Goal: Task Accomplishment & Management: Use online tool/utility

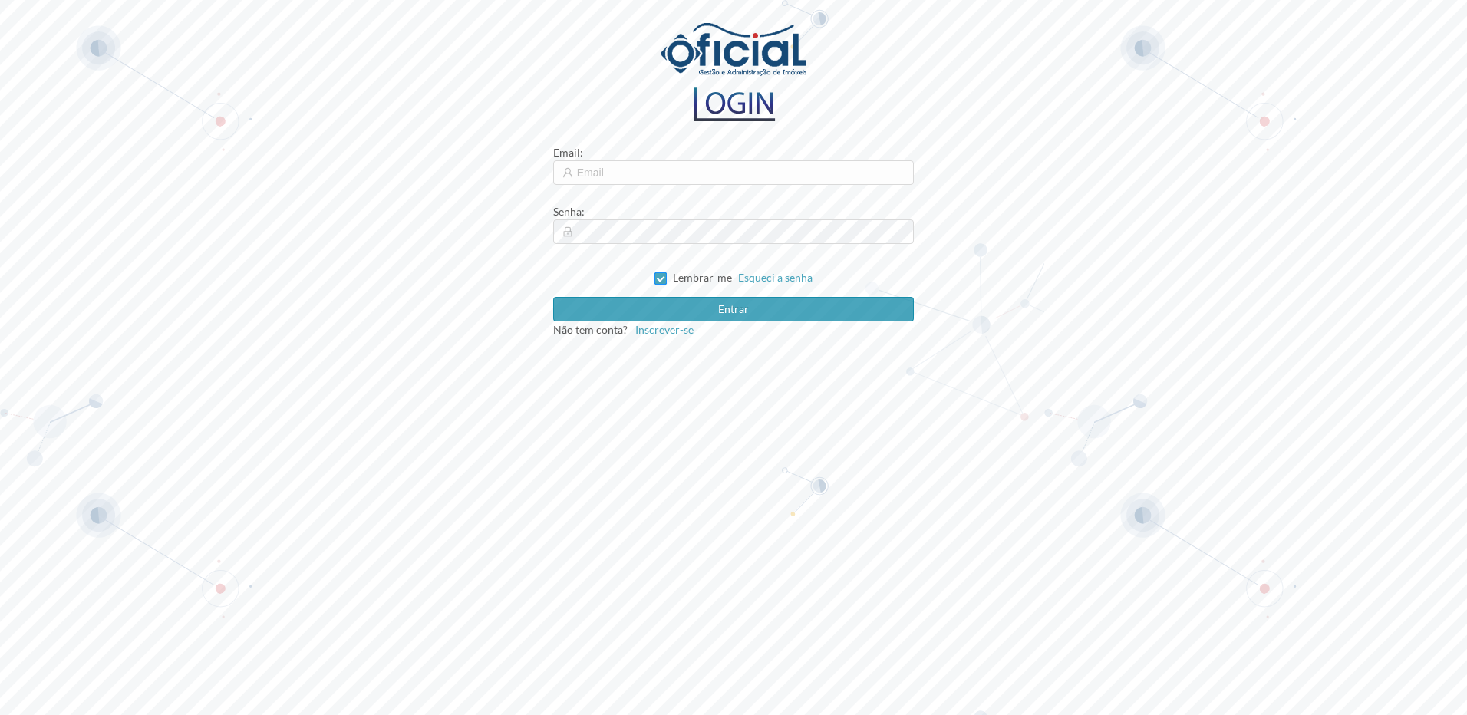
click at [661, 282] on input "Lembrar-me" at bounding box center [659, 277] width 11 height 11
checkbox input "false"
click at [608, 172] on input "text" at bounding box center [733, 172] width 361 height 25
click at [611, 172] on input "text" at bounding box center [733, 172] width 361 height 25
click at [658, 174] on input "text" at bounding box center [733, 172] width 361 height 25
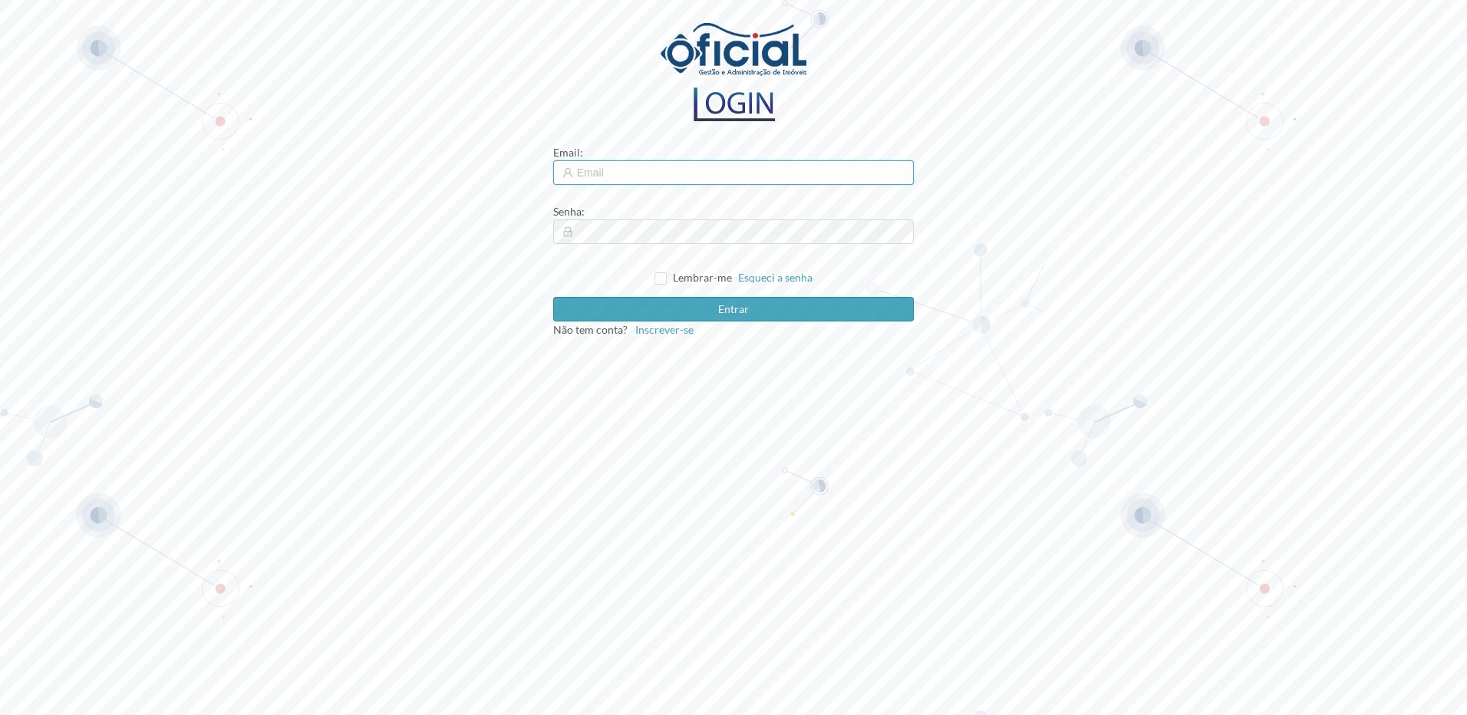
click at [658, 174] on input "text" at bounding box center [733, 172] width 361 height 25
click at [657, 174] on input "text" at bounding box center [733, 172] width 361 height 25
click at [665, 170] on input "text" at bounding box center [733, 172] width 361 height 25
type input "[EMAIL_ADDRESS][DOMAIN_NAME]"
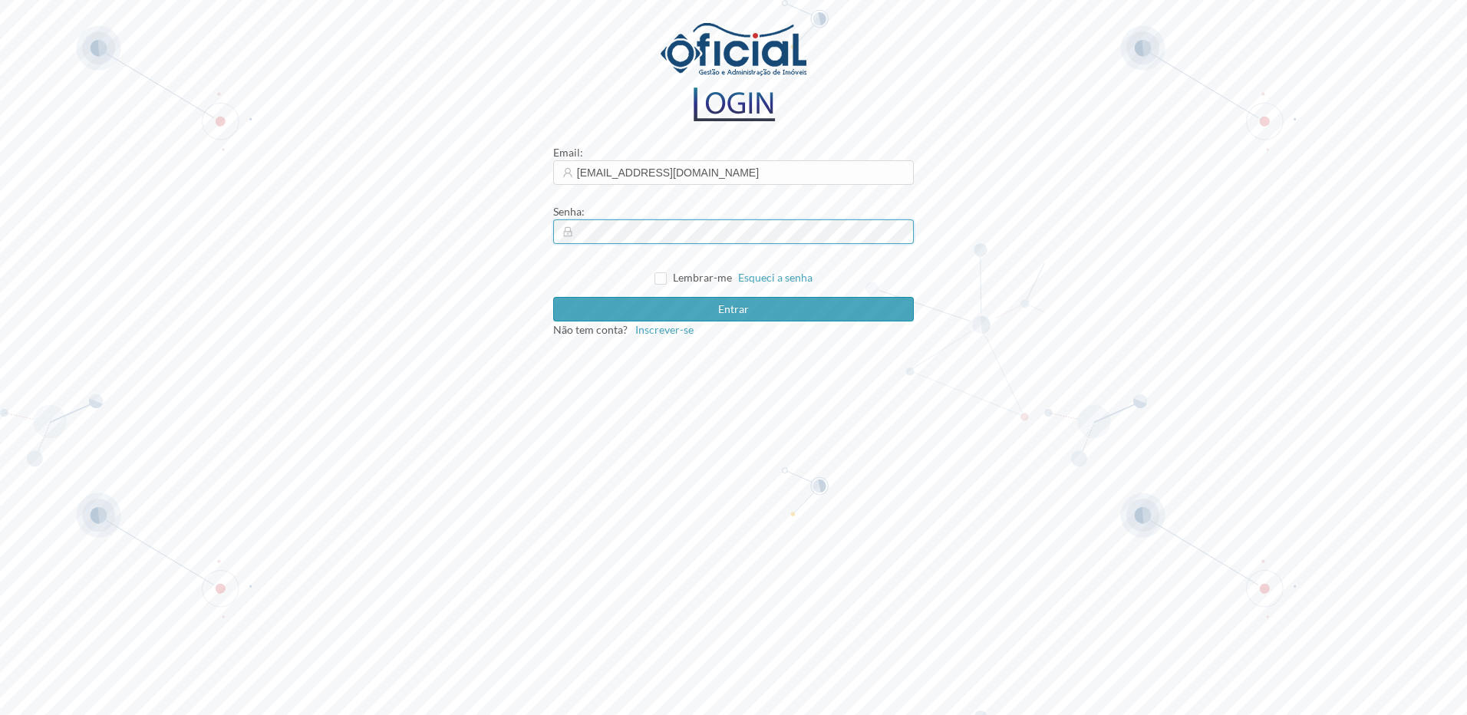
click at [553, 297] on button "Entrar" at bounding box center [733, 309] width 361 height 25
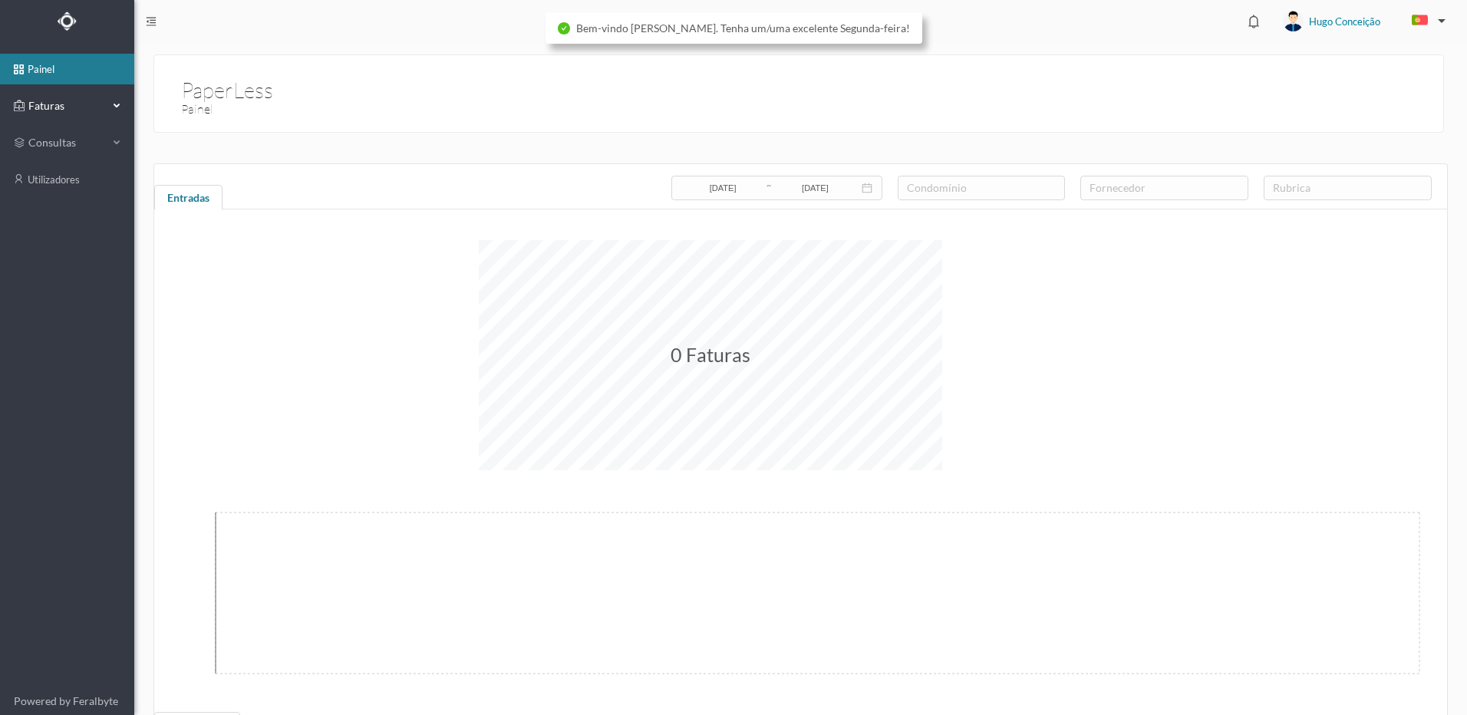
click at [70, 117] on div "Faturas" at bounding box center [61, 106] width 94 height 31
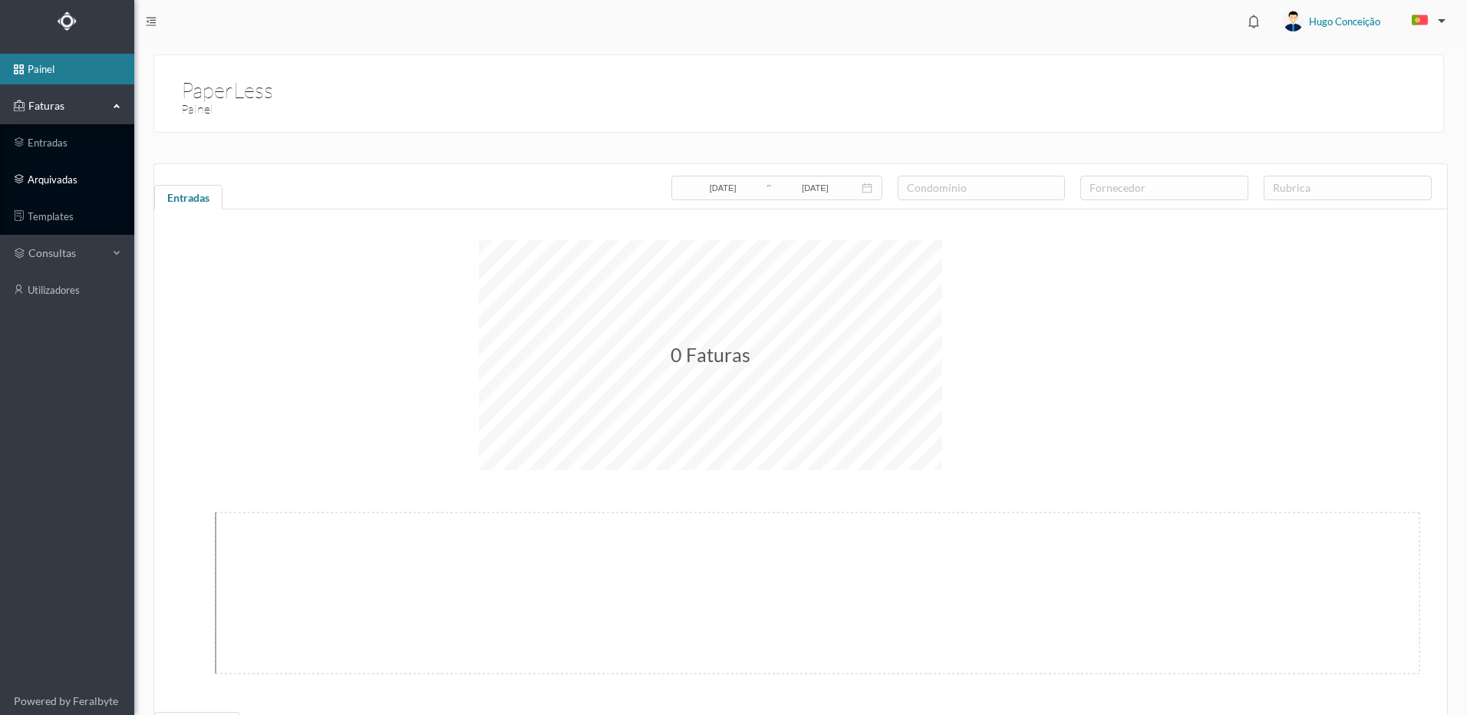
click at [69, 180] on link "arquivadas" at bounding box center [67, 179] width 134 height 31
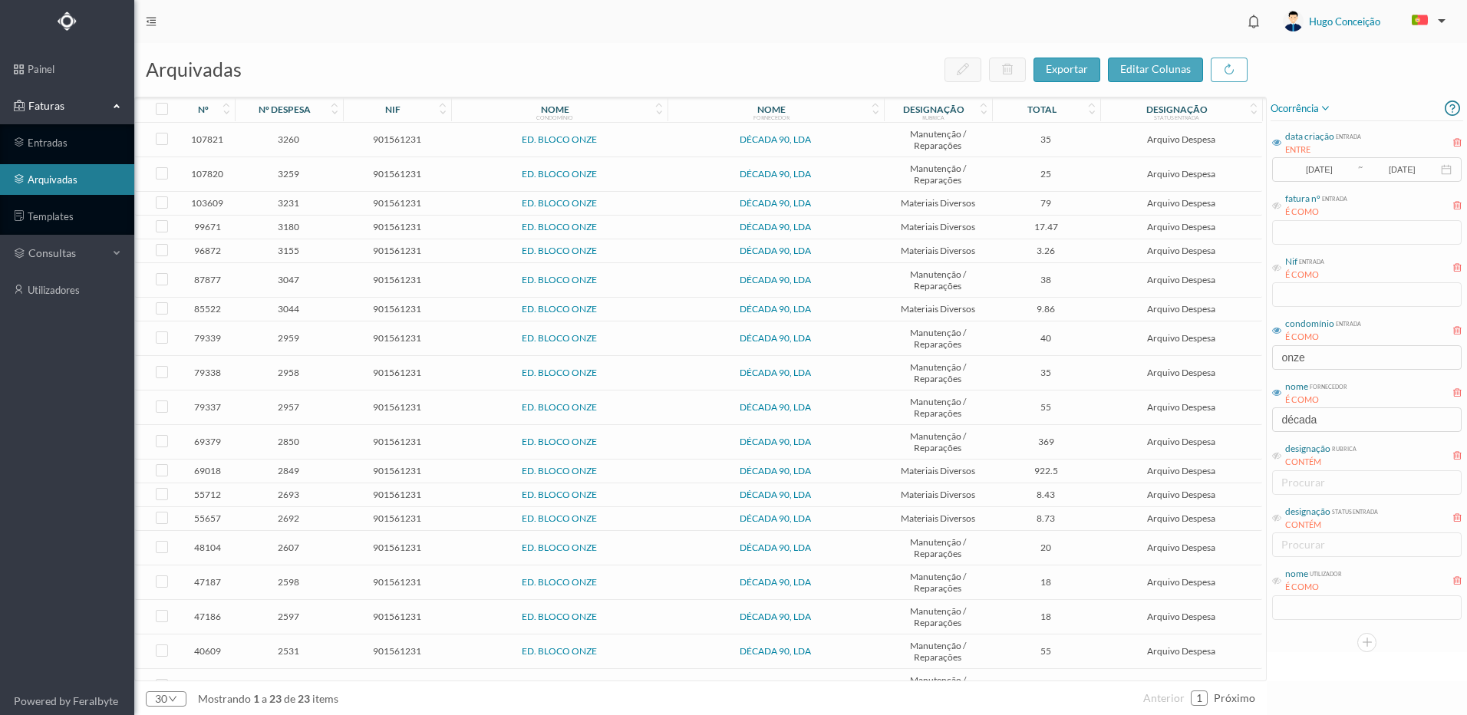
click at [1277, 143] on icon at bounding box center [1276, 142] width 9 height 9
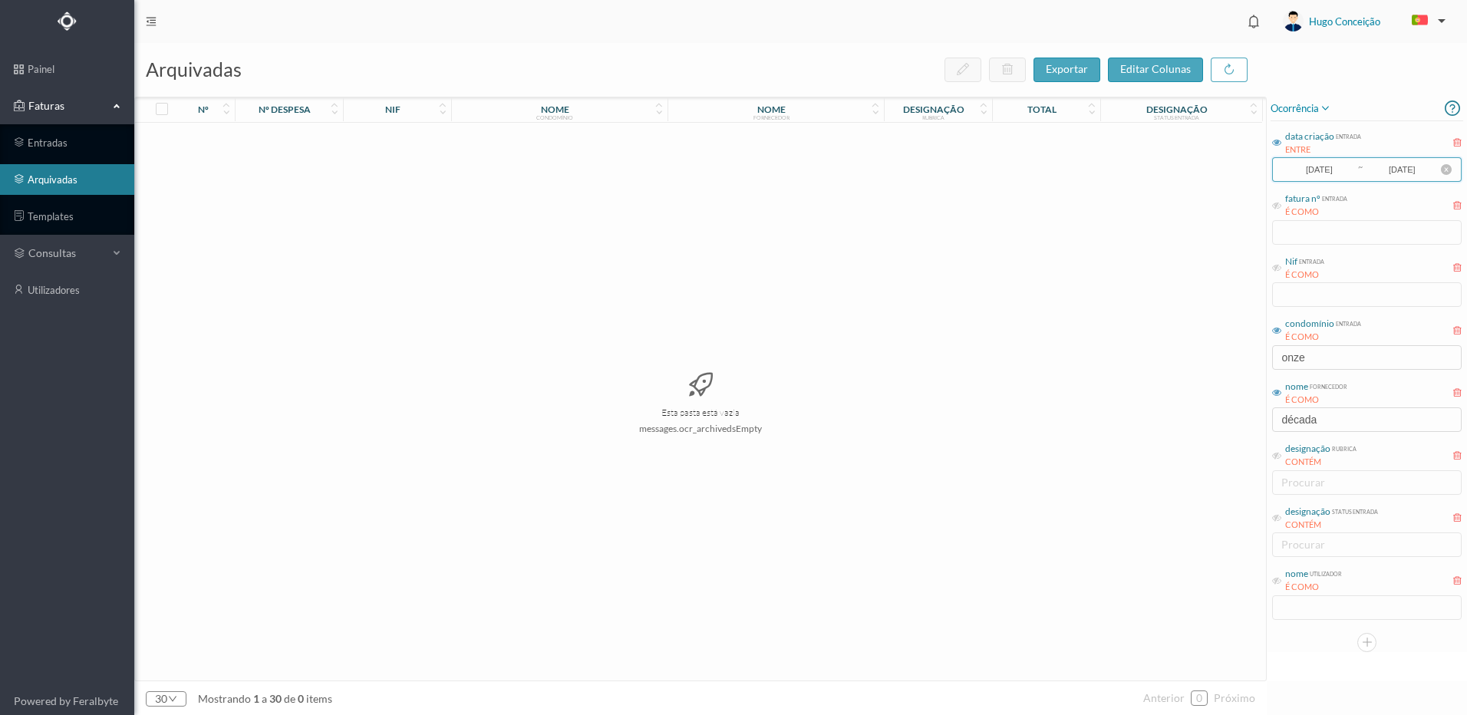
click at [1340, 167] on input "[DATE]" at bounding box center [1318, 169] width 75 height 17
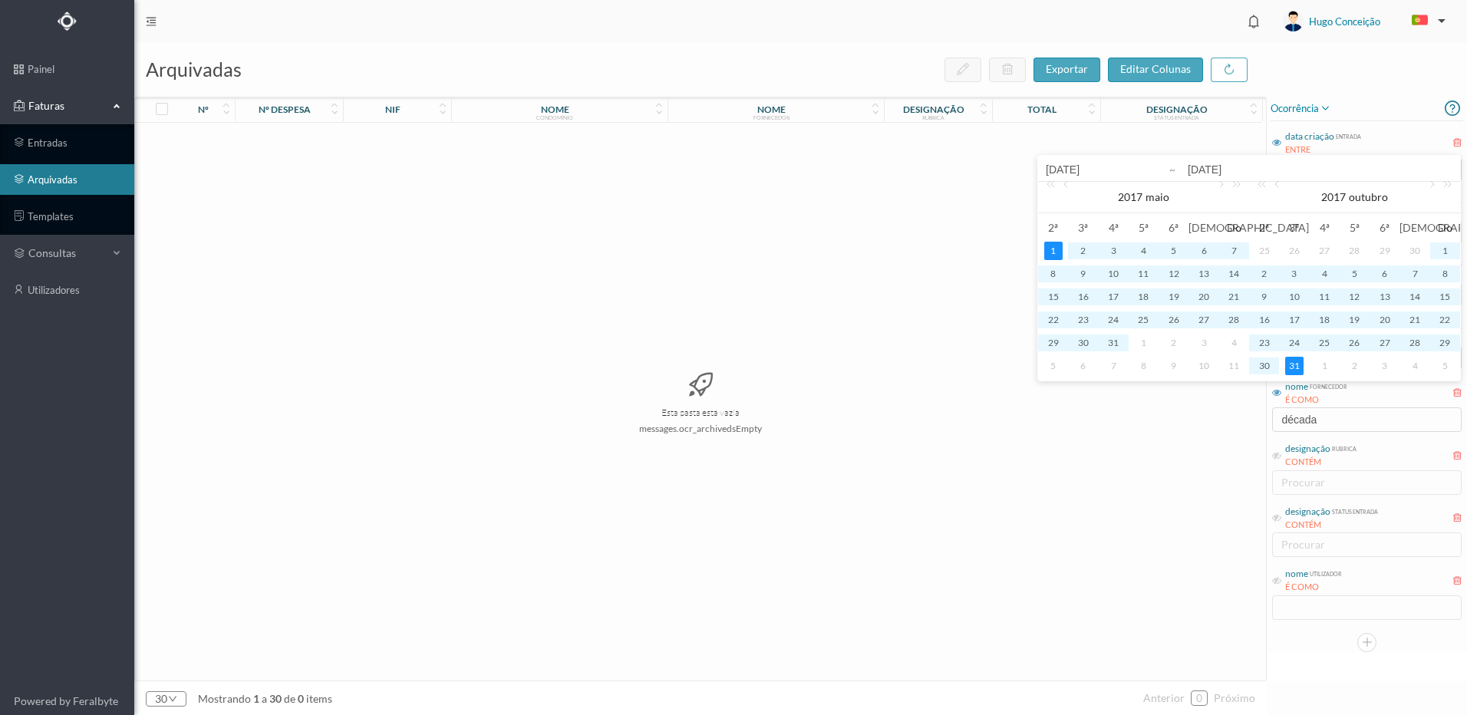
click at [1067, 171] on input "[DATE]" at bounding box center [1144, 169] width 196 height 18
type input "[DATE]"
drag, startPoint x: 1125, startPoint y: 172, endPoint x: 1000, endPoint y: 171, distance: 125.1
click at [1000, 171] on body "painel Faturas entradas arquivadas templates consultas utilizadores Powered by …" at bounding box center [733, 357] width 1467 height 715
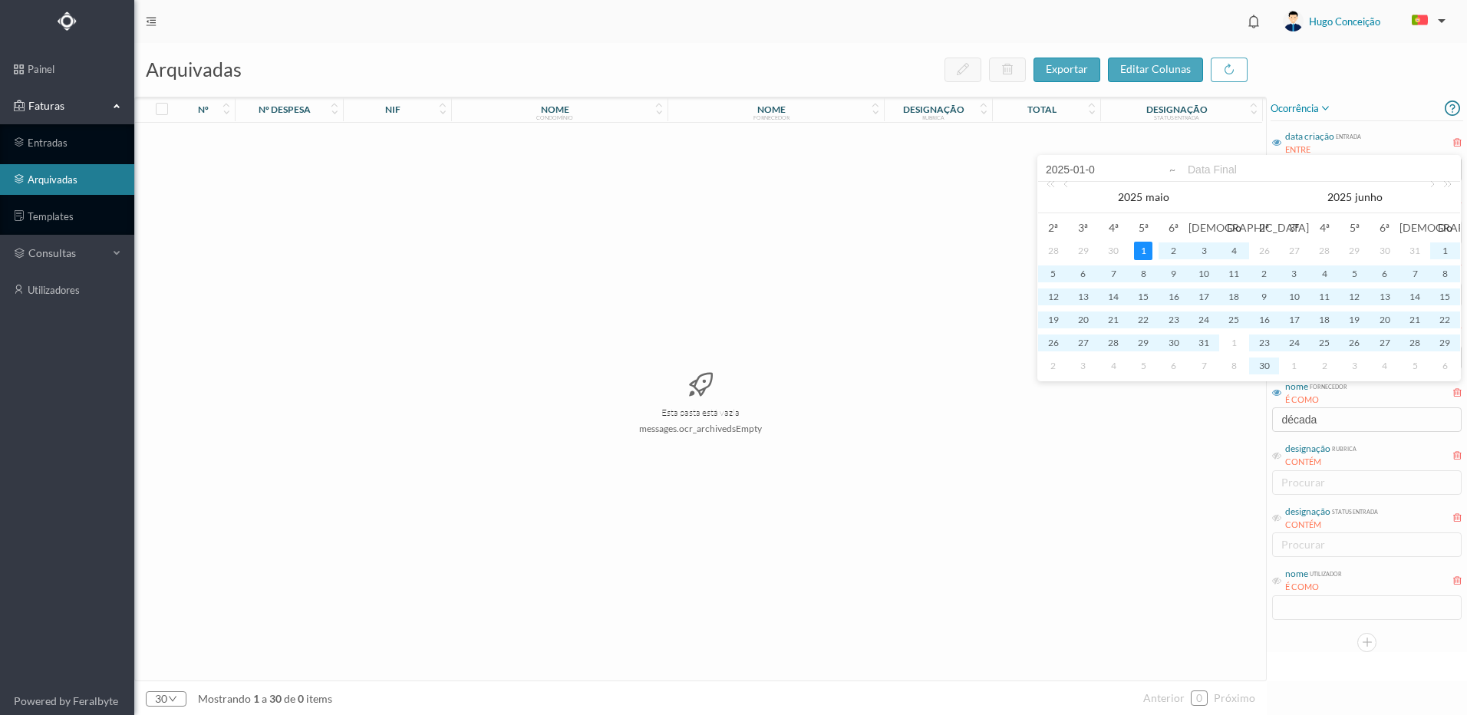
type input "[DATE]"
click at [1199, 166] on input at bounding box center [1320, 169] width 265 height 18
type input "[DATE]"
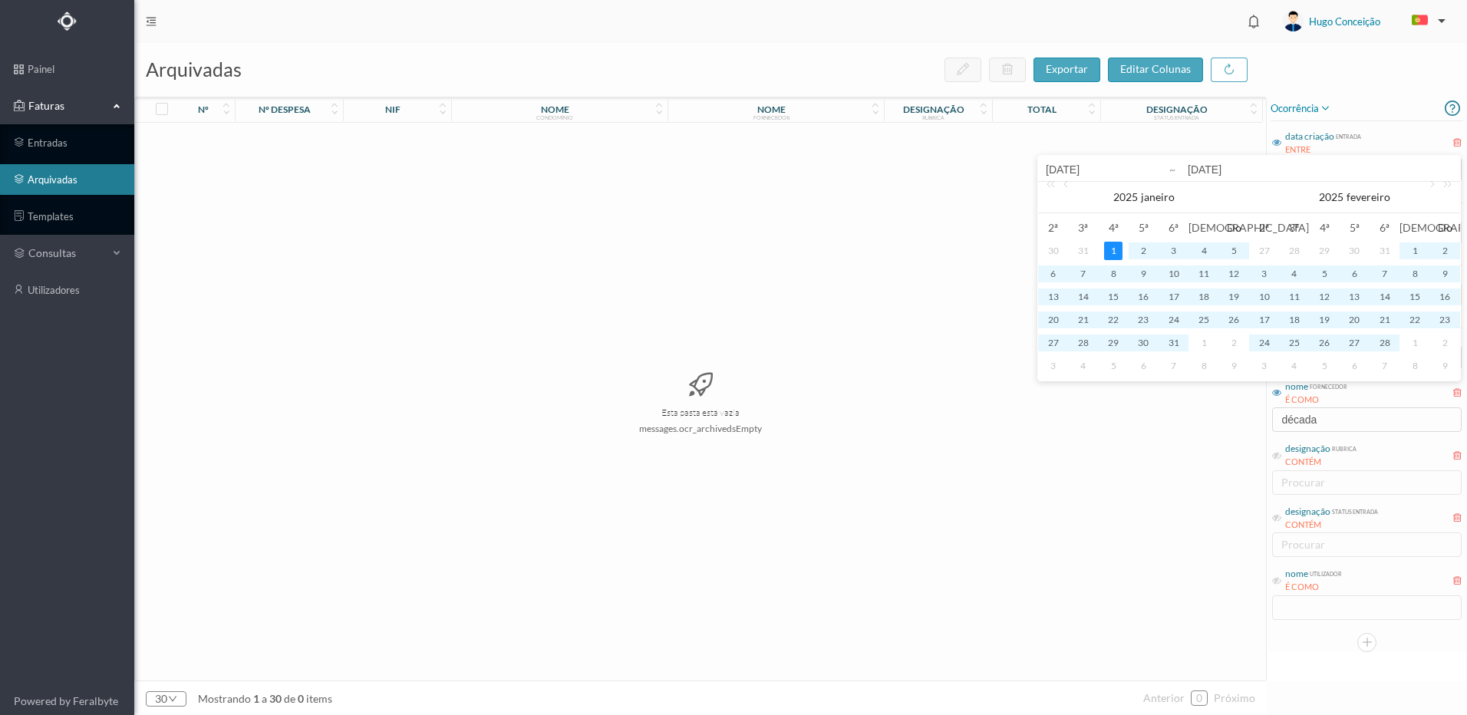
type input "[DATE]"
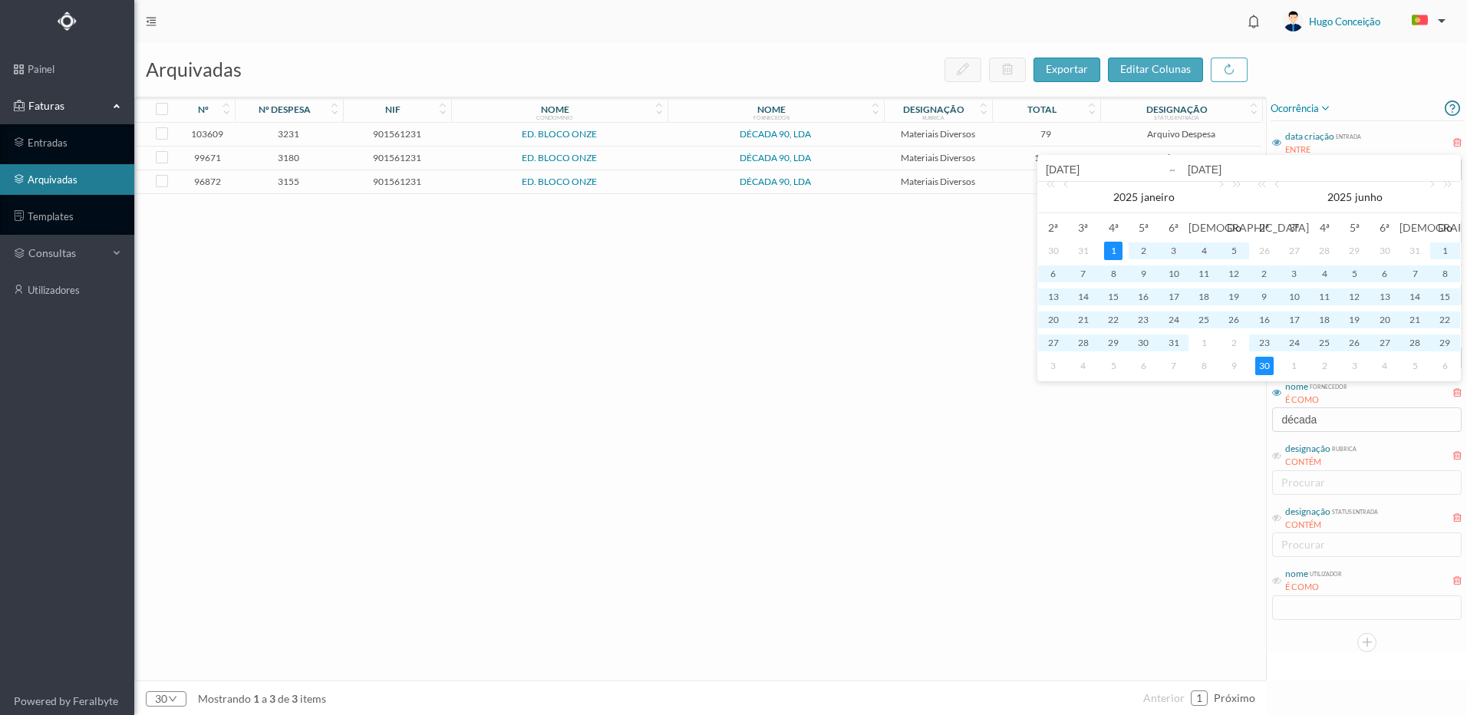
type input "[DATE]"
click at [725, 337] on div "103609 3231 901561231 ED. BLOCO ONZE DÉCADA 90, LDA Materiais Diversos 79 Arqui…" at bounding box center [698, 402] width 1127 height 558
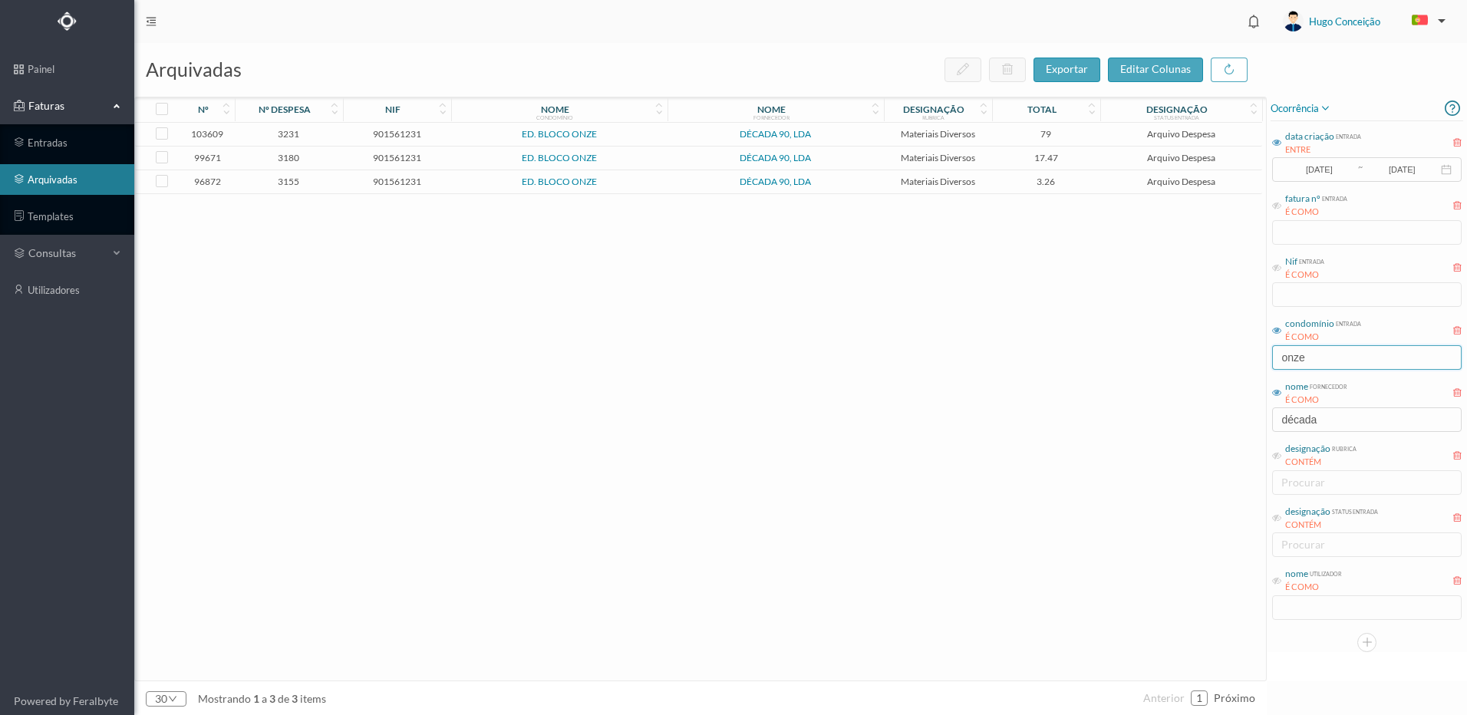
drag, startPoint x: 1316, startPoint y: 362, endPoint x: 1168, endPoint y: 354, distance: 148.3
click at [1168, 354] on div "arquivadas exportar editar colunas nº nº despesa nif nome condomínio nome forne…" at bounding box center [800, 379] width 1333 height 672
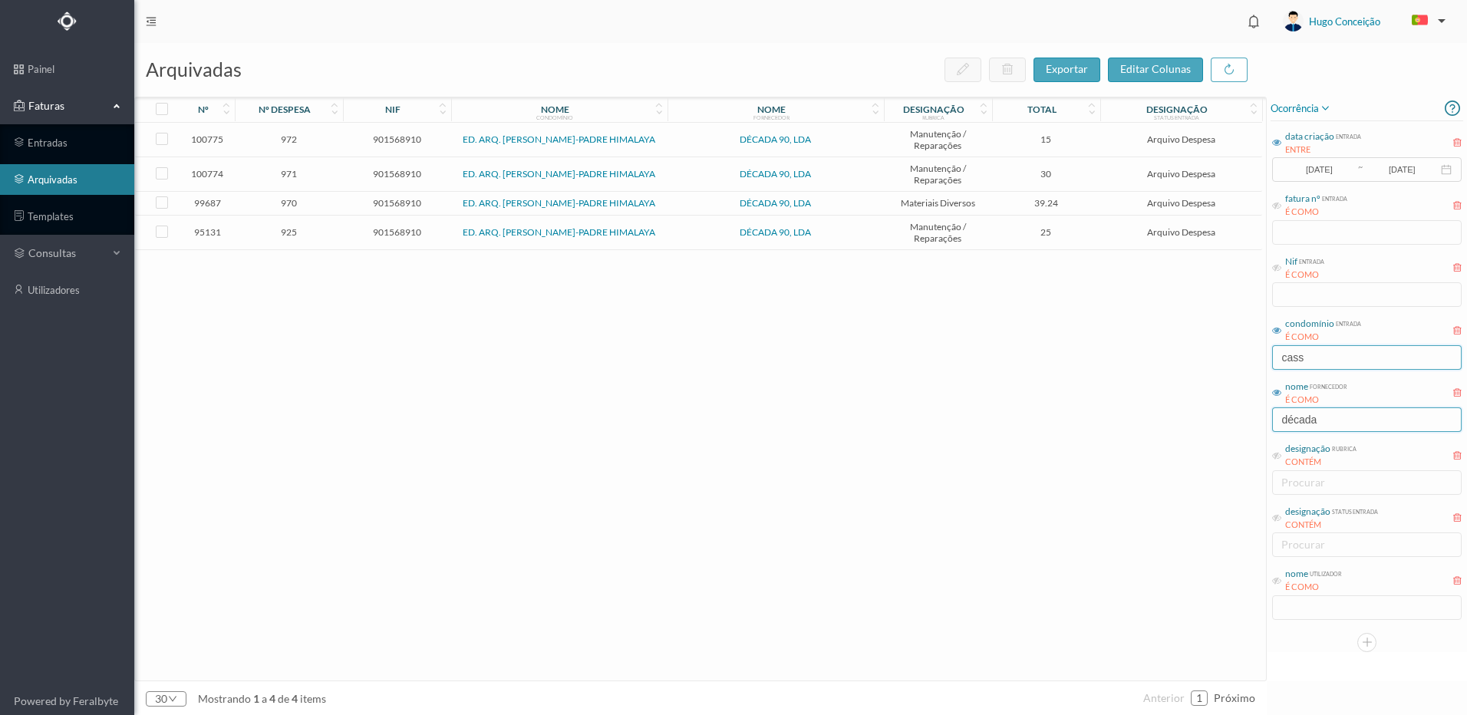
type input "cass"
drag, startPoint x: 1346, startPoint y: 420, endPoint x: 1154, endPoint y: 408, distance: 192.1
click at [1154, 408] on div "arquivadas exportar editar colunas nº nº despesa nif nome condomínio nome forne…" at bounding box center [800, 379] width 1333 height 672
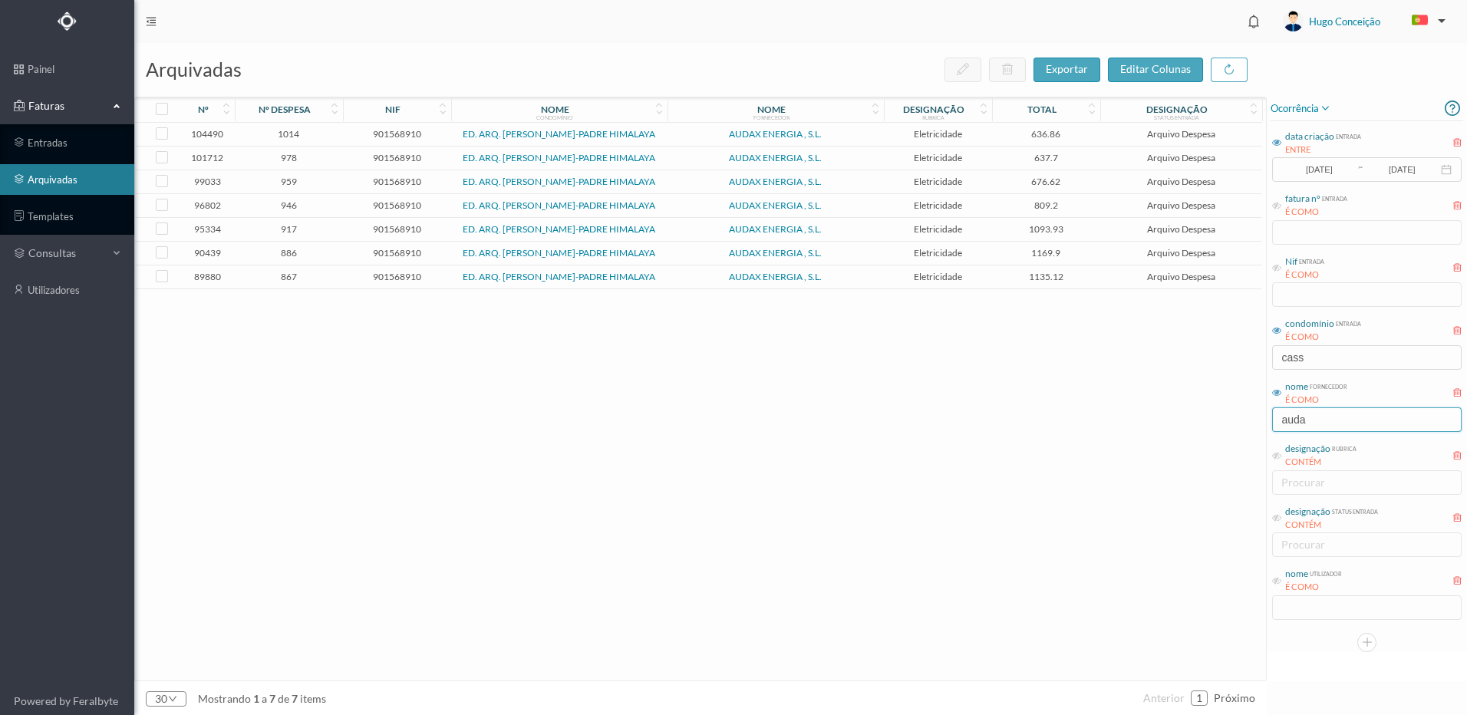
type input "auda"
click at [552, 556] on div "104490 1014 901568910 ED. ARQ. [PERSON_NAME]-PADRE HIMALAYA AUDAX ENERGIA , S.L…" at bounding box center [698, 402] width 1127 height 558
drag, startPoint x: 552, startPoint y: 556, endPoint x: 439, endPoint y: 503, distance: 124.9
click at [440, 503] on div "104490 1014 901568910 ED. ARQ. [PERSON_NAME]-PADRE HIMALAYA AUDAX ENERGIA , S.L…" at bounding box center [698, 402] width 1127 height 558
click at [290, 140] on span "1014" at bounding box center [289, 134] width 101 height 12
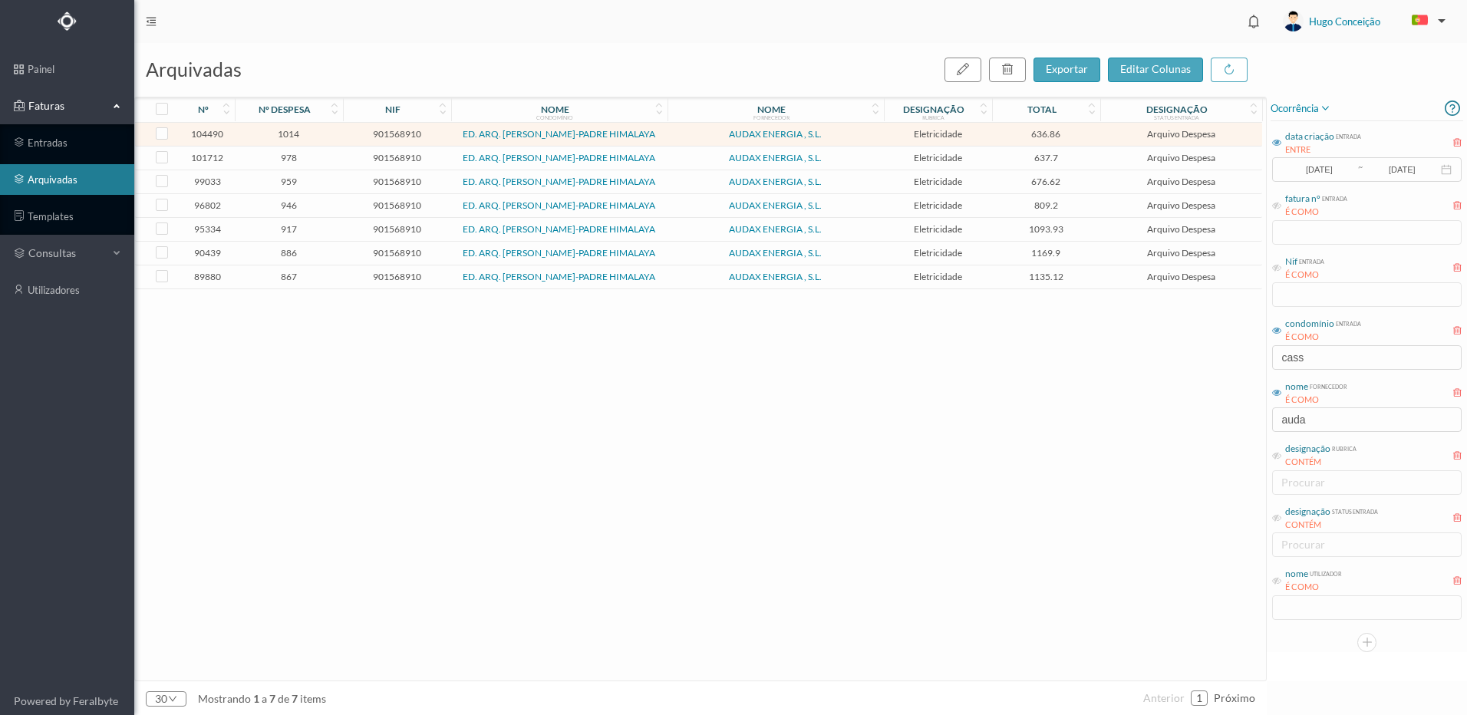
click at [289, 133] on span "1014" at bounding box center [289, 134] width 101 height 12
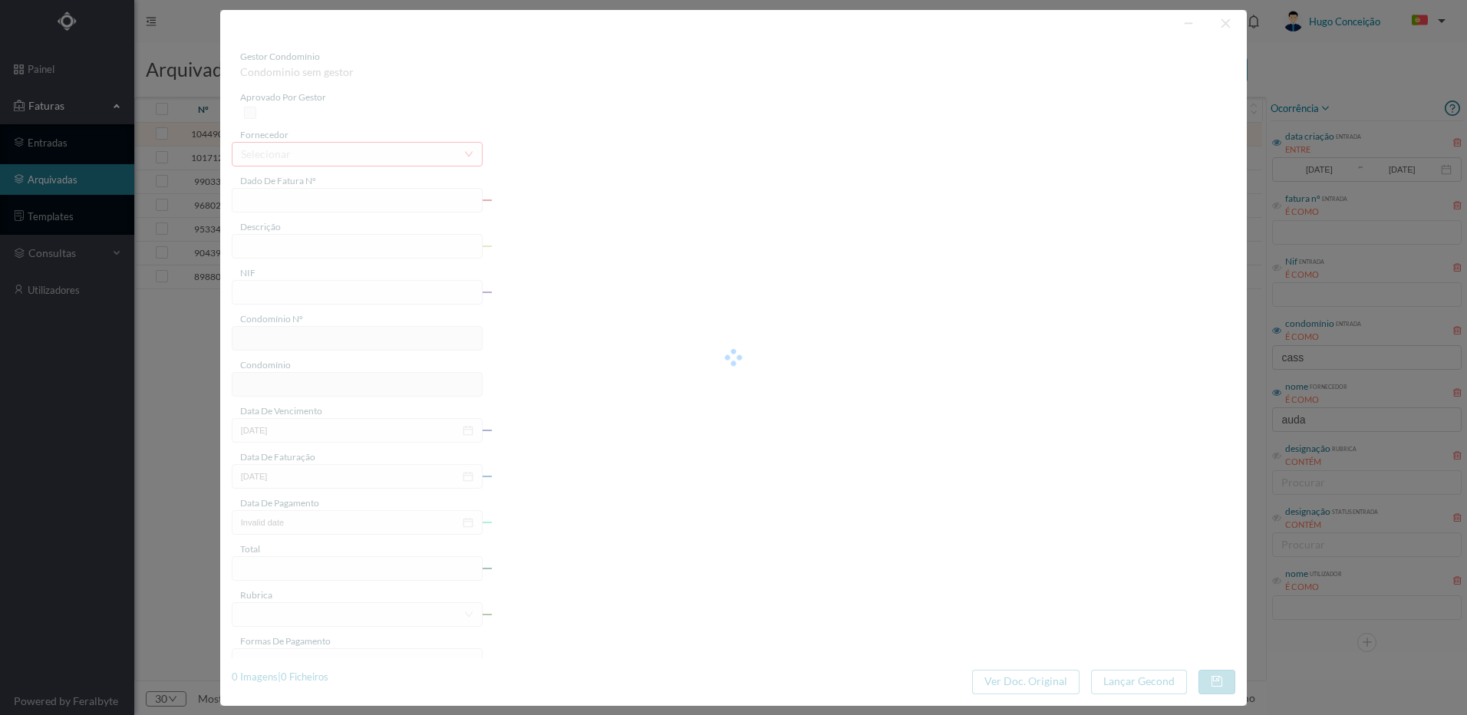
type input "FL FL25/2500073073"
type input "S/N ([DATE] a [DATE])"
type input "901568910"
type input "[DATE]"
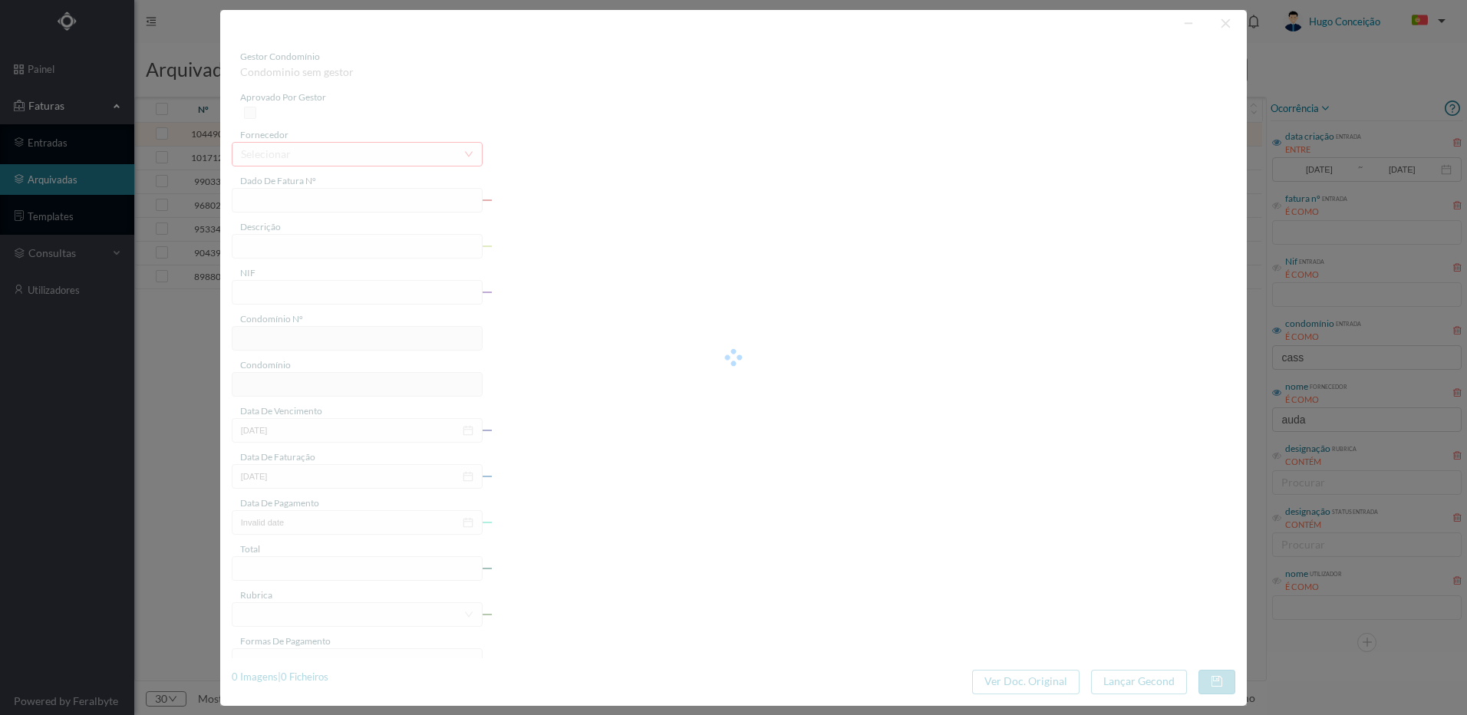
type input "[DATE]"
type input "636.86"
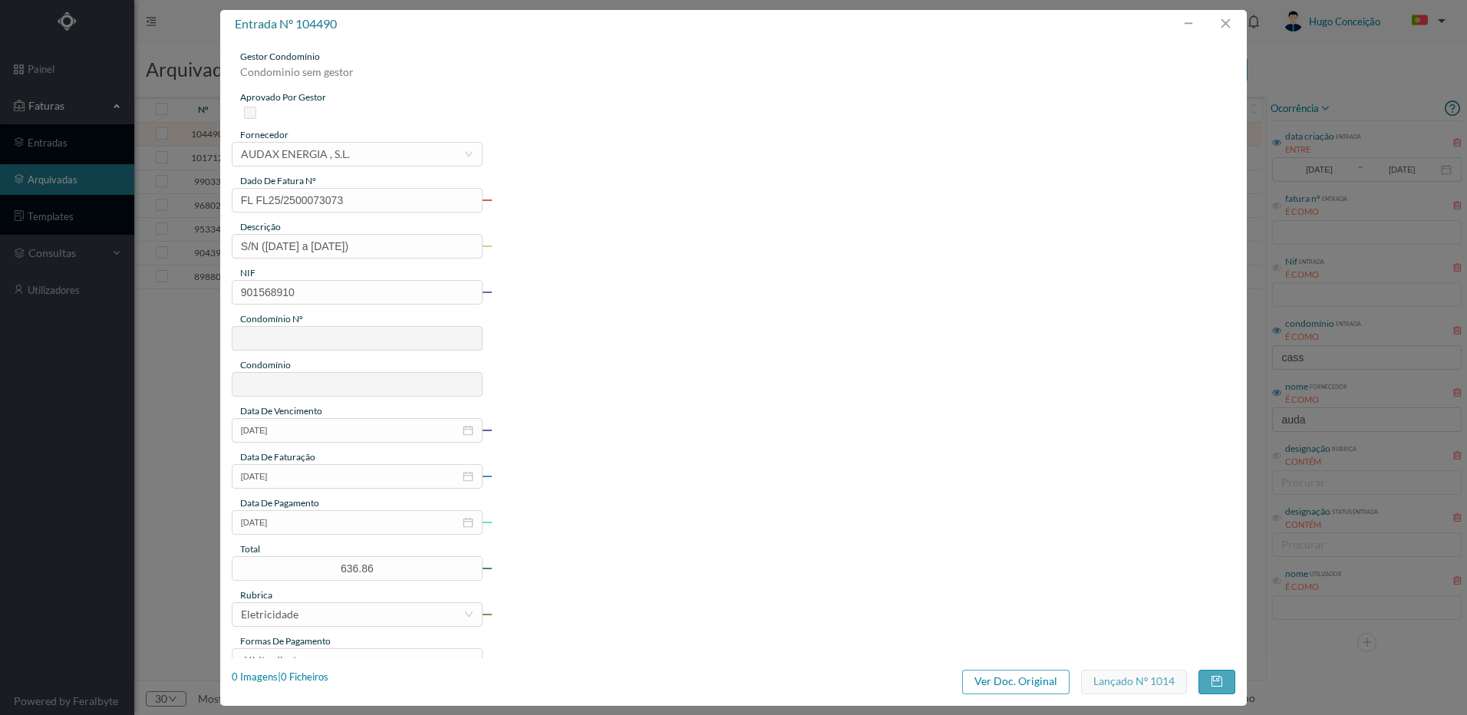
type input "733"
type input "ED. ARQ. [PERSON_NAME]-PADRE HIMALAYA"
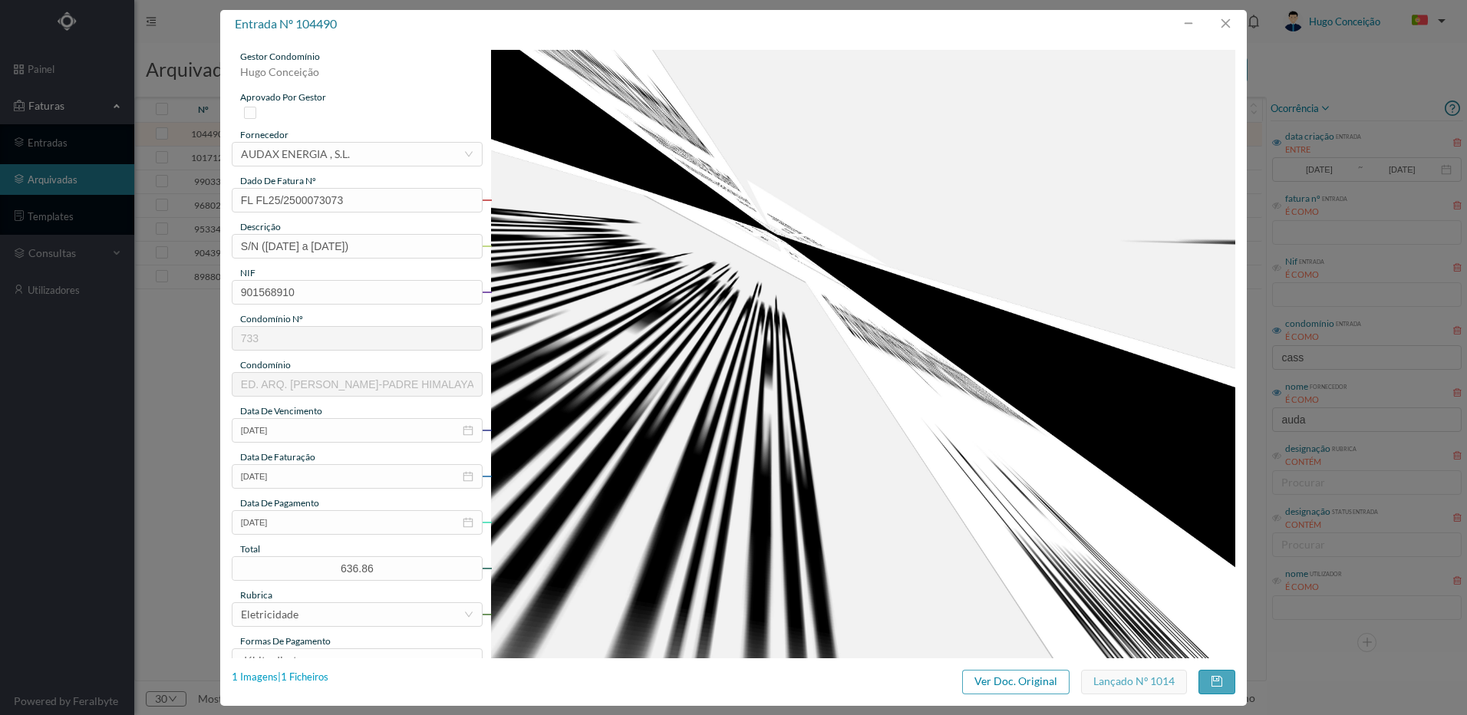
click at [315, 676] on div "1 Imagens | 1 Ficheiros" at bounding box center [280, 677] width 97 height 15
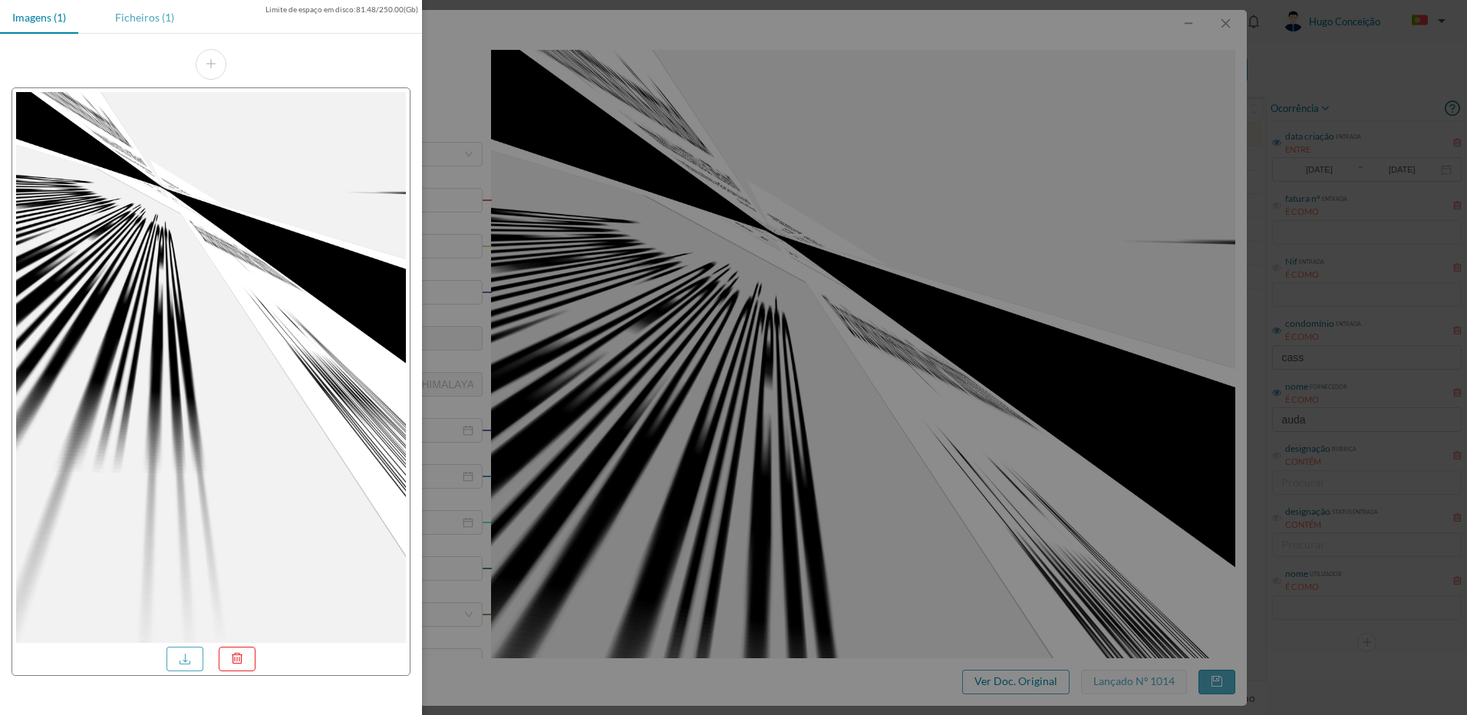
click at [152, 24] on div "Ficheiros (1)" at bounding box center [145, 17] width 84 height 35
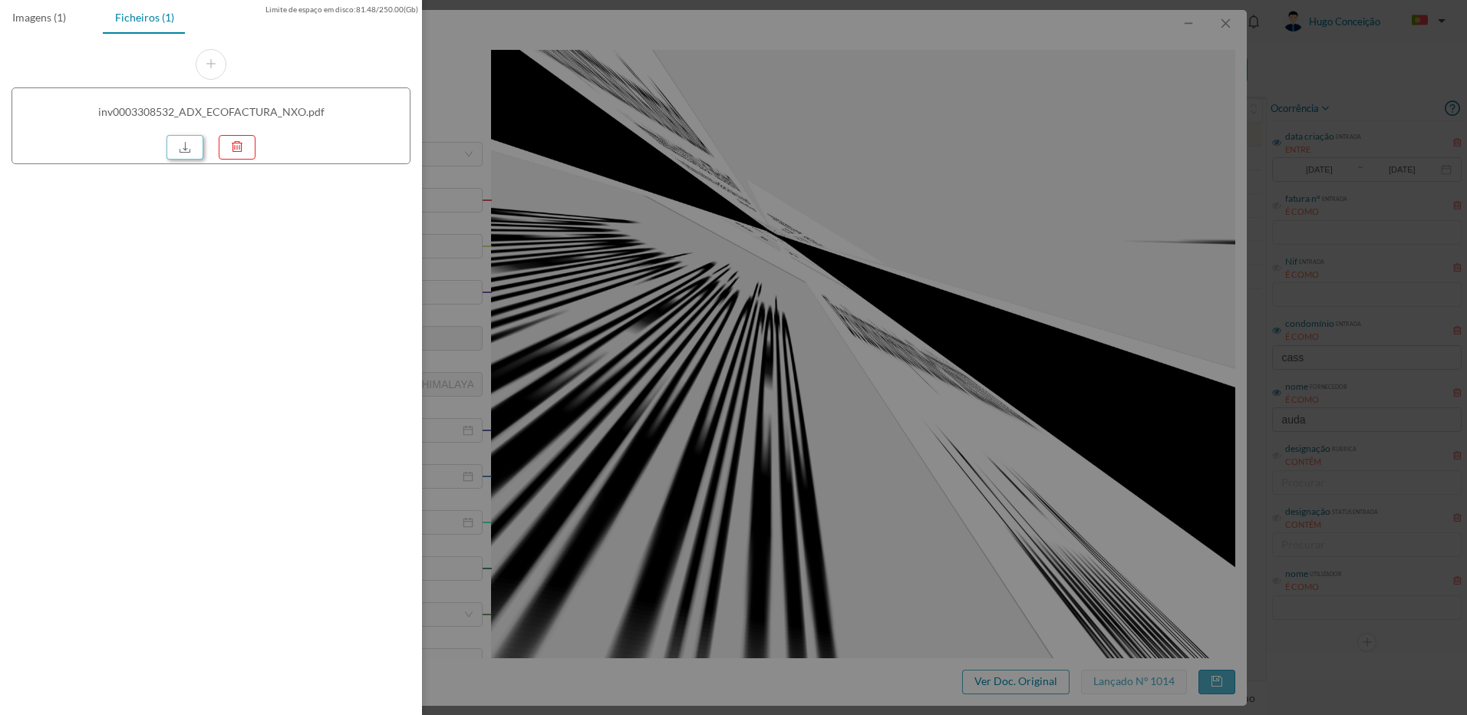
click at [186, 150] on link at bounding box center [184, 147] width 37 height 25
click at [266, 342] on div "Limite de espaço em disco : 81.48 / 250.00 (Gb) Imagens (1) Ficheiros (1) inv00…" at bounding box center [211, 357] width 422 height 715
click at [681, 193] on div at bounding box center [733, 357] width 1467 height 715
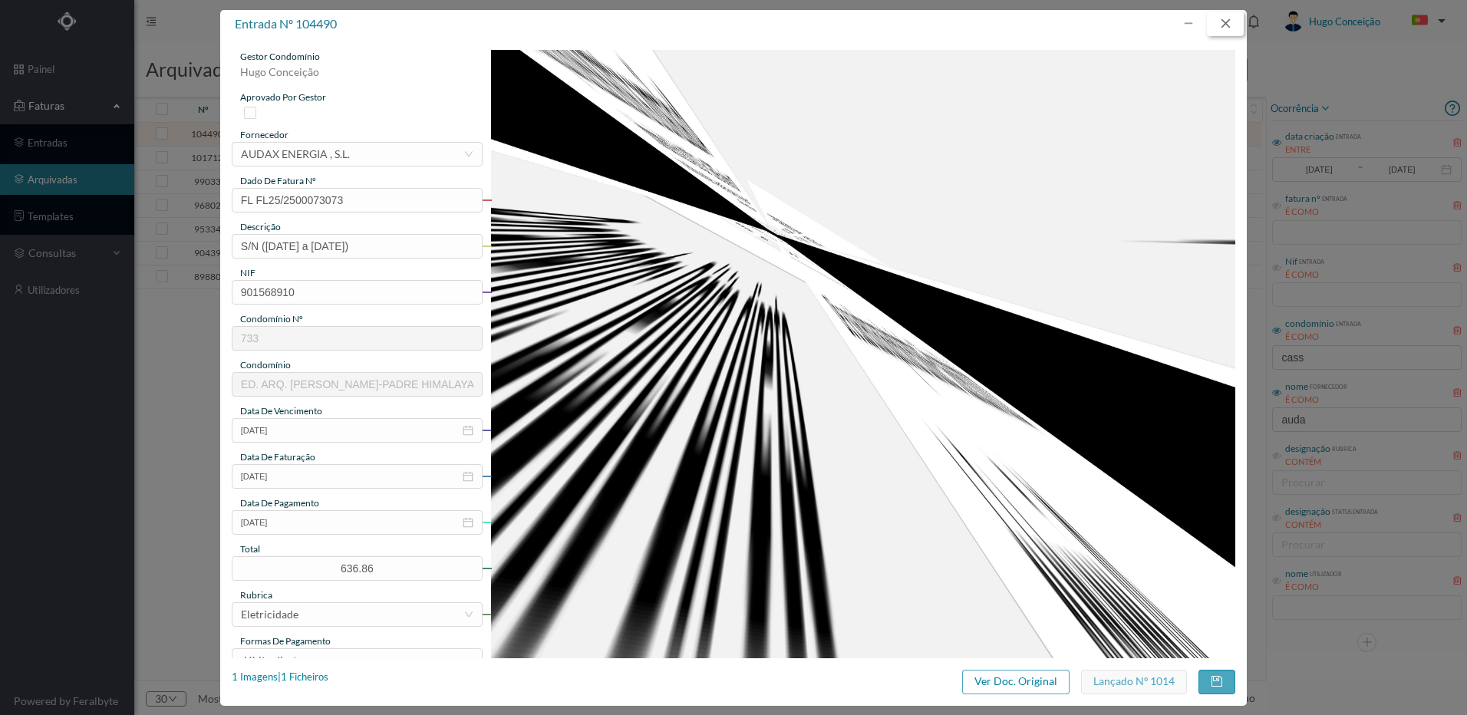
drag, startPoint x: 1237, startPoint y: 25, endPoint x: 1228, endPoint y: 27, distance: 8.6
click at [1235, 26] on button "button" at bounding box center [1225, 24] width 37 height 25
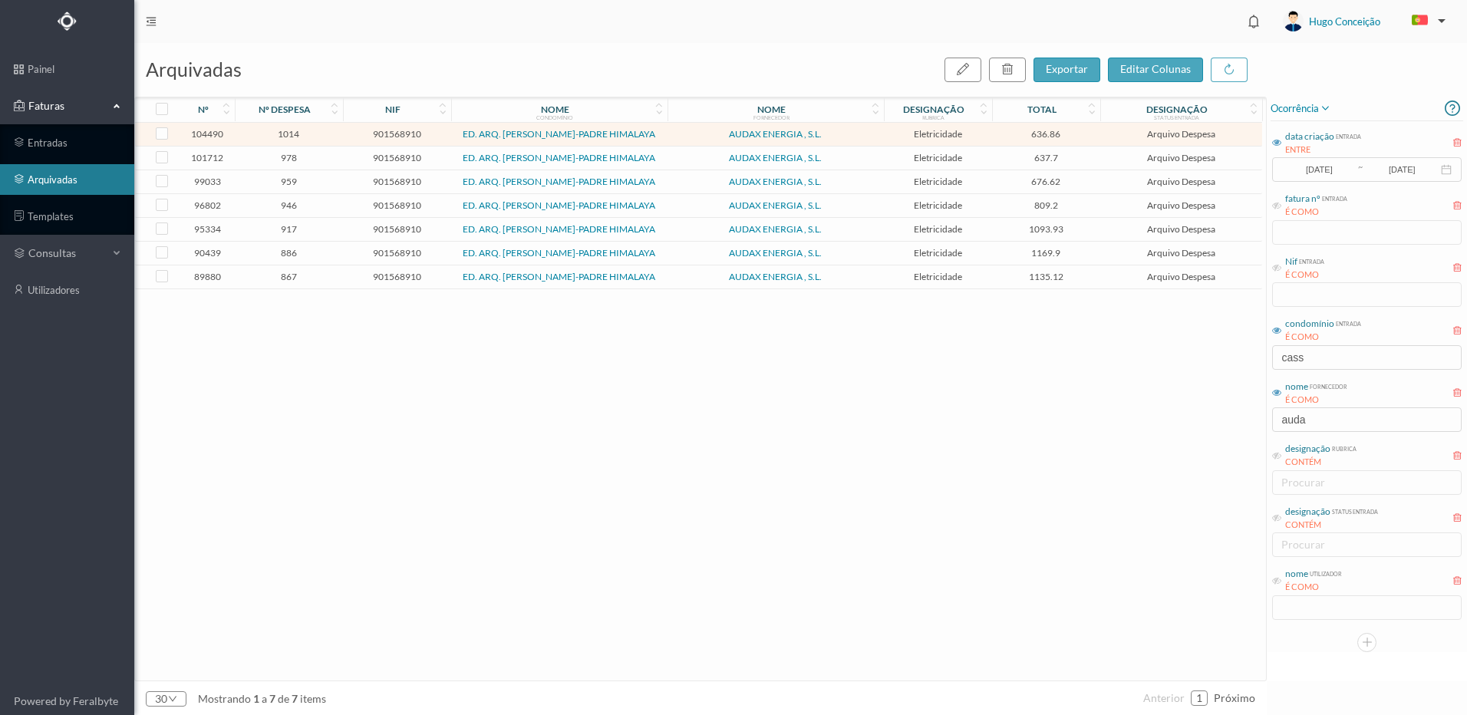
click at [284, 163] on span "978" at bounding box center [289, 158] width 101 height 12
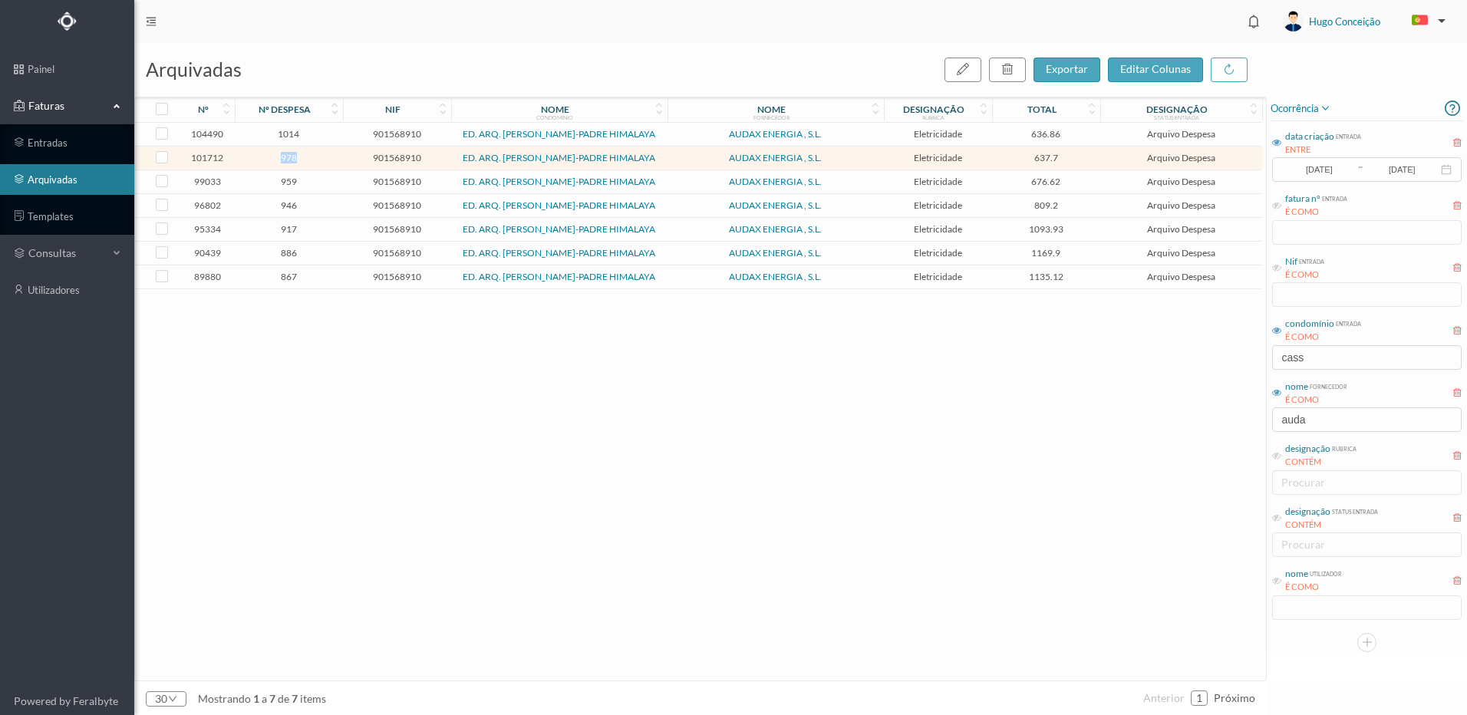
click at [284, 163] on span "978" at bounding box center [289, 158] width 101 height 12
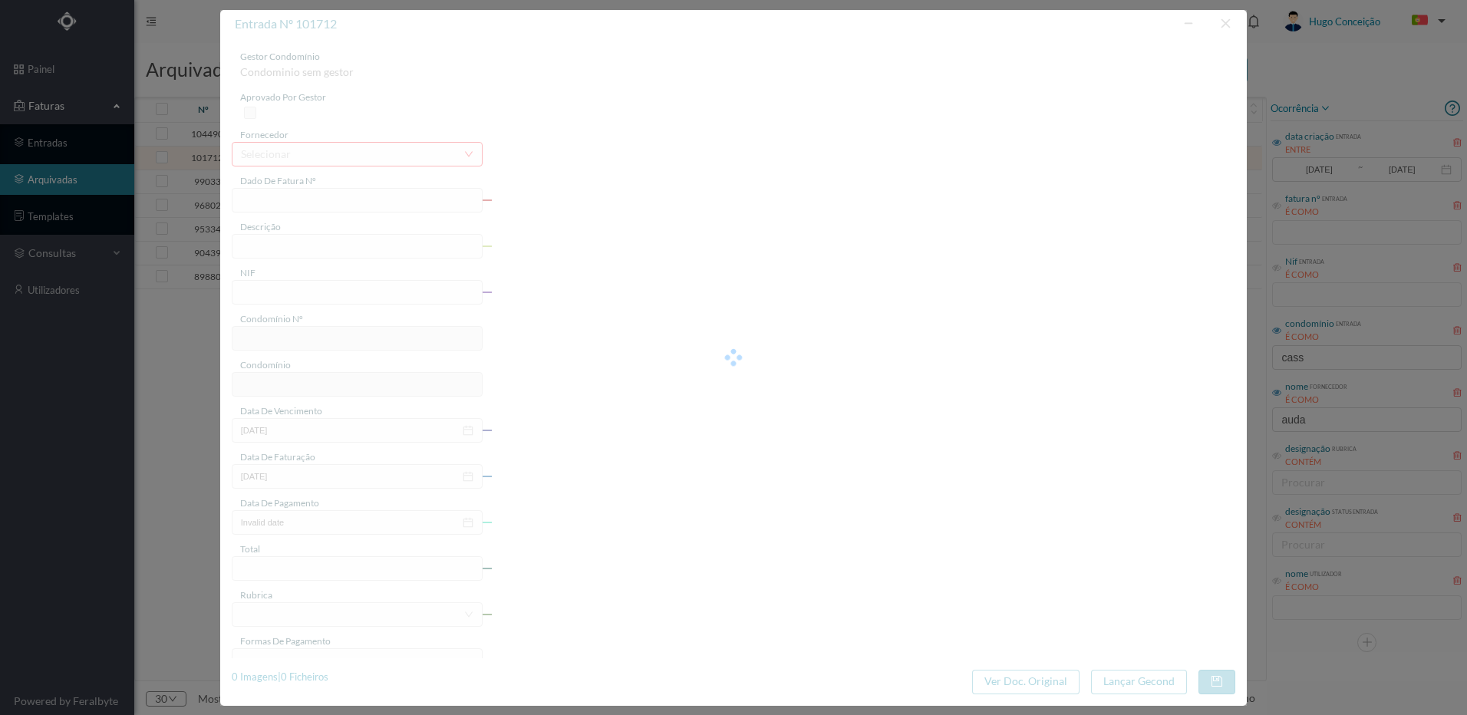
type input "FL FL25/2500060748"
type input "S/N ([DATE] a [DATE])"
type input "901568910"
type input "[DATE]"
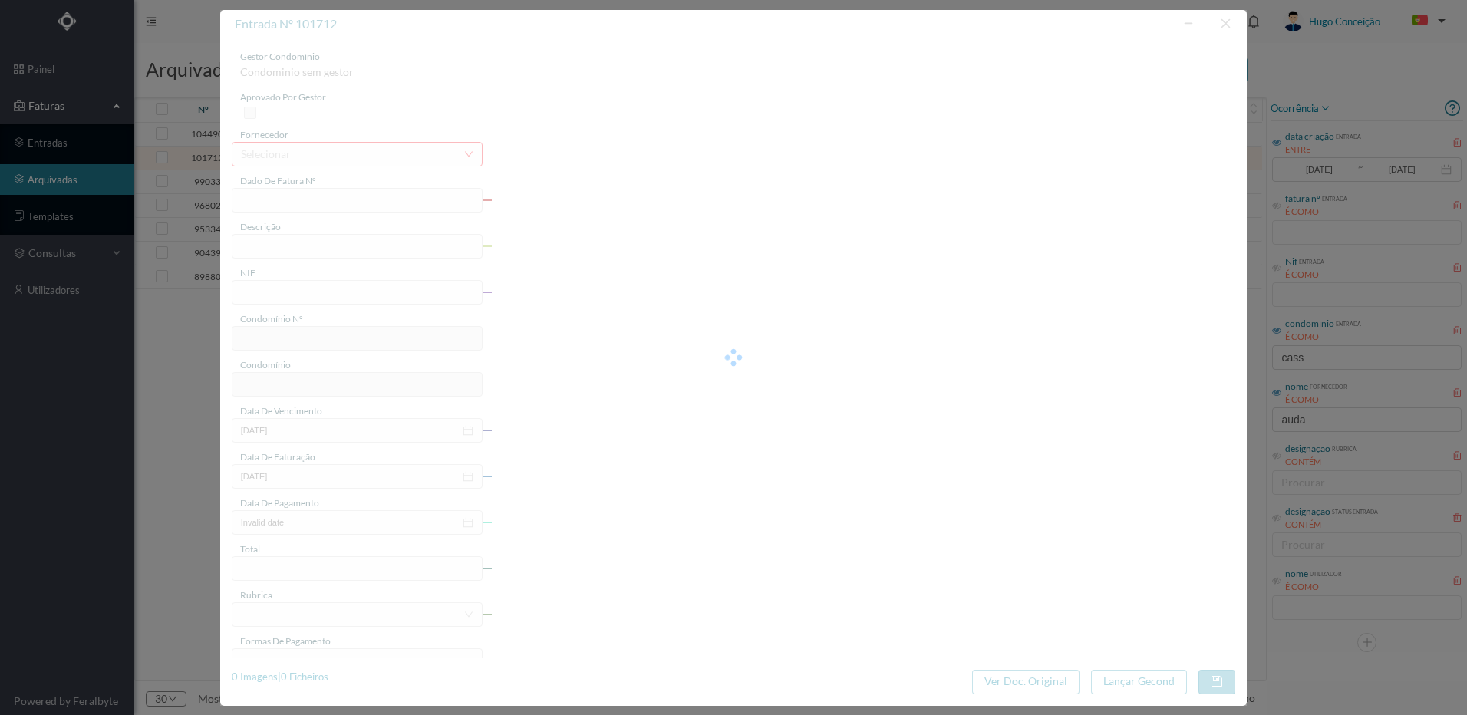
type input "[DATE]"
type input "637.70"
type input "733"
type input "ED. ARQ. [PERSON_NAME]-PADRE HIMALAYA"
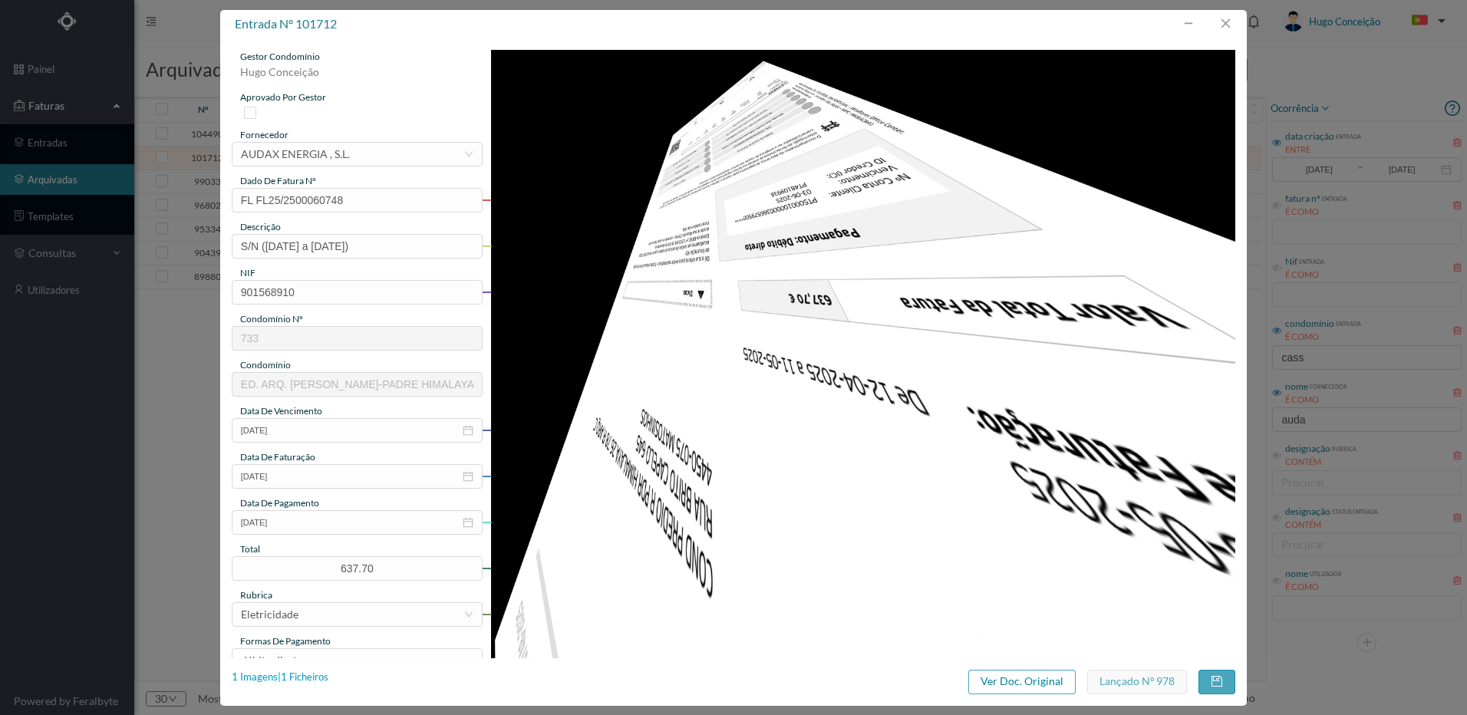
click at [303, 677] on div "1 Imagens | 1 Ficheiros" at bounding box center [280, 677] width 97 height 15
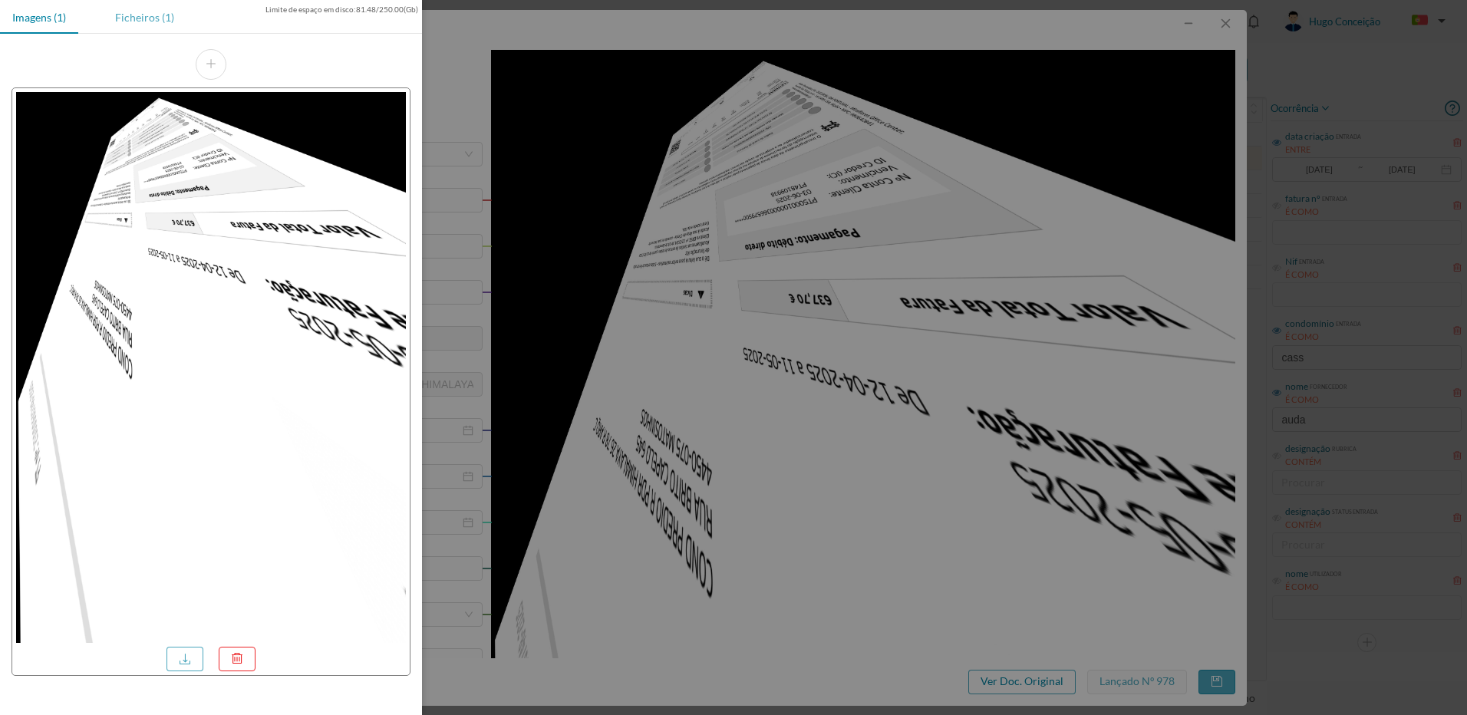
click at [155, 24] on div "Ficheiros (1)" at bounding box center [145, 17] width 84 height 35
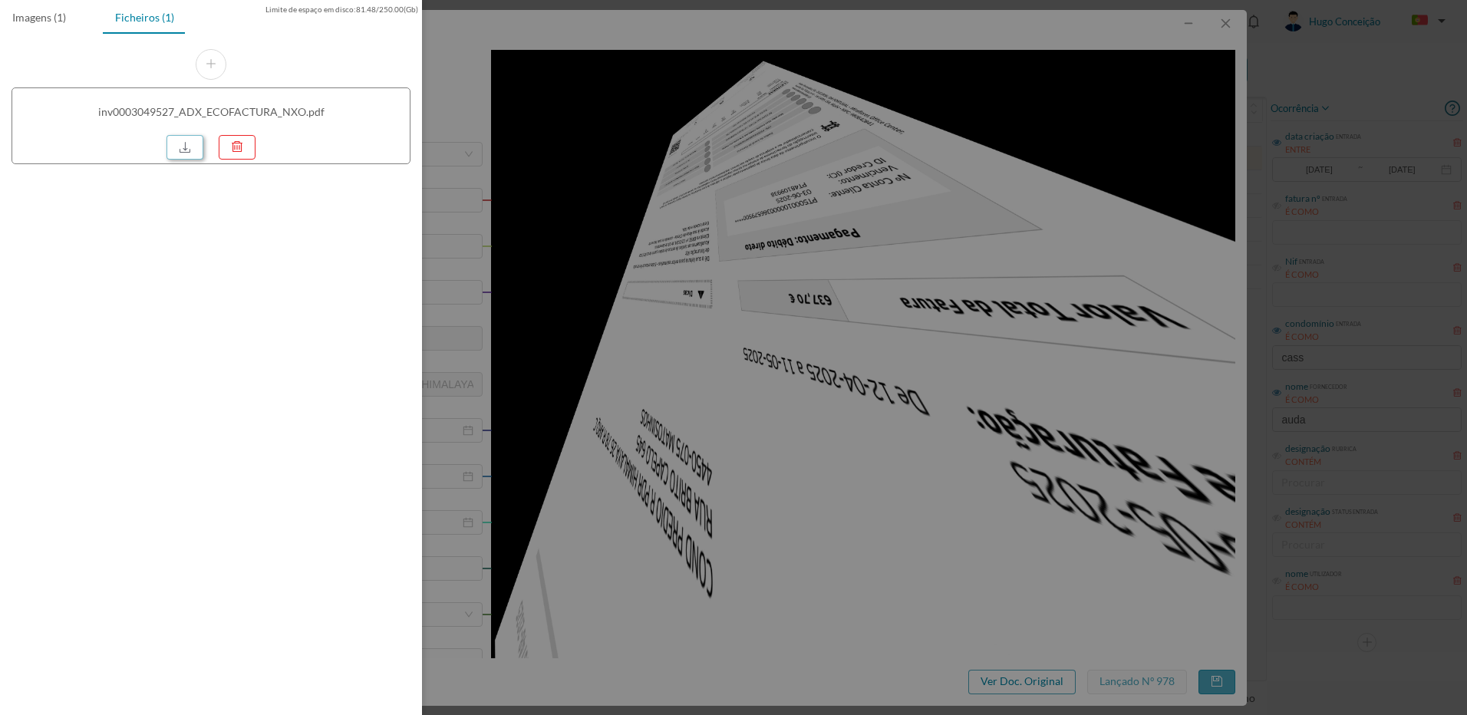
click at [191, 143] on link at bounding box center [184, 147] width 37 height 25
click at [511, 336] on div at bounding box center [733, 357] width 1467 height 715
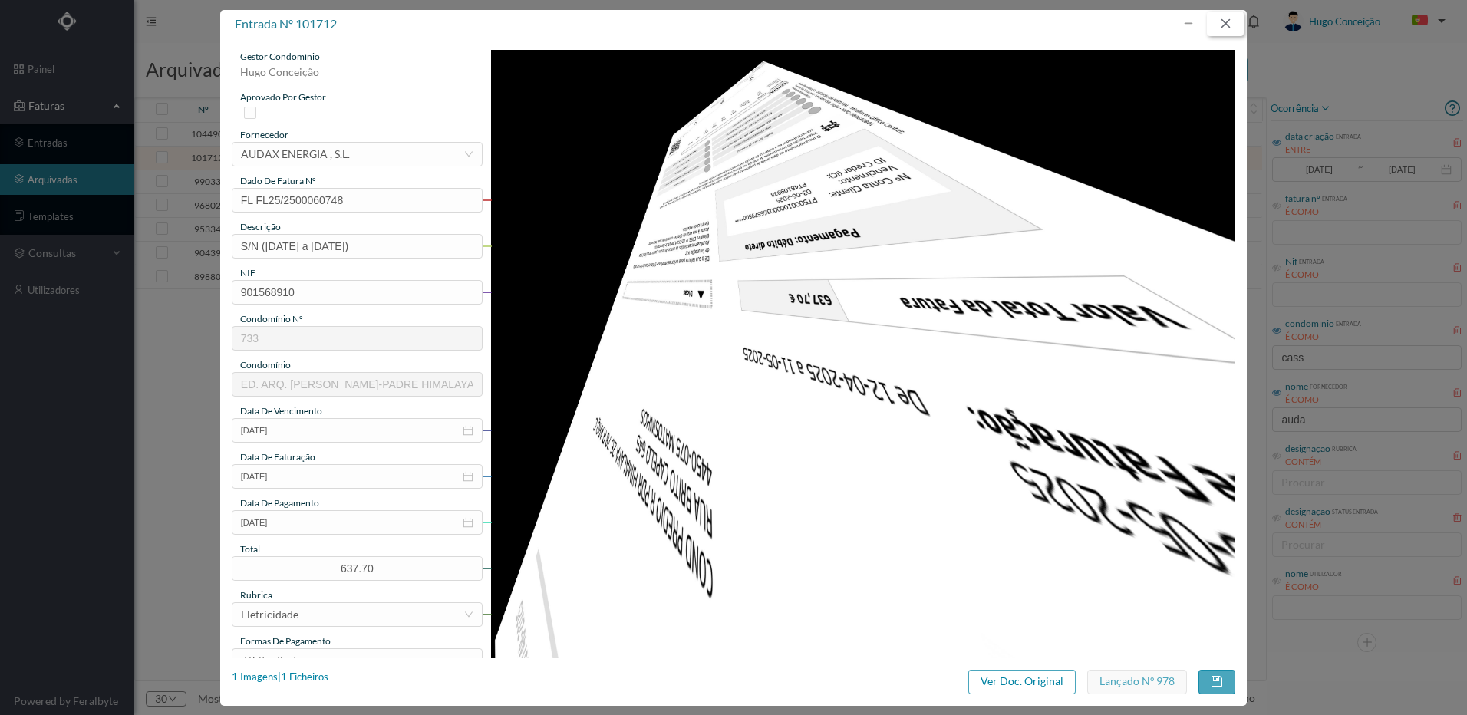
click at [1221, 25] on button "button" at bounding box center [1225, 24] width 37 height 25
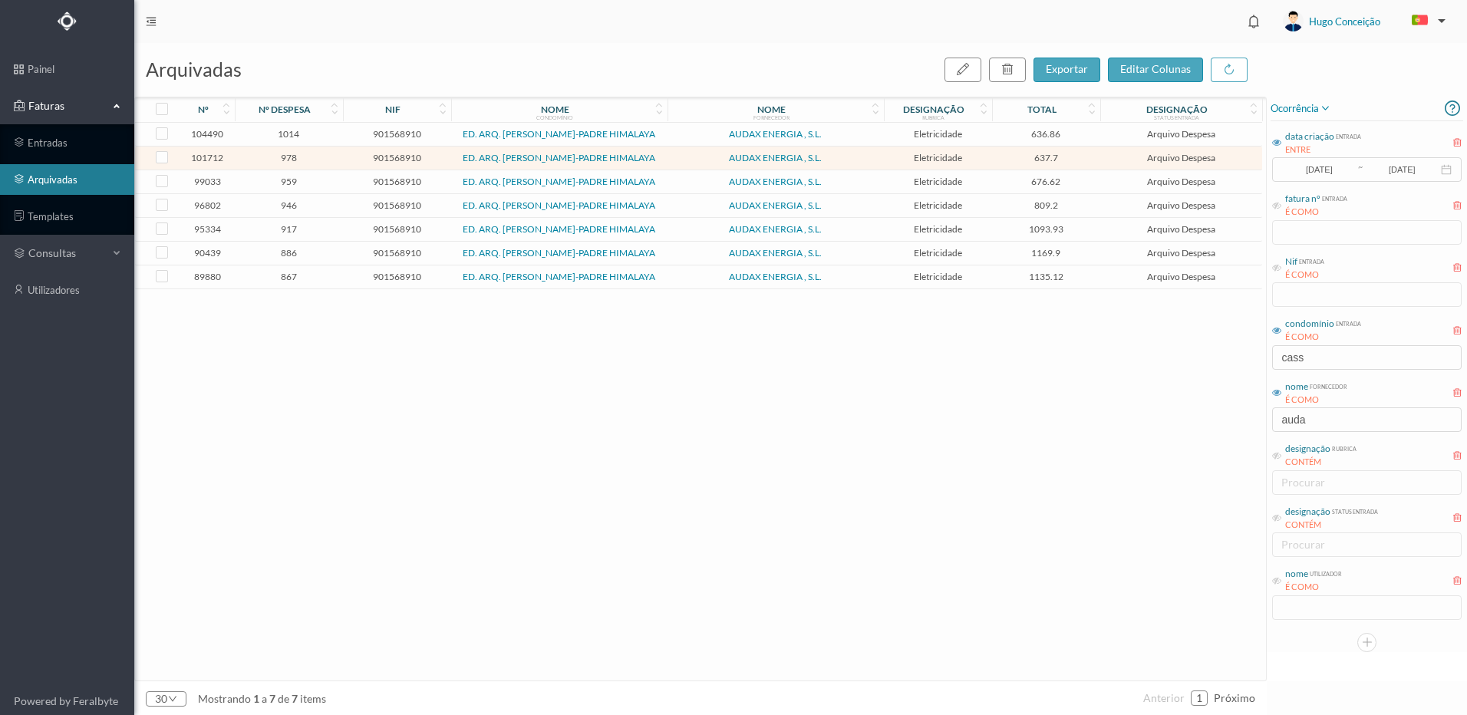
click at [291, 187] on span "959" at bounding box center [289, 182] width 101 height 12
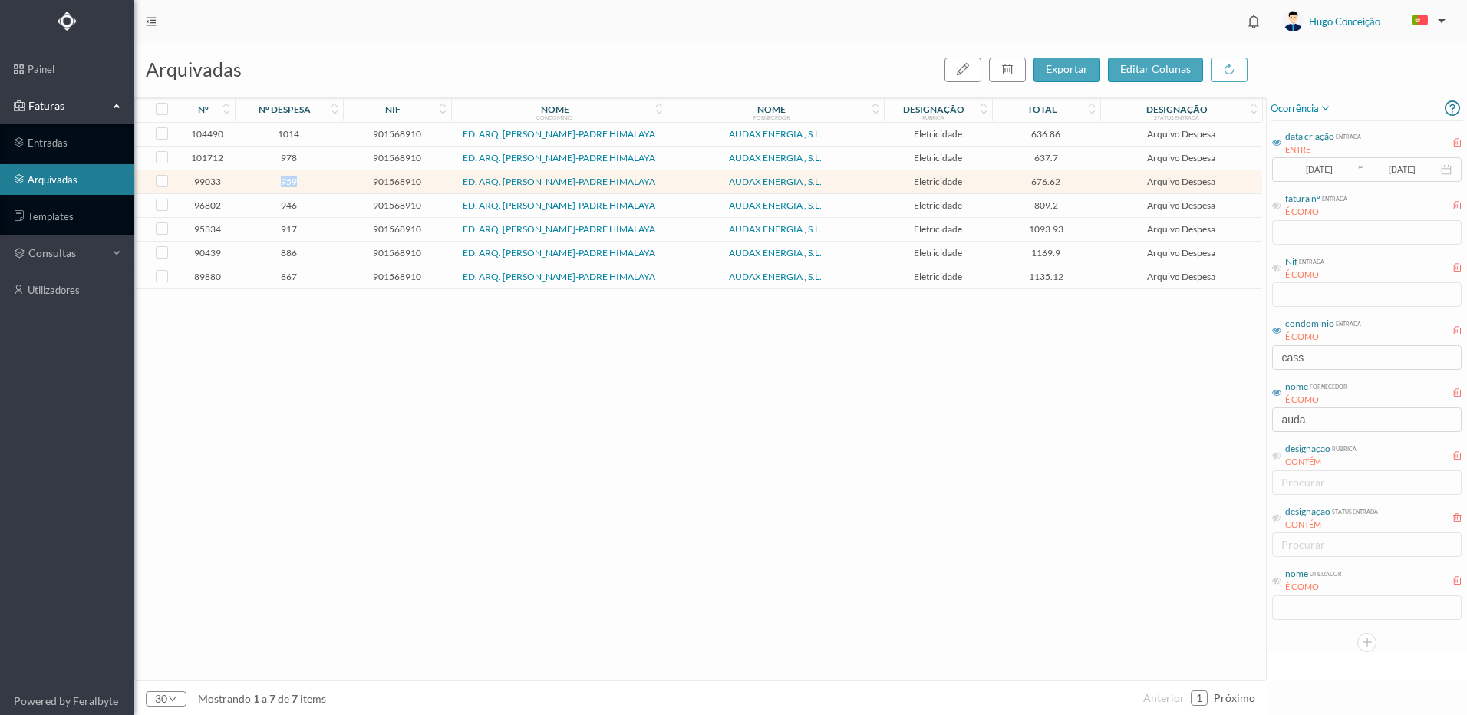
click at [291, 187] on span "959" at bounding box center [289, 182] width 101 height 12
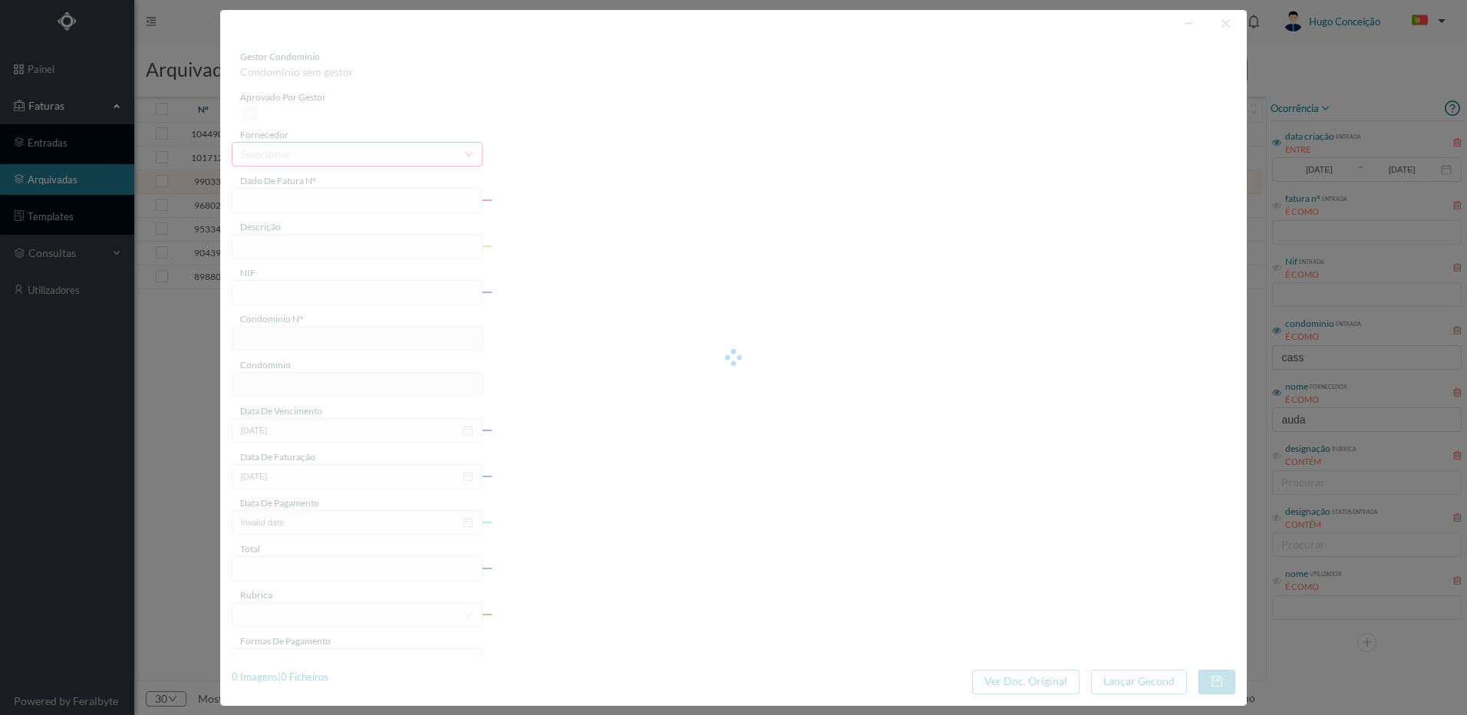
type input "FL FL25/2500048139"
type input "S/N ([DATE] a [DATE])"
type input "901568910"
type input "[DATE]"
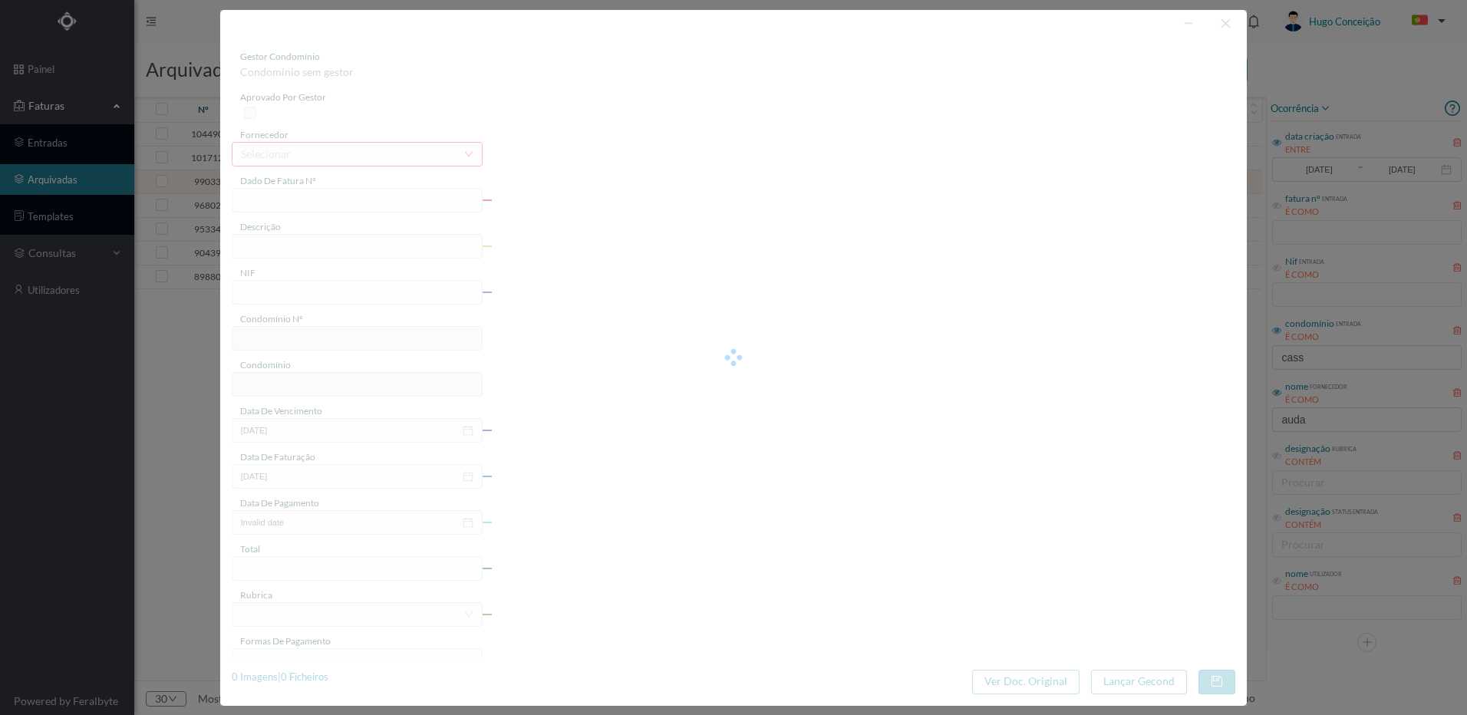
type input "[DATE]"
type input "676.62"
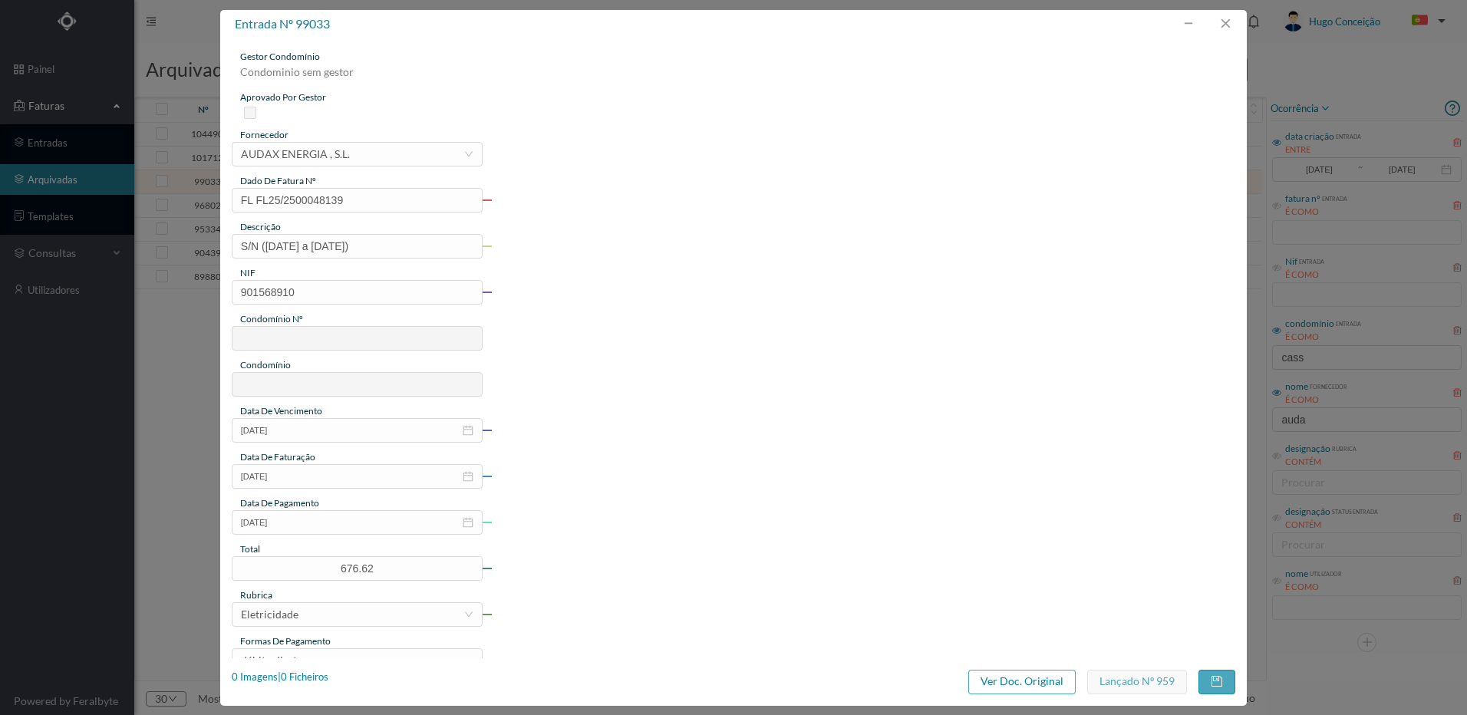
type input "733"
type input "ED. ARQ. [PERSON_NAME]-PADRE HIMALAYA"
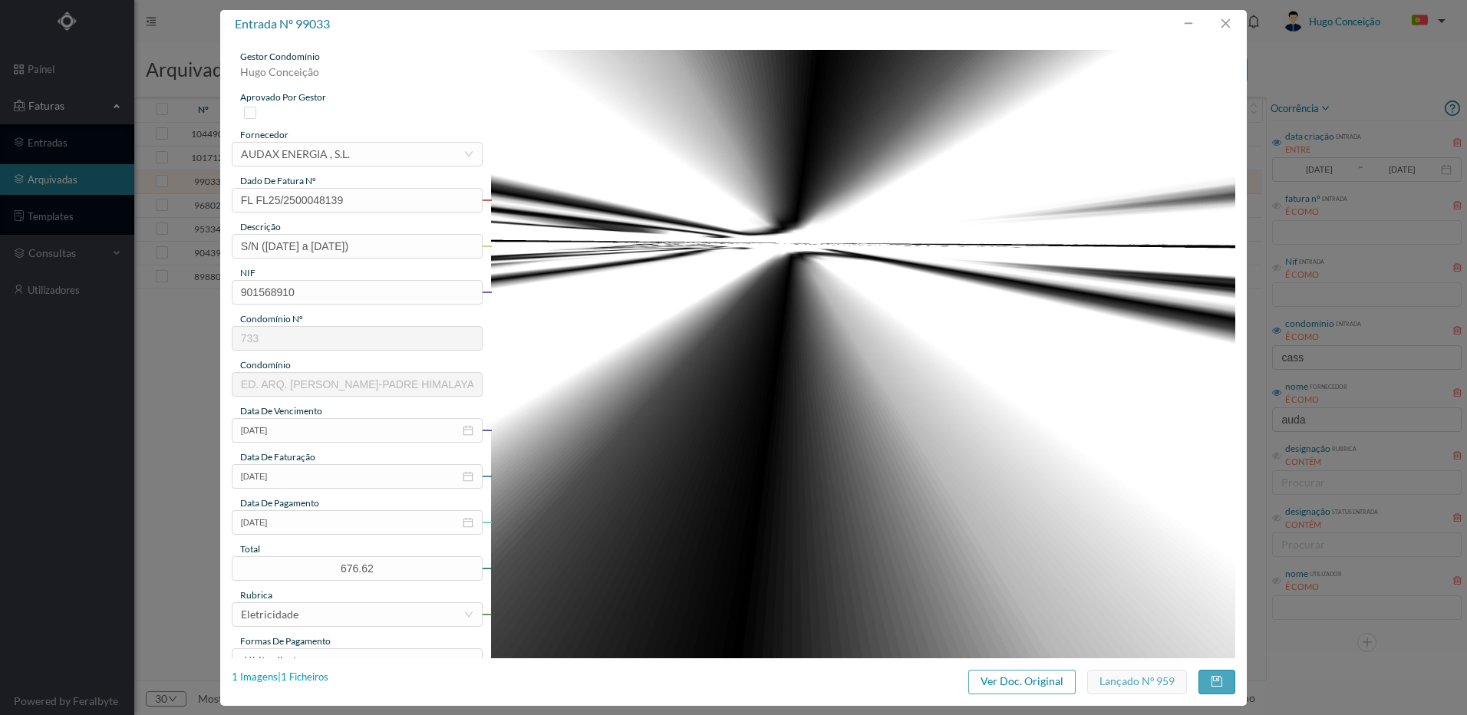
click at [301, 676] on div "1 Imagens | 1 Ficheiros" at bounding box center [280, 677] width 97 height 15
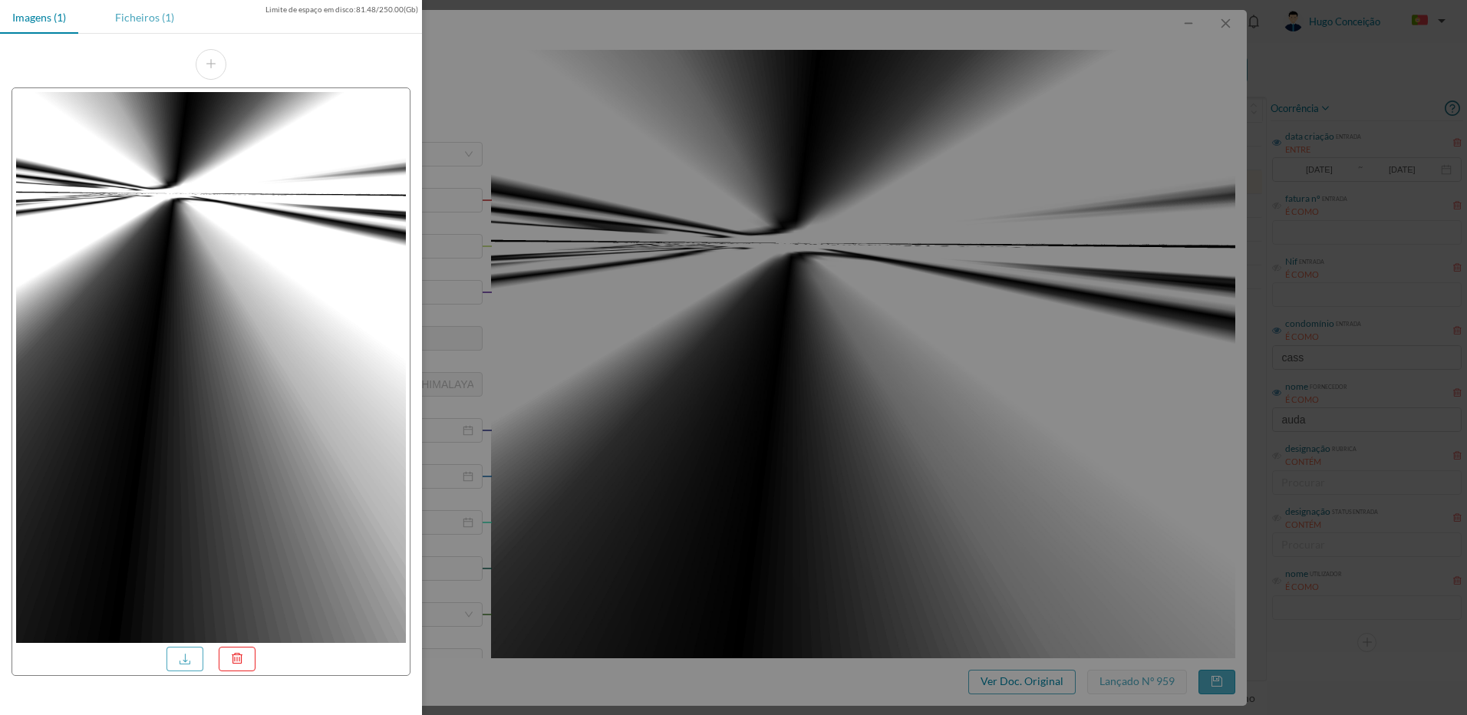
click at [149, 24] on div "Ficheiros (1)" at bounding box center [145, 17] width 84 height 35
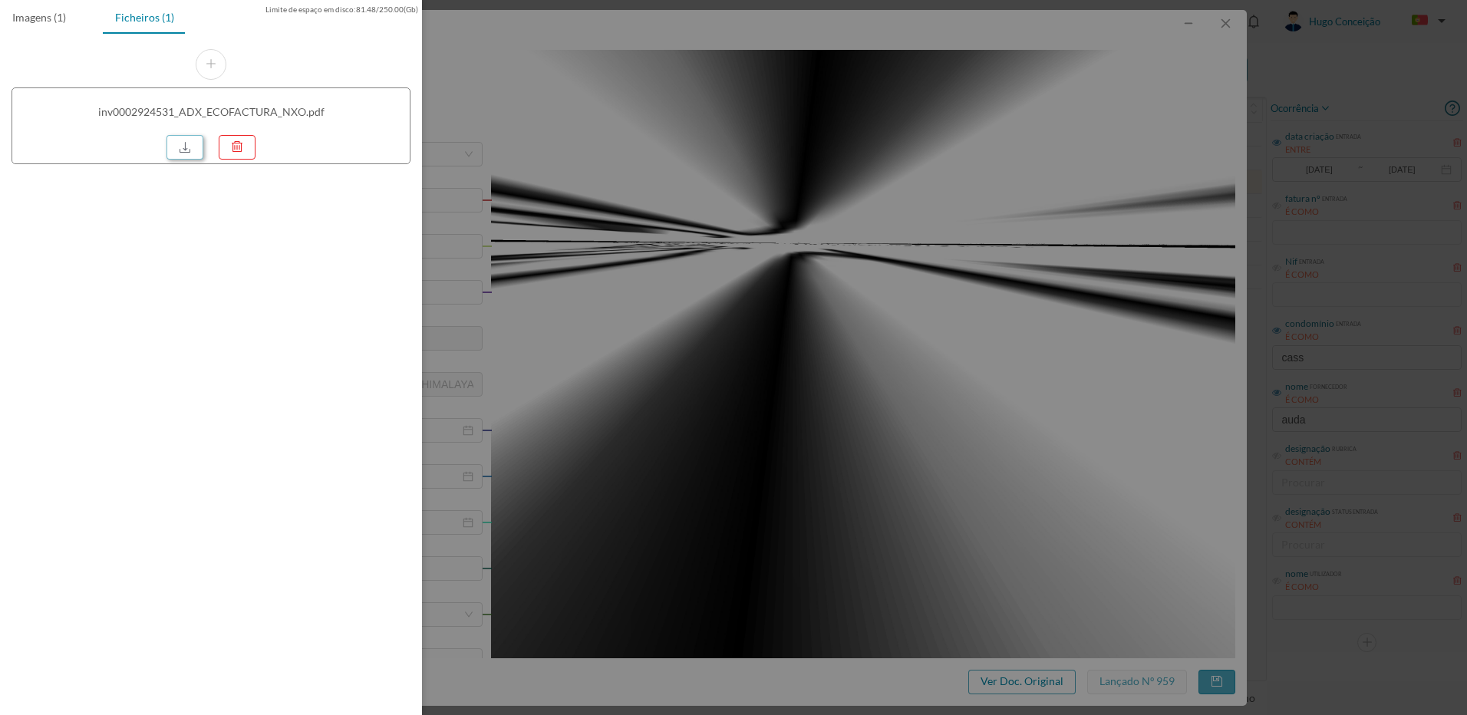
click at [183, 145] on link at bounding box center [184, 147] width 37 height 25
click at [1382, 265] on div at bounding box center [733, 357] width 1467 height 715
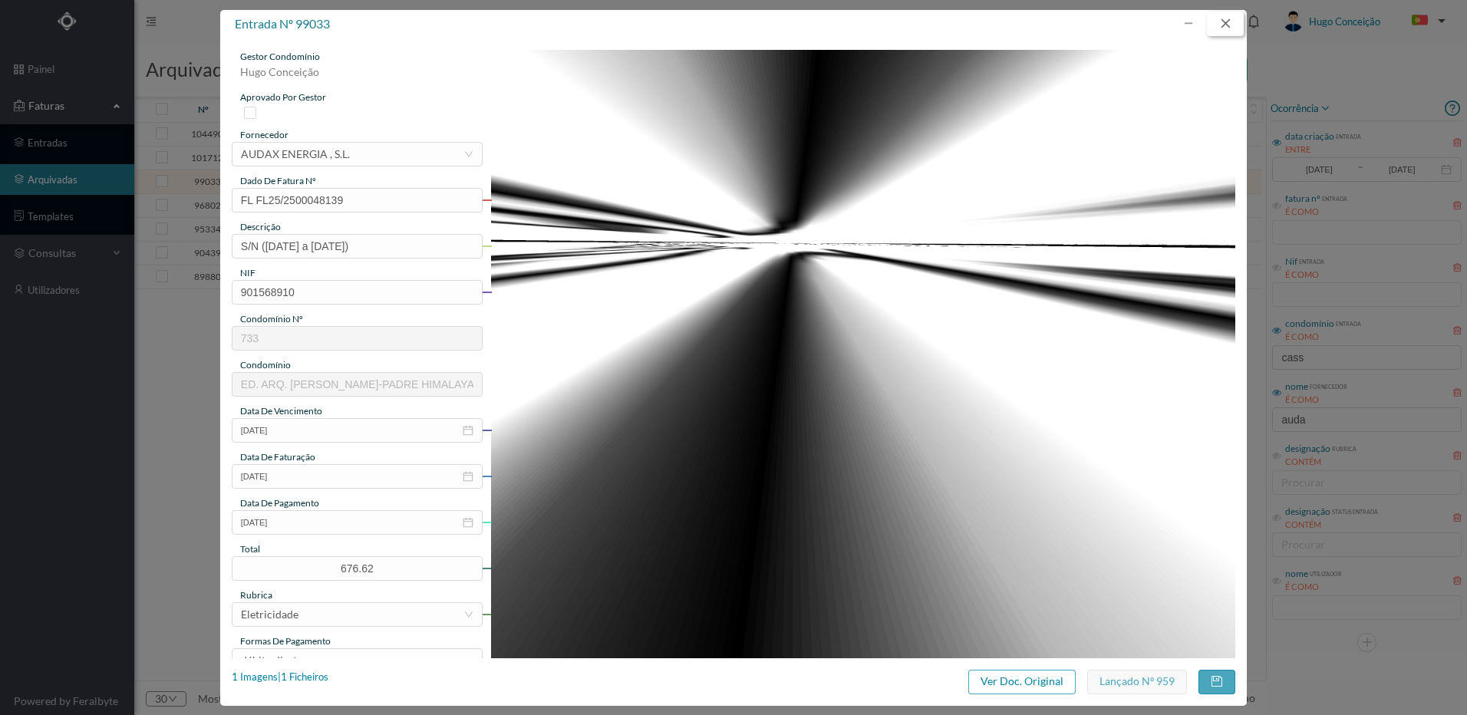
click at [1233, 21] on button "button" at bounding box center [1225, 24] width 37 height 25
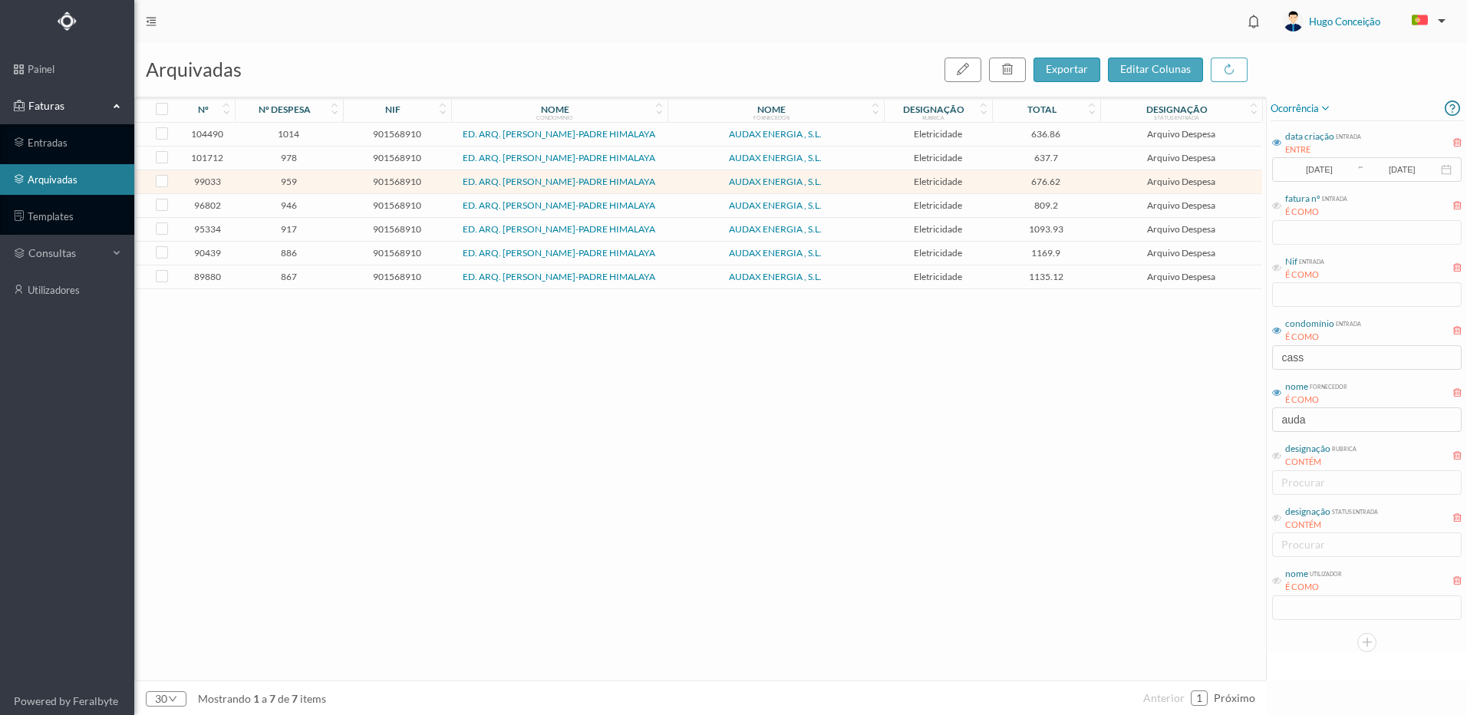
click at [288, 211] on span "946" at bounding box center [289, 205] width 101 height 12
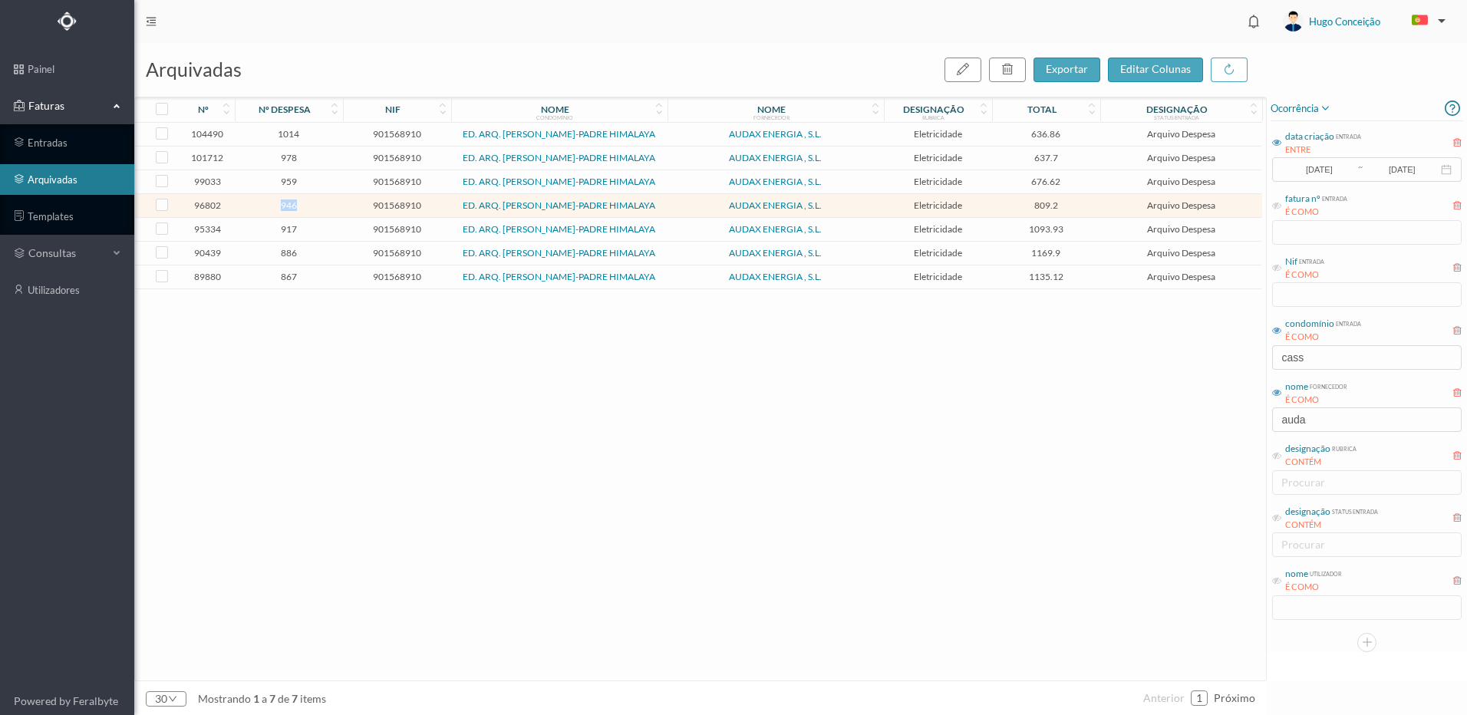
click at [288, 211] on span "946" at bounding box center [289, 205] width 101 height 12
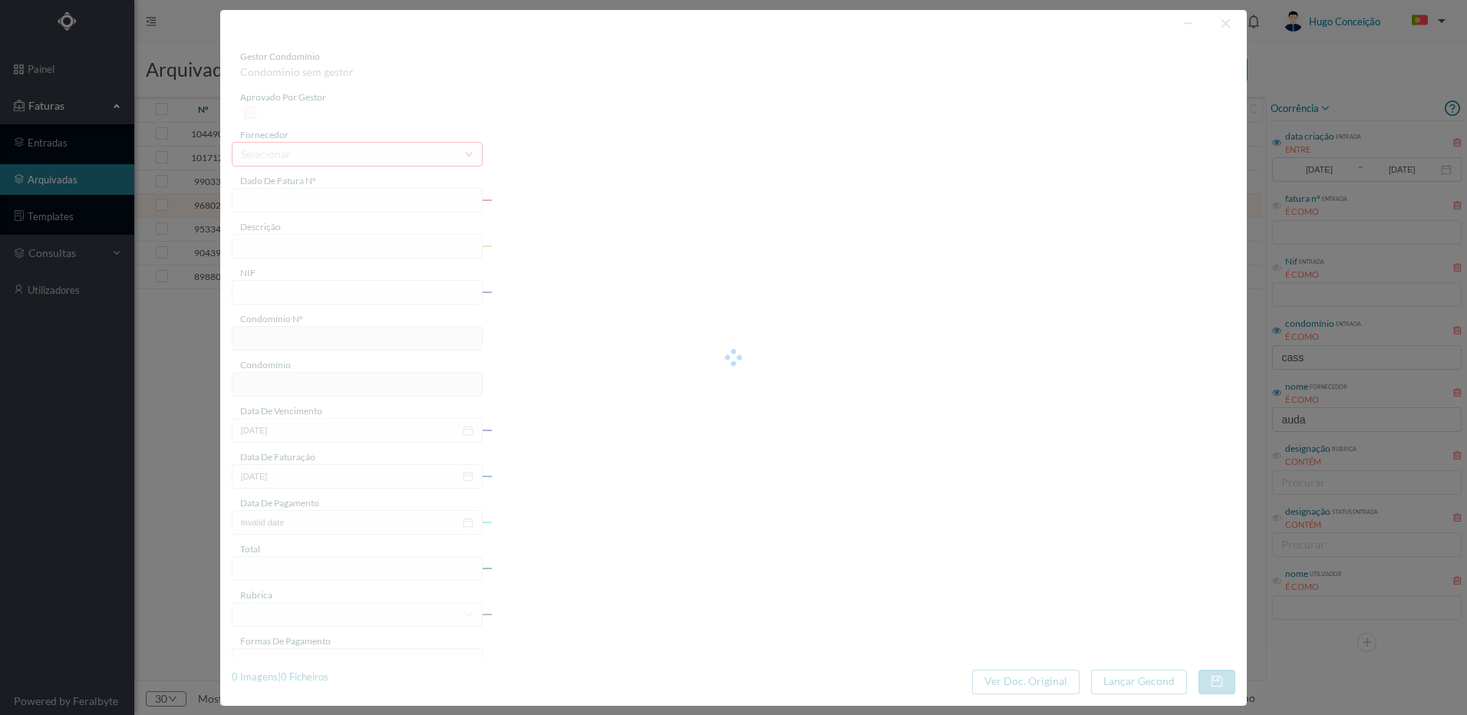
type input "FL FL25/2500035747"
type input "S/N ([DATE] a [DATE])"
type input "901568910"
type input "[DATE]"
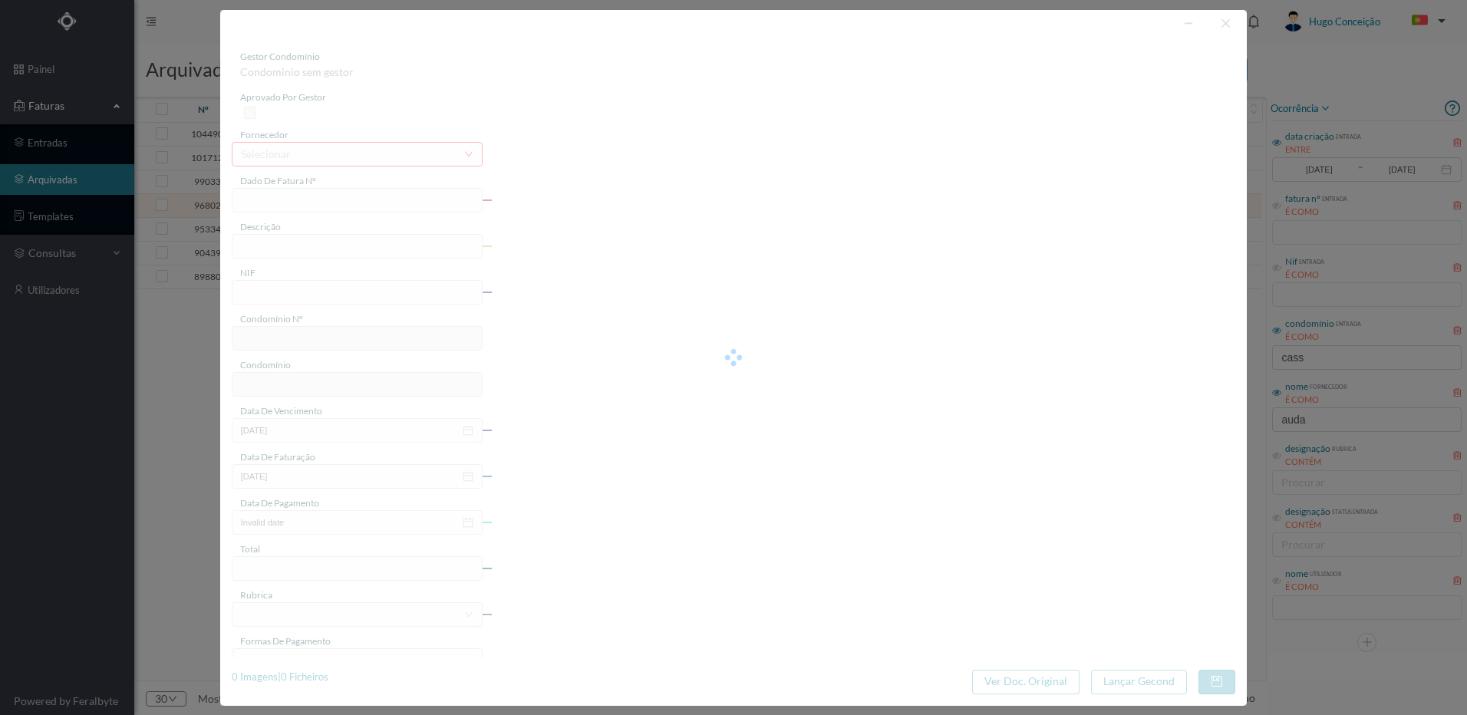
type input "[DATE]"
type input "809.20"
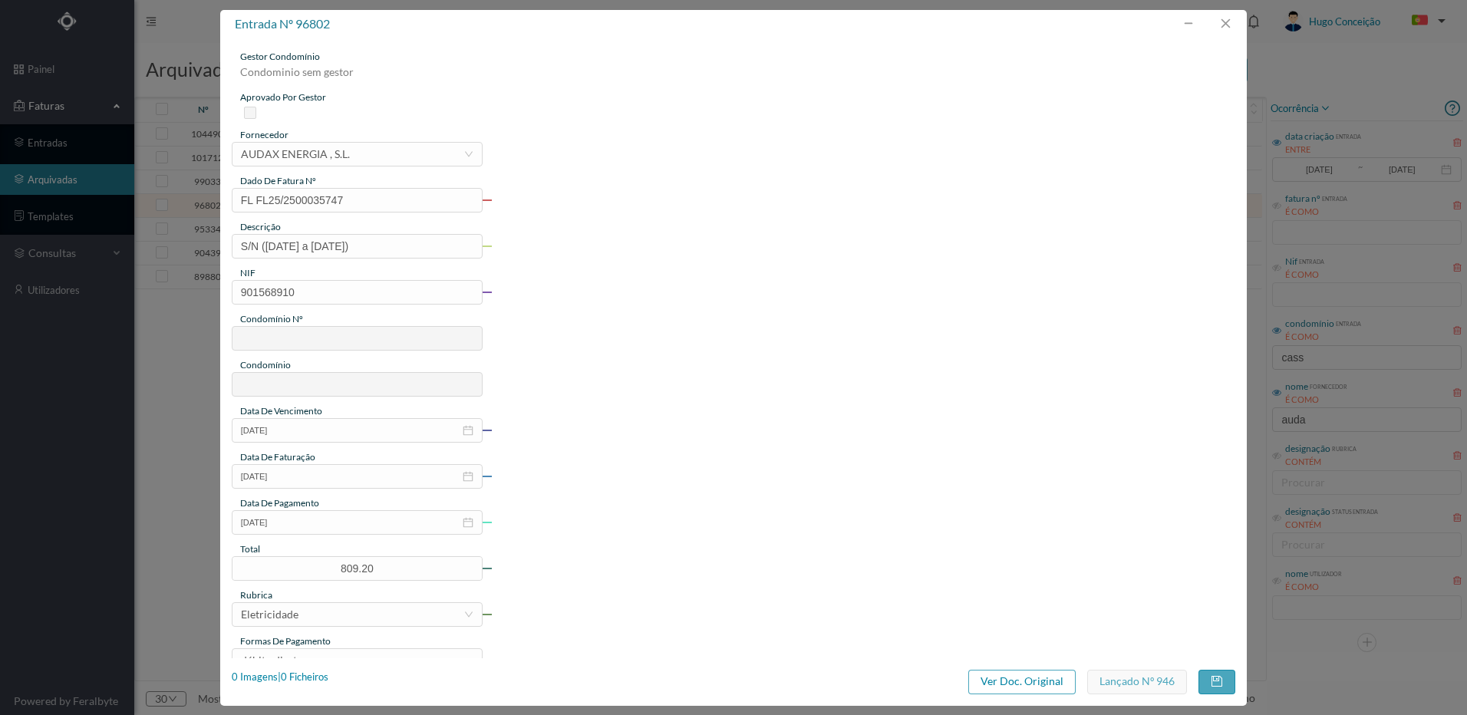
type input "733"
type input "ED. ARQ. [PERSON_NAME]-PADRE HIMALAYA"
click at [302, 681] on div "1 Imagens | 1 Ficheiros" at bounding box center [280, 677] width 97 height 15
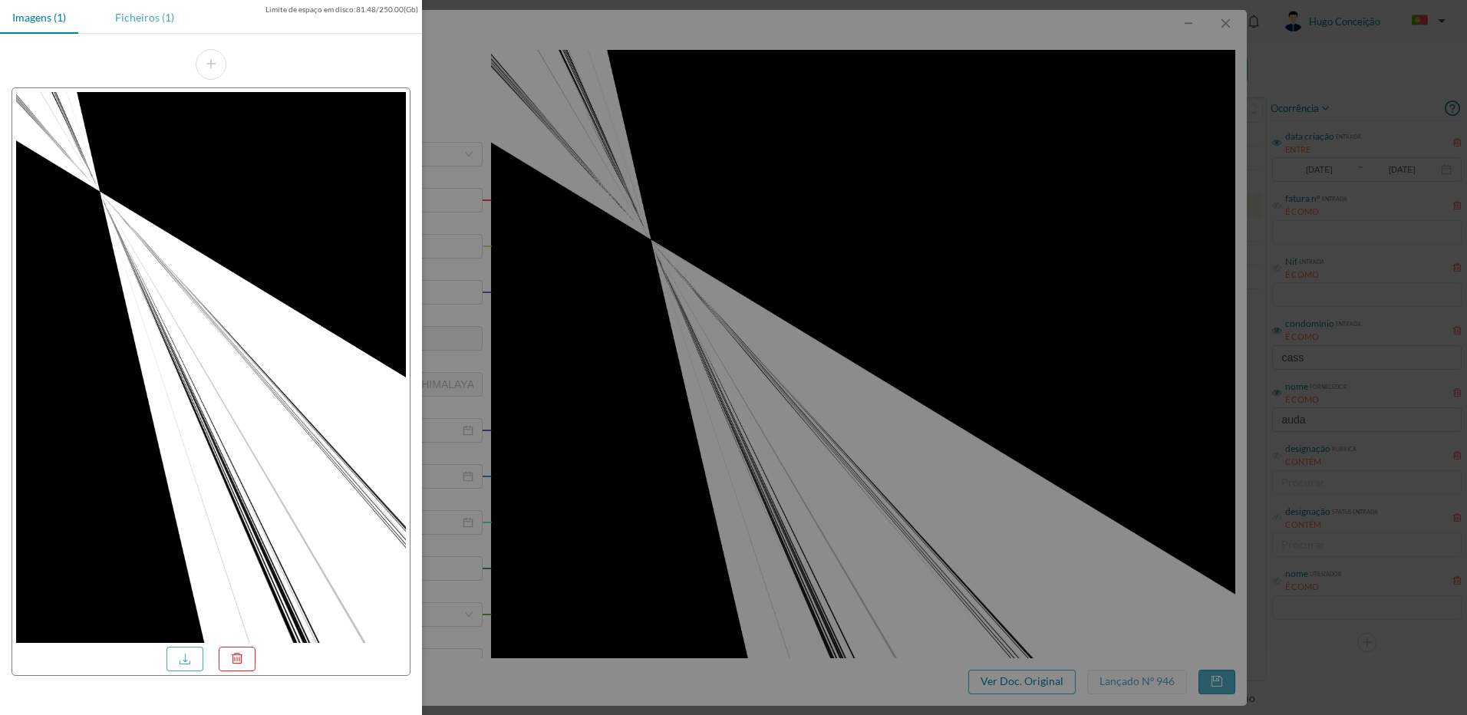
click at [140, 18] on div "Ficheiros (1)" at bounding box center [145, 17] width 84 height 35
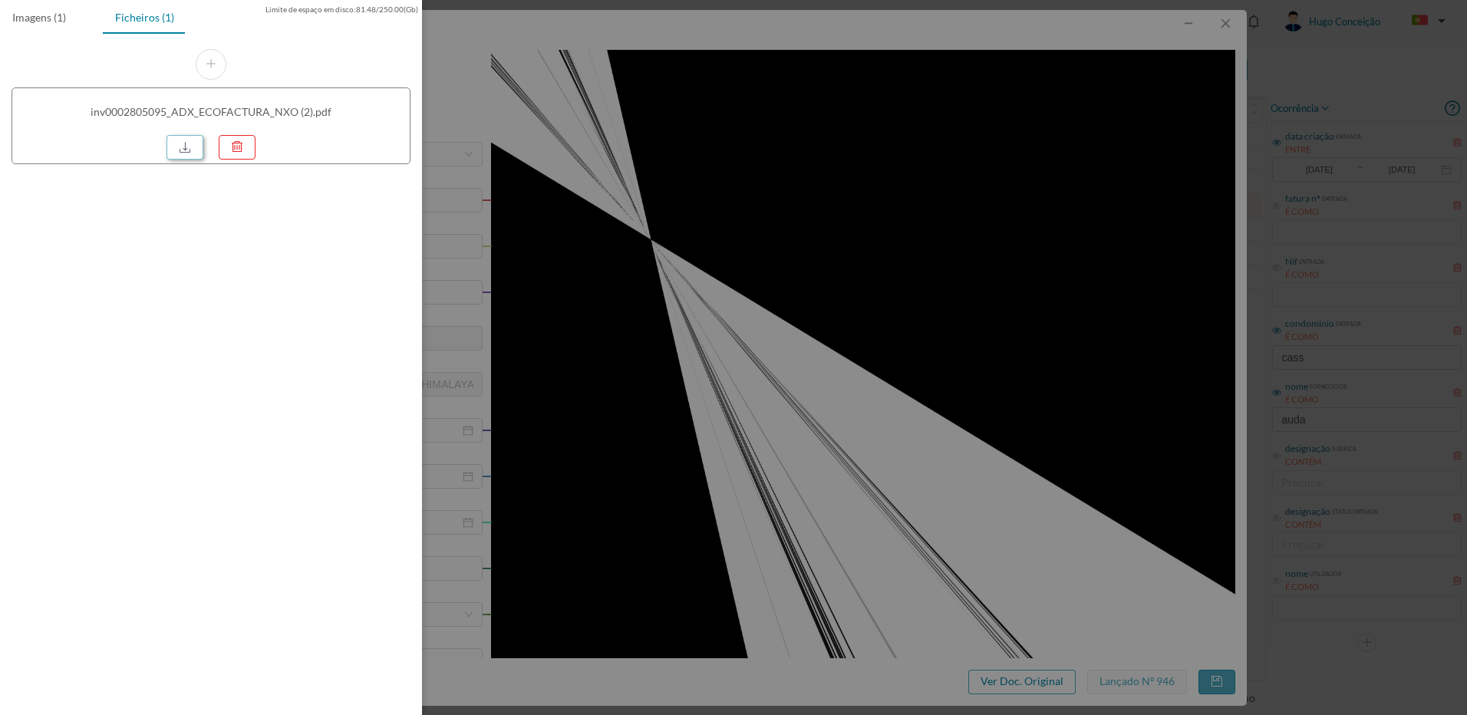
click at [174, 153] on link at bounding box center [184, 147] width 37 height 25
click at [307, 222] on div "Limite de espaço em disco : 81.48 / 250.00 (Gb) Imagens (1) Ficheiros (1) inv00…" at bounding box center [211, 357] width 422 height 715
click at [624, 240] on div at bounding box center [733, 357] width 1467 height 715
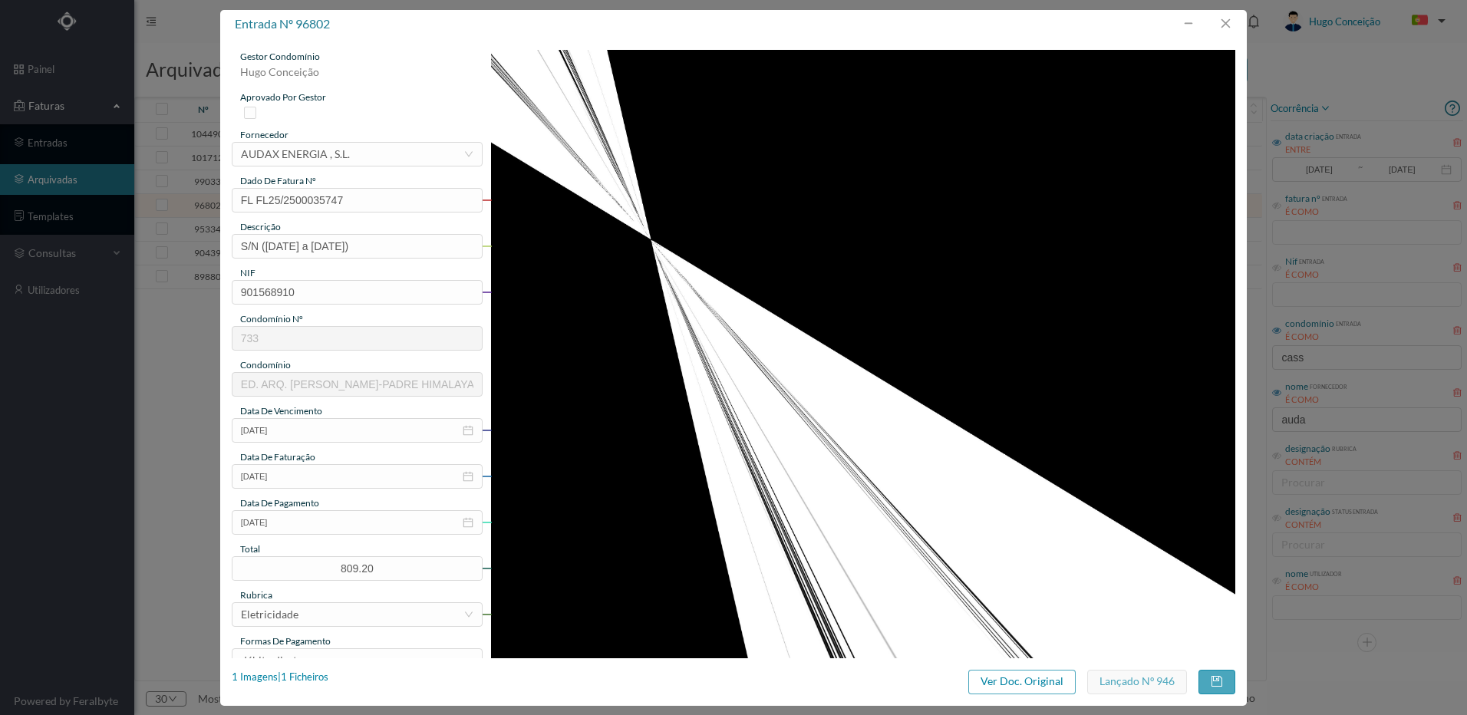
click at [182, 35] on div "entrada nº 96802 gestor condomínio [PERSON_NAME] aprovado por gestor fornecedor…" at bounding box center [733, 357] width 1467 height 715
click at [133, 376] on div "entrada nº 96802 gestor condomínio [PERSON_NAME] aprovado por gestor fornecedor…" at bounding box center [733, 357] width 1467 height 715
click at [203, 342] on div "entrada nº 96802 gestor condomínio [PERSON_NAME] aprovado por gestor fornecedor…" at bounding box center [733, 357] width 1467 height 715
click at [1225, 27] on button "button" at bounding box center [1225, 24] width 37 height 25
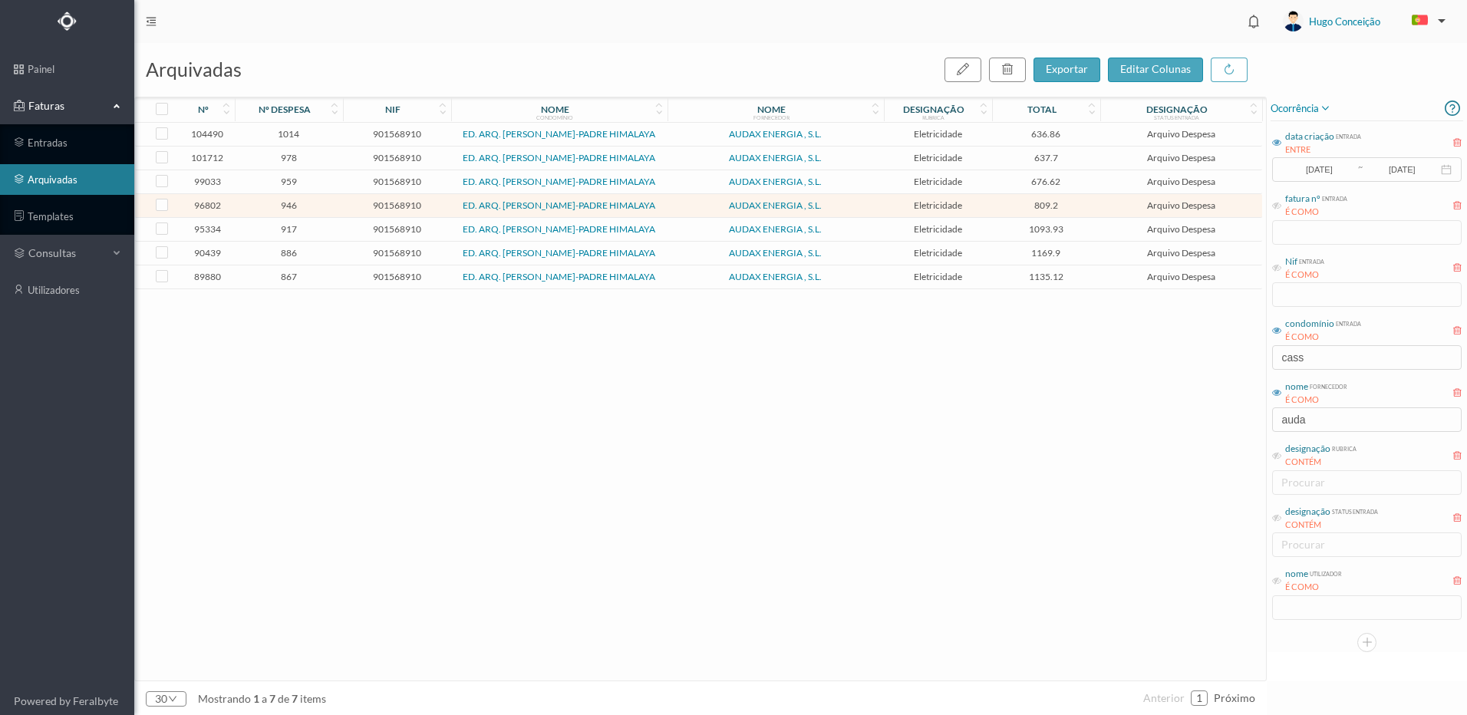
click at [284, 235] on span "917" at bounding box center [289, 229] width 101 height 12
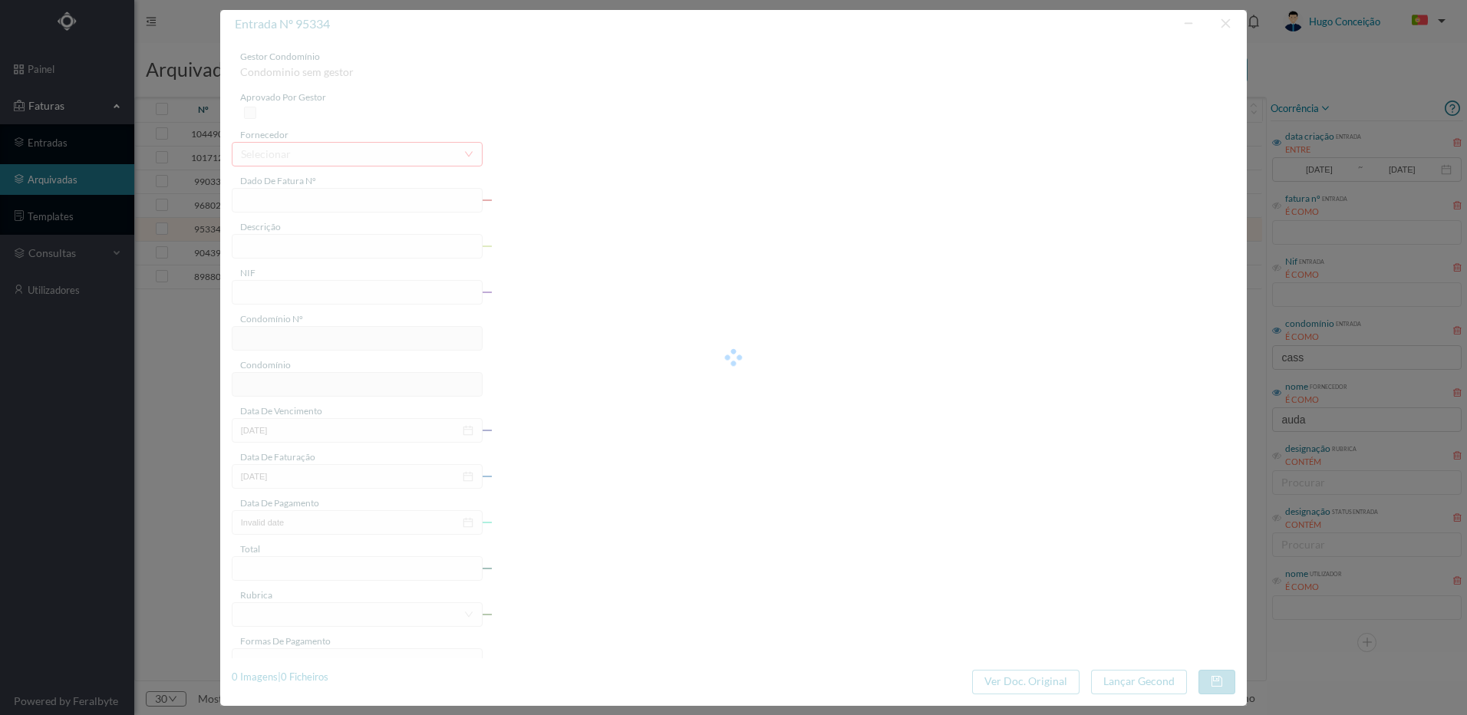
type input "FL FL25/2500022162"
type input "S/N ([DATE] a [DATE])"
type input "901568910"
type input "[DATE]"
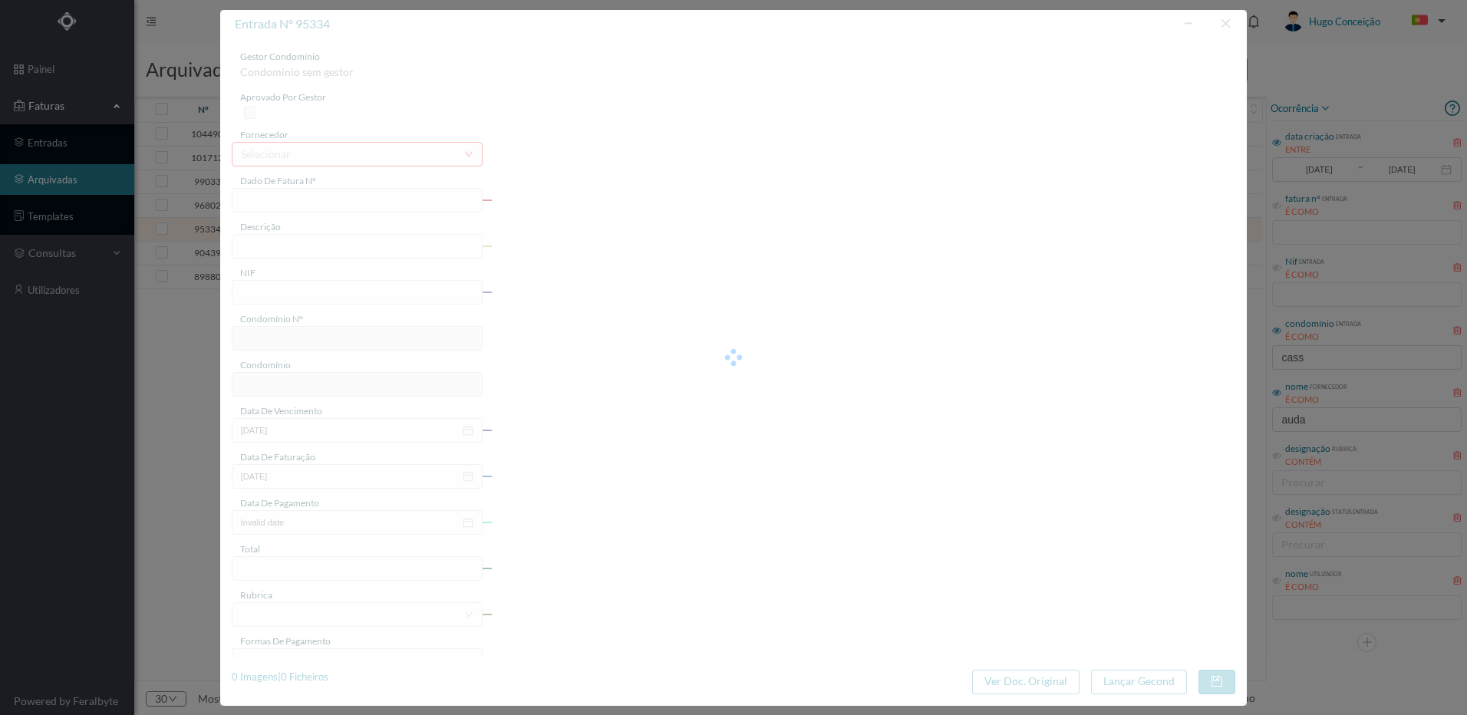
type input "[DATE]"
type input "1093.93"
type input "733"
type input "ED. ARQ. [PERSON_NAME]-PADRE HIMALAYA"
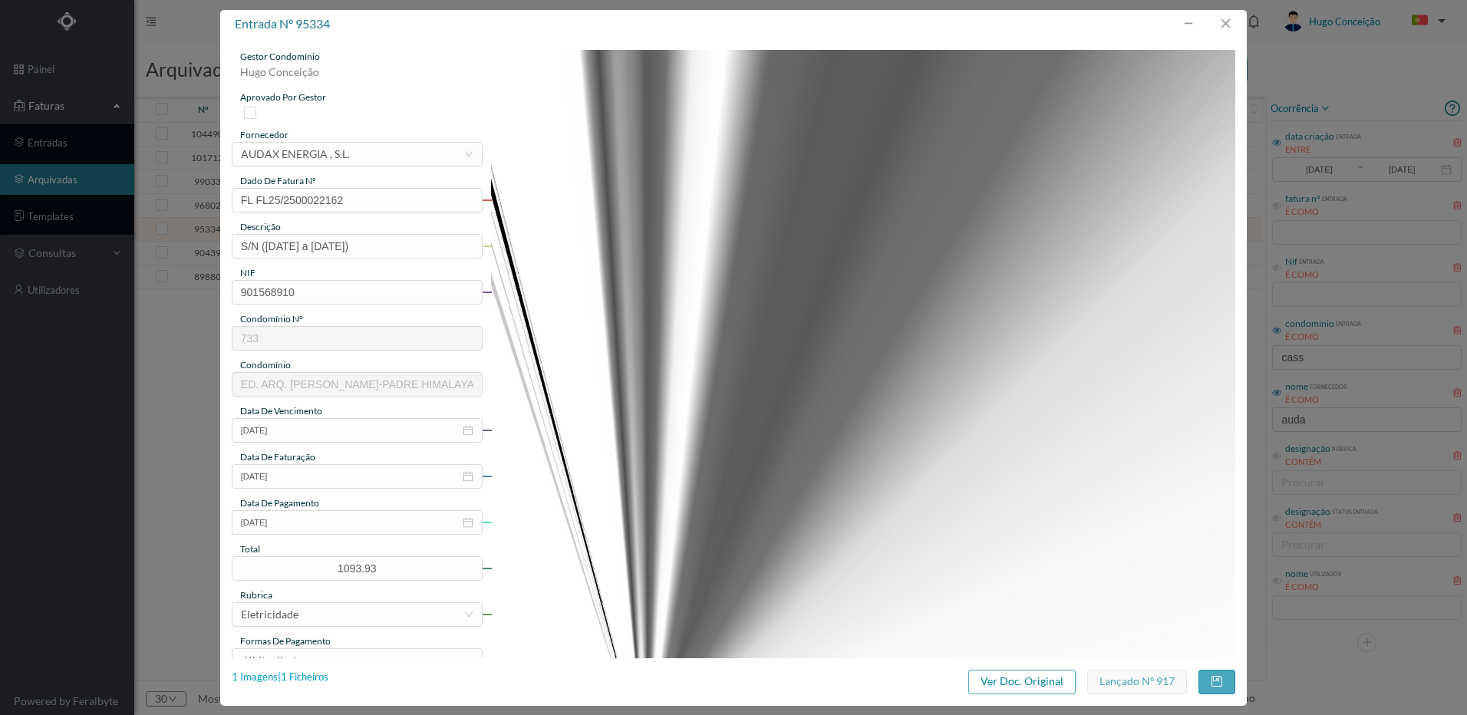
click at [307, 677] on div "1 Imagens | 1 Ficheiros" at bounding box center [280, 677] width 97 height 15
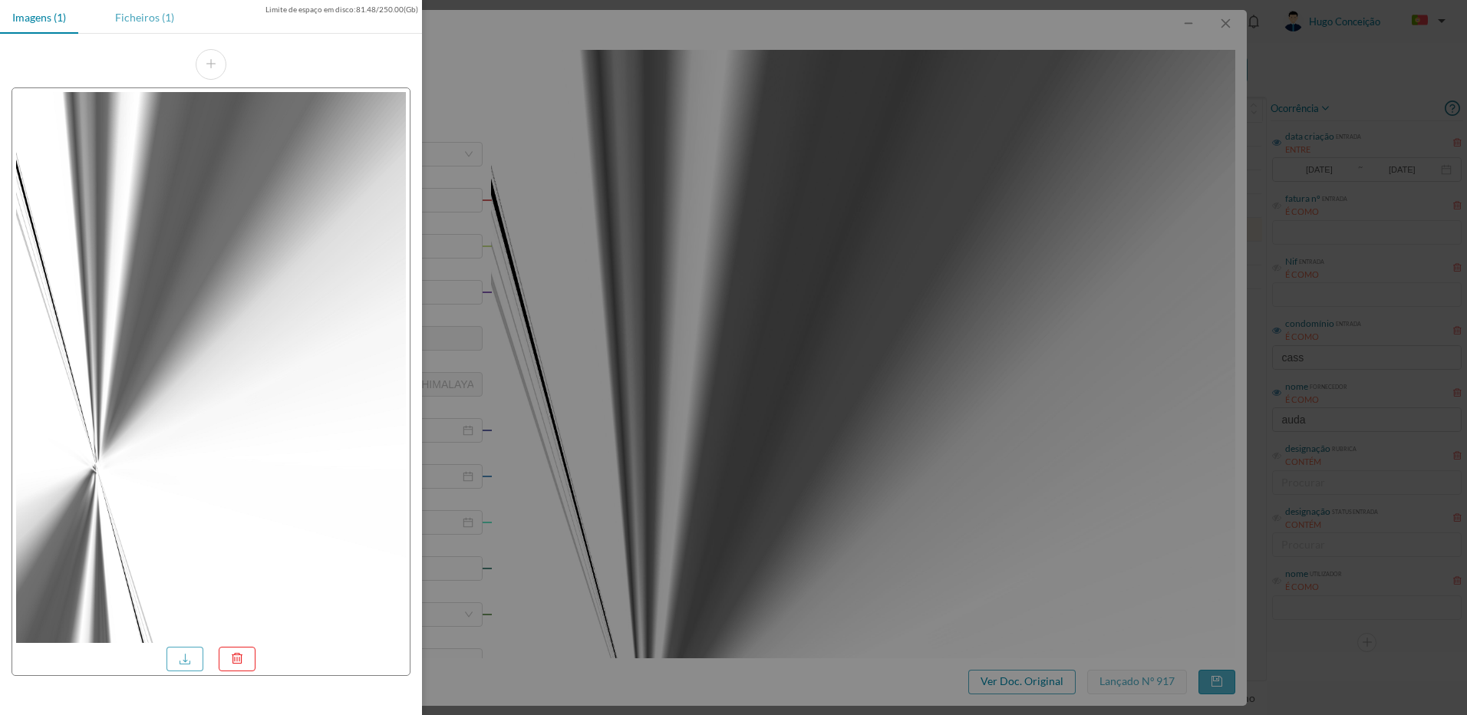
click at [131, 32] on div "Ficheiros (1)" at bounding box center [145, 17] width 84 height 35
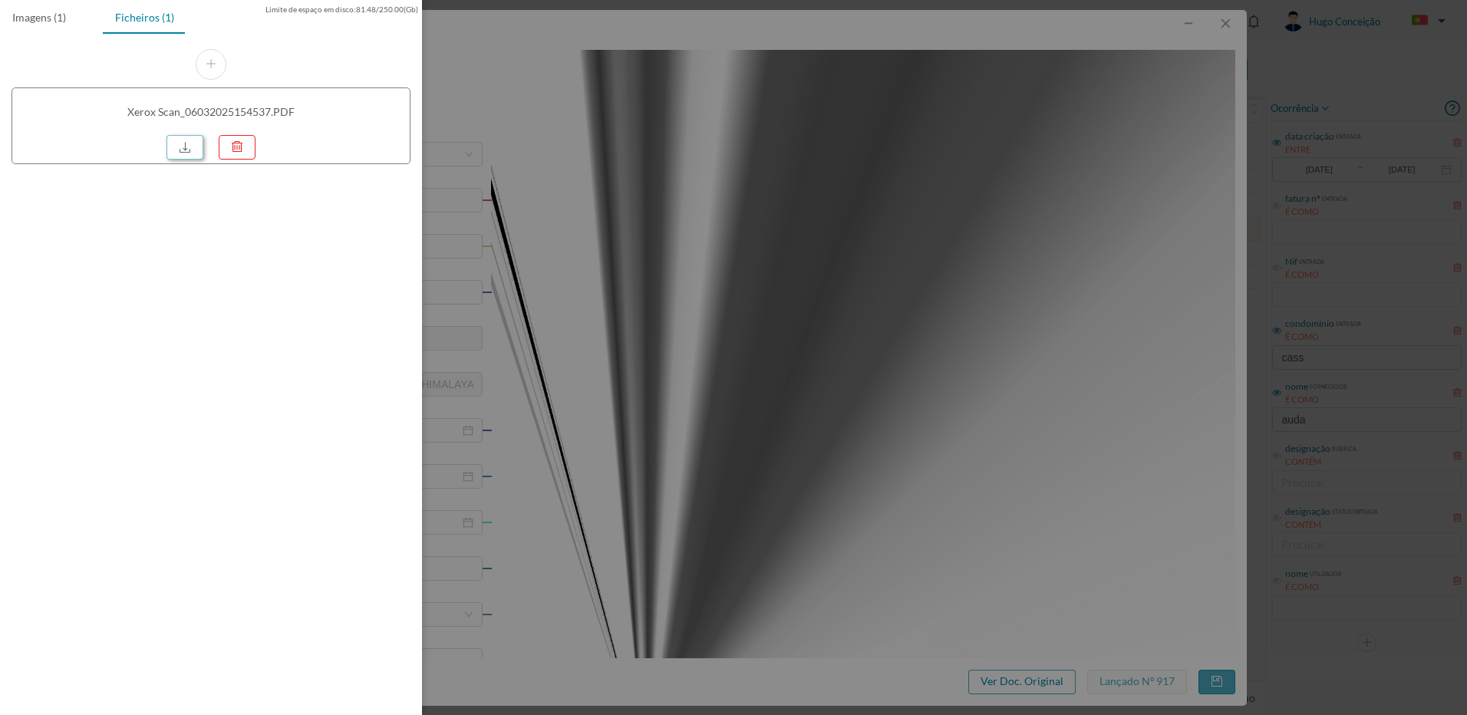
click at [183, 145] on link at bounding box center [184, 147] width 37 height 25
click at [955, 448] on div at bounding box center [733, 357] width 1467 height 715
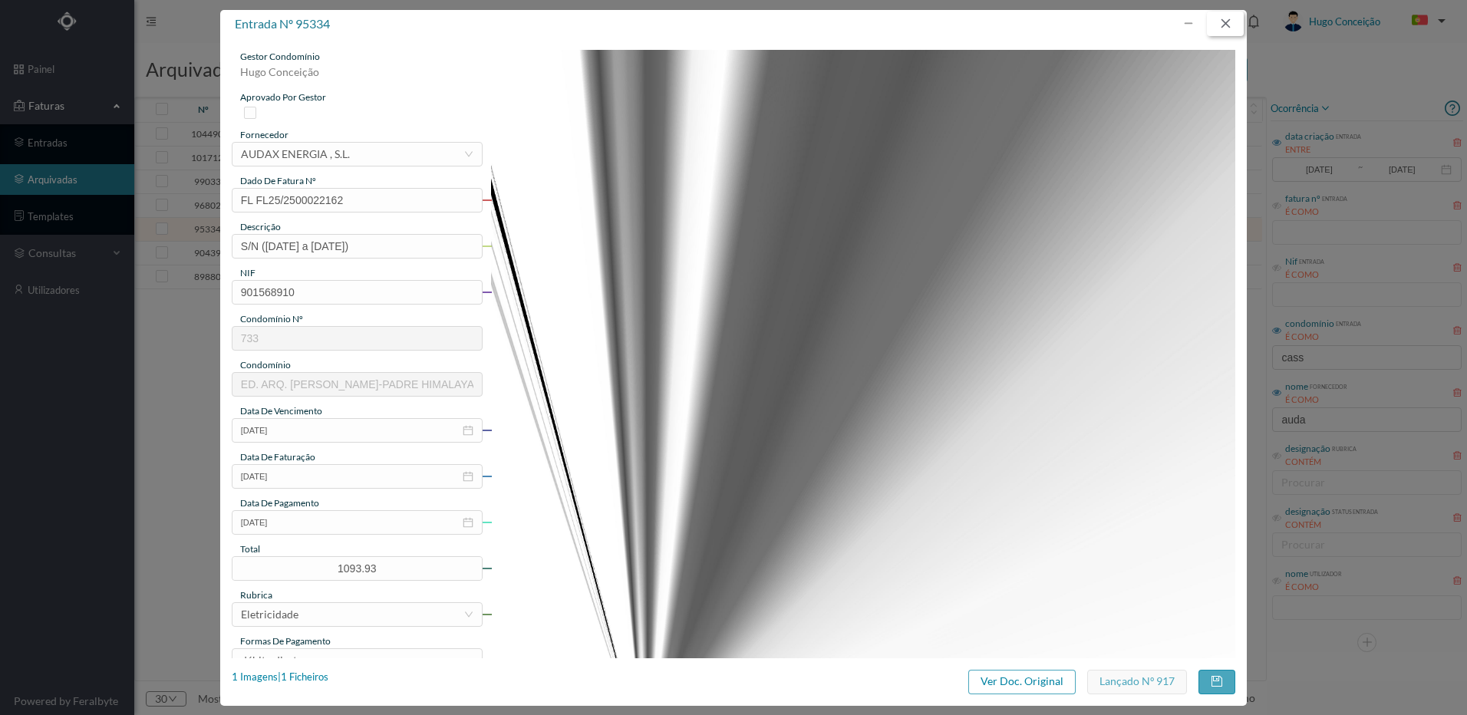
click at [1223, 31] on button "button" at bounding box center [1225, 24] width 37 height 25
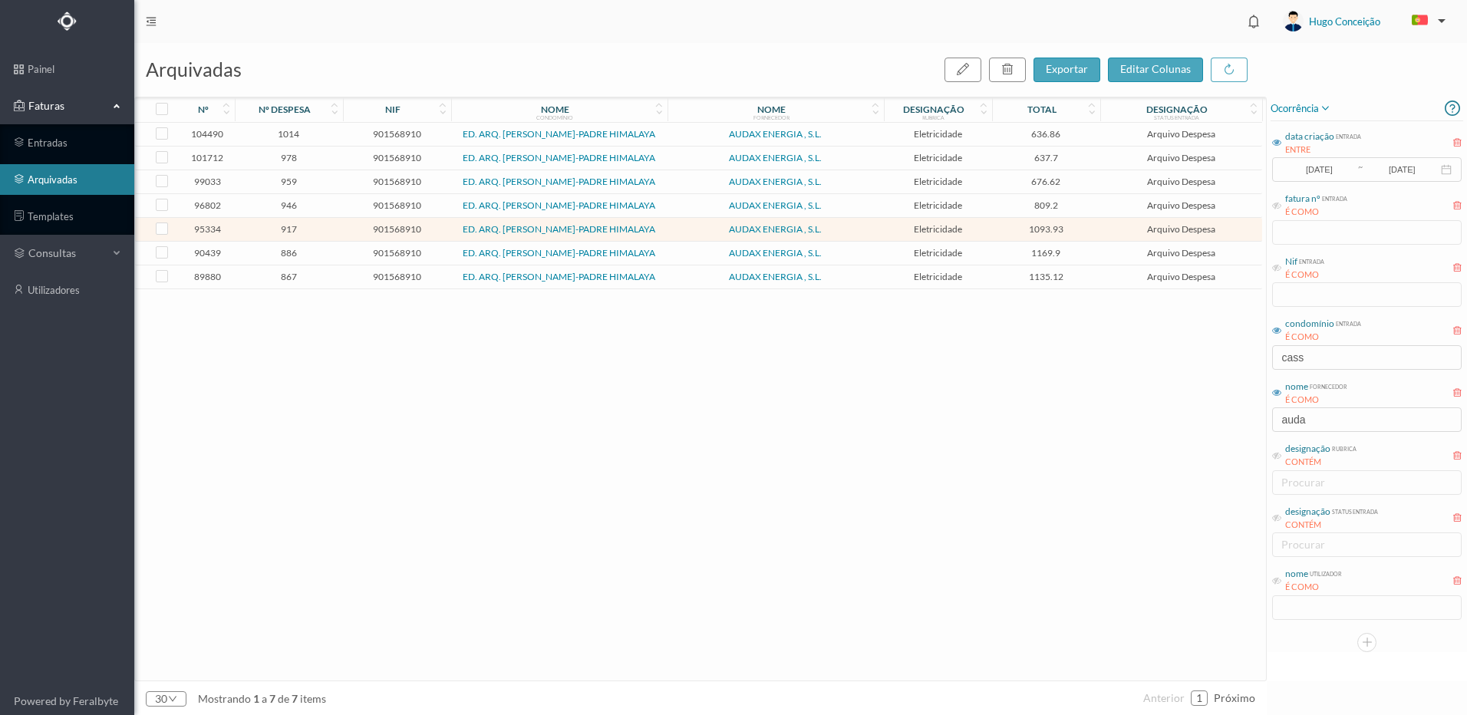
click at [284, 259] on span "886" at bounding box center [289, 253] width 101 height 12
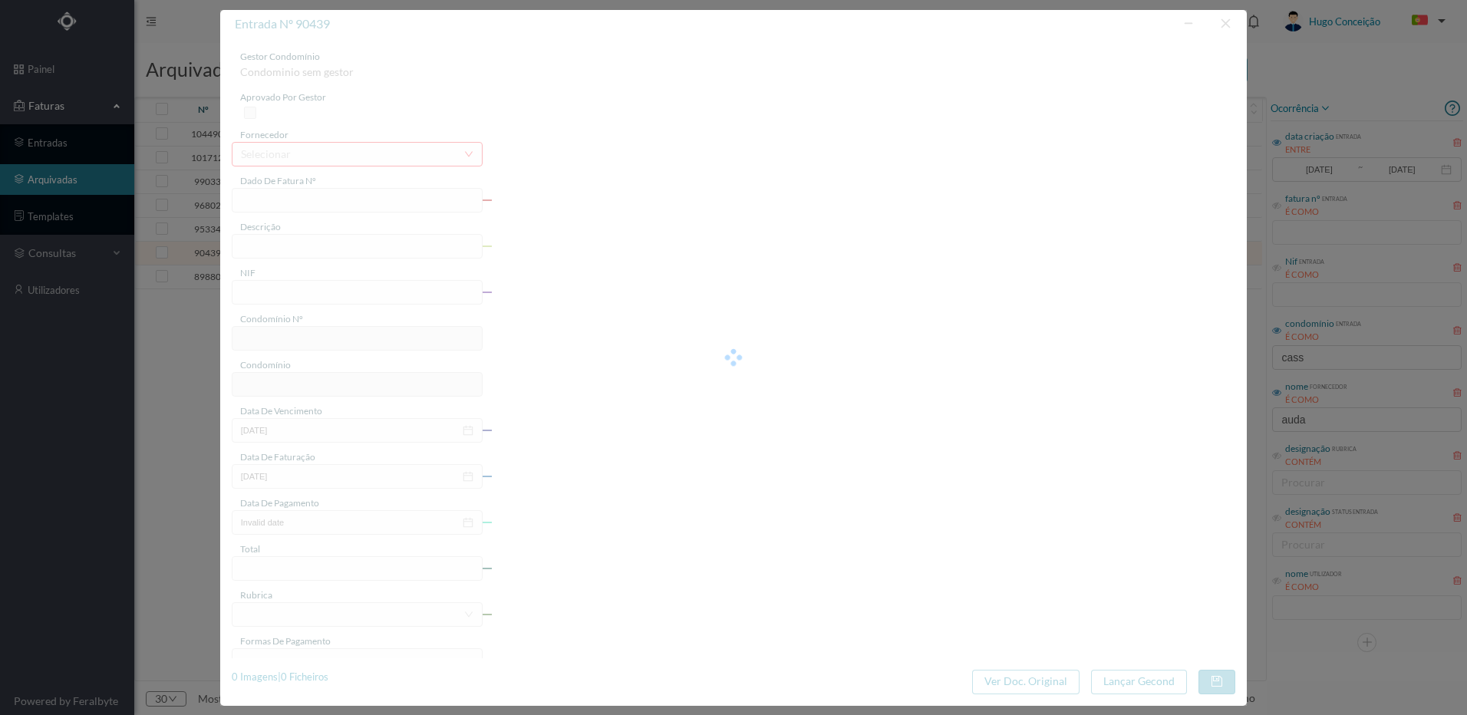
type input "FL FL25/2500004560"
type input "S/N ([DATE] a [DATE])"
type input "901568910"
type input "[DATE]"
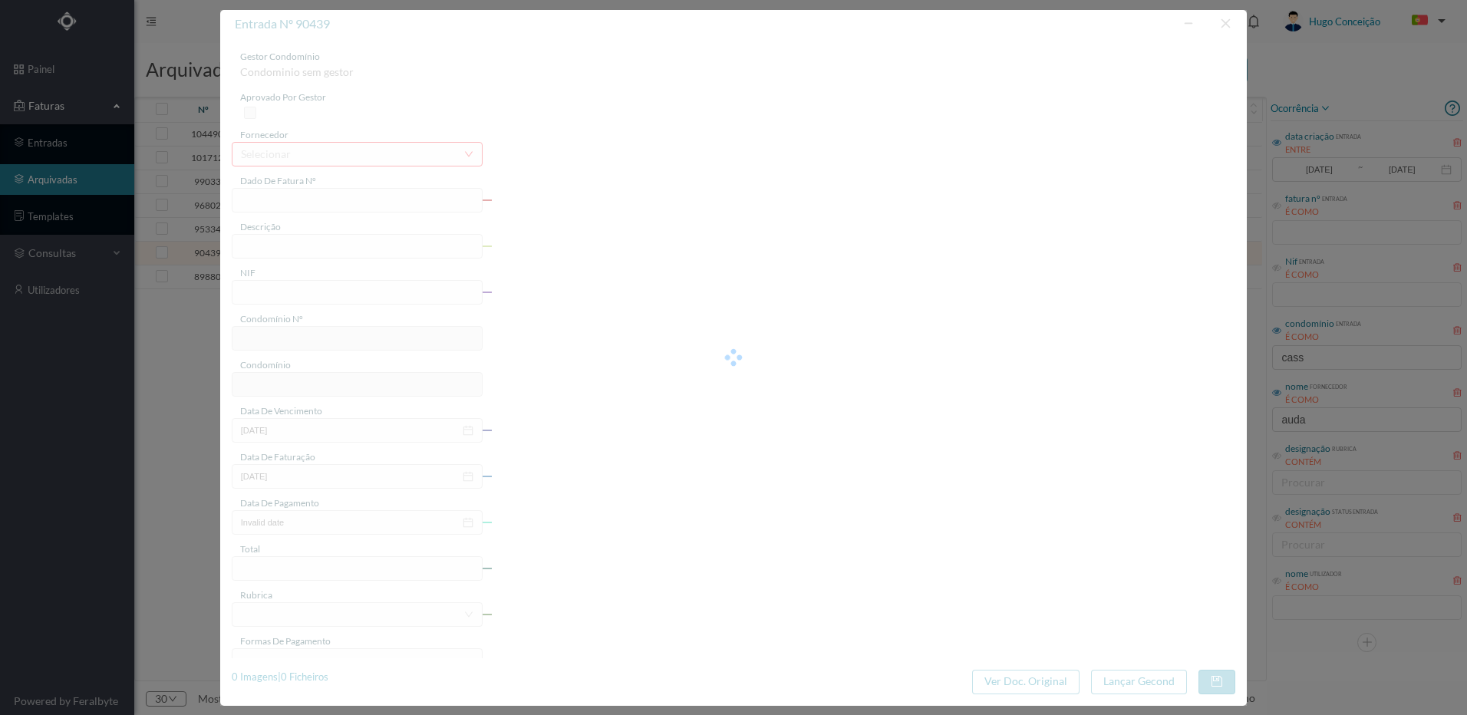
type input "[DATE]"
type input "1169.90"
type input "733"
type input "ED. ARQ. [PERSON_NAME]-PADRE HIMALAYA"
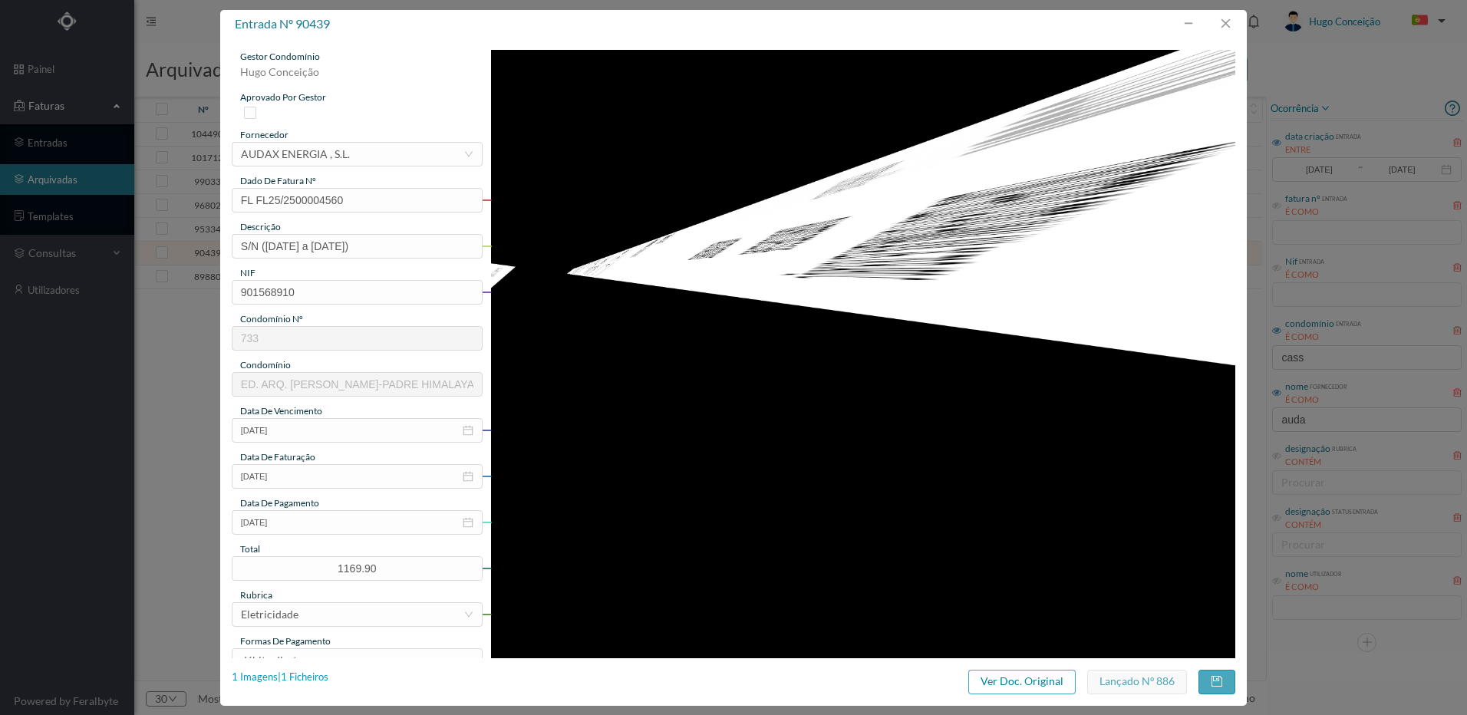
click at [307, 680] on div "1 Imagens | 1 Ficheiros" at bounding box center [280, 677] width 97 height 15
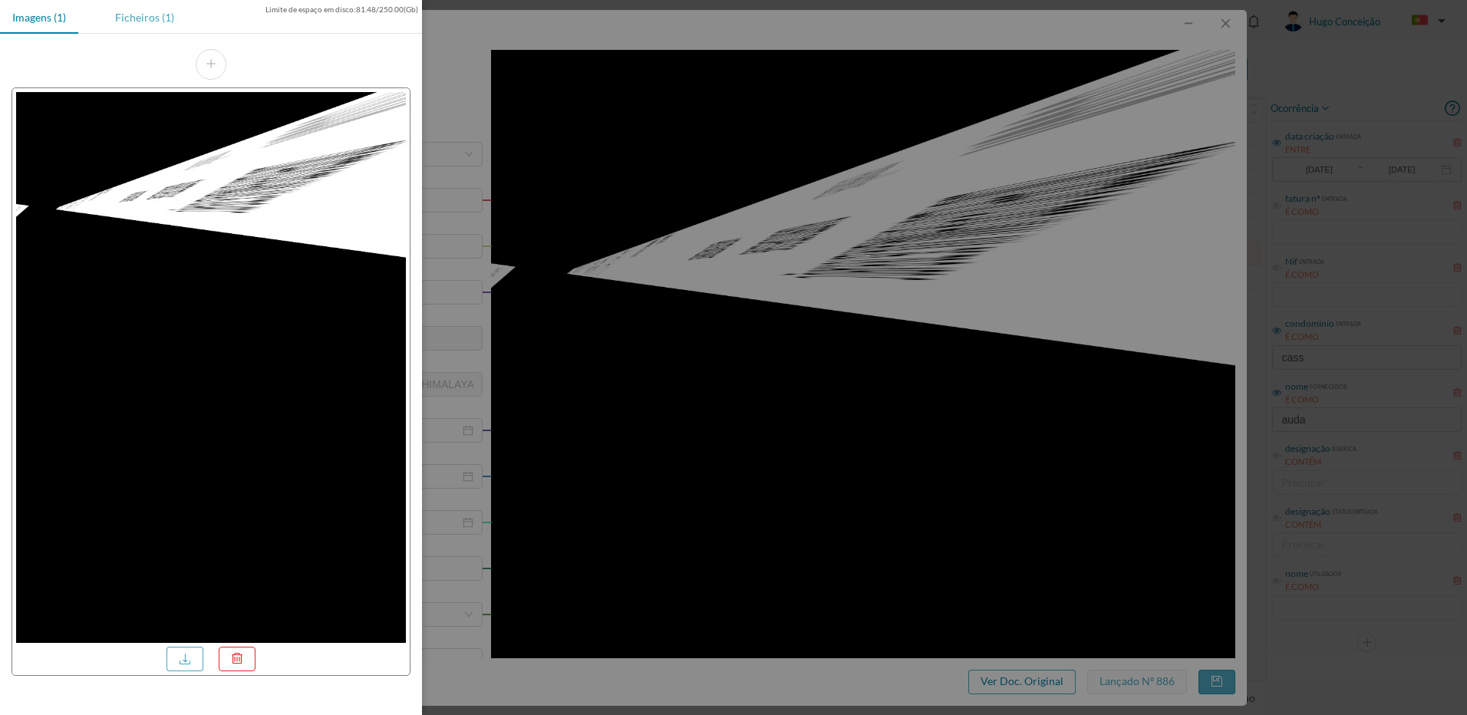
click at [147, 13] on div "Ficheiros (1)" at bounding box center [145, 17] width 84 height 35
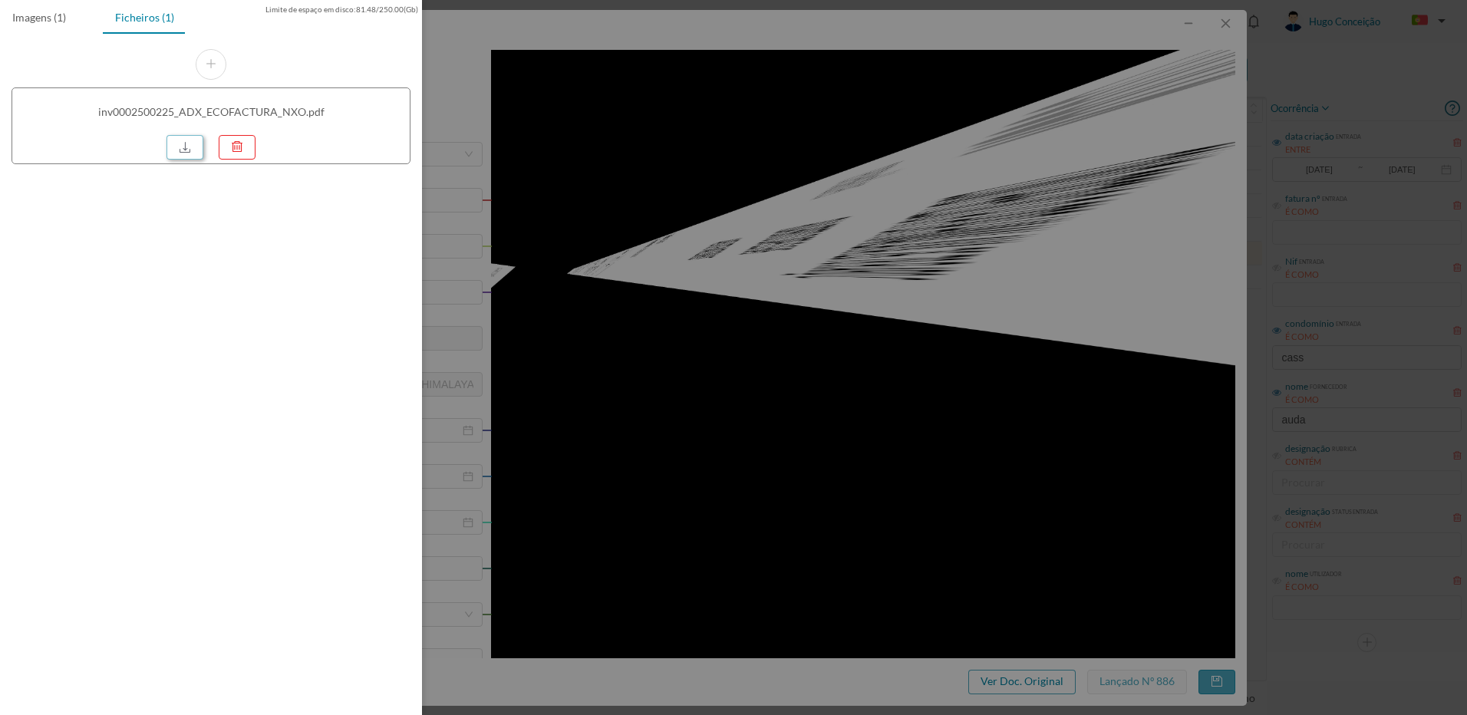
click at [180, 148] on link at bounding box center [184, 147] width 37 height 25
click at [743, 170] on div at bounding box center [733, 357] width 1467 height 715
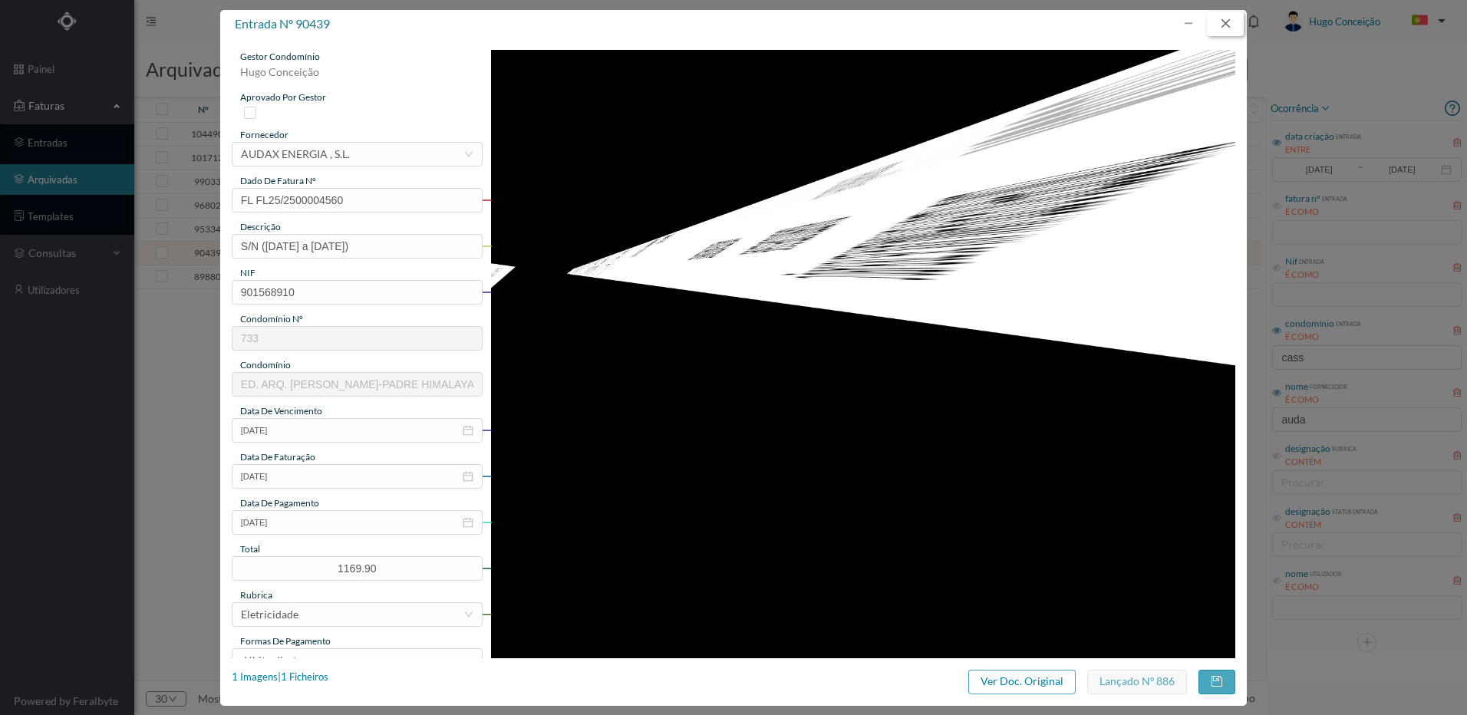
click at [1222, 23] on button "button" at bounding box center [1225, 24] width 37 height 25
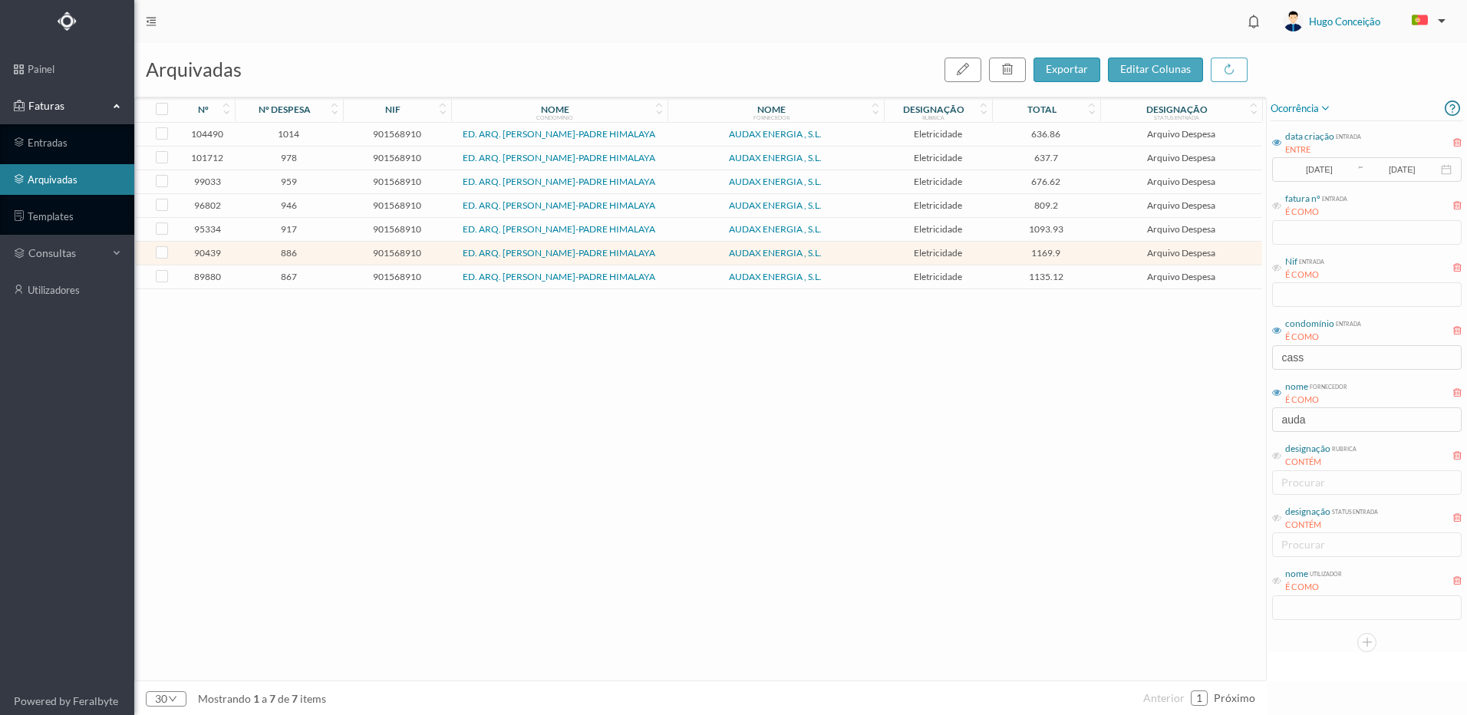
click at [283, 282] on span "867" at bounding box center [289, 277] width 101 height 12
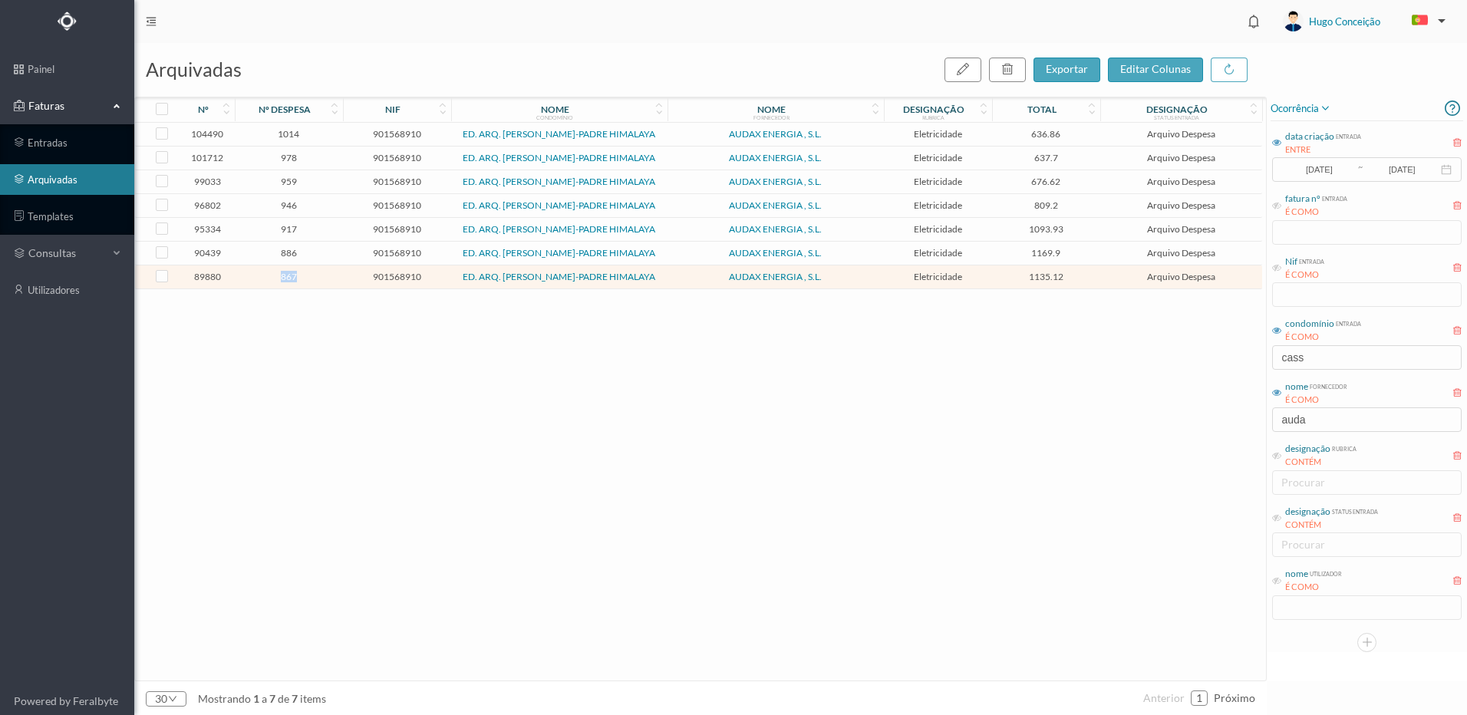
click at [283, 282] on span "867" at bounding box center [289, 277] width 101 height 12
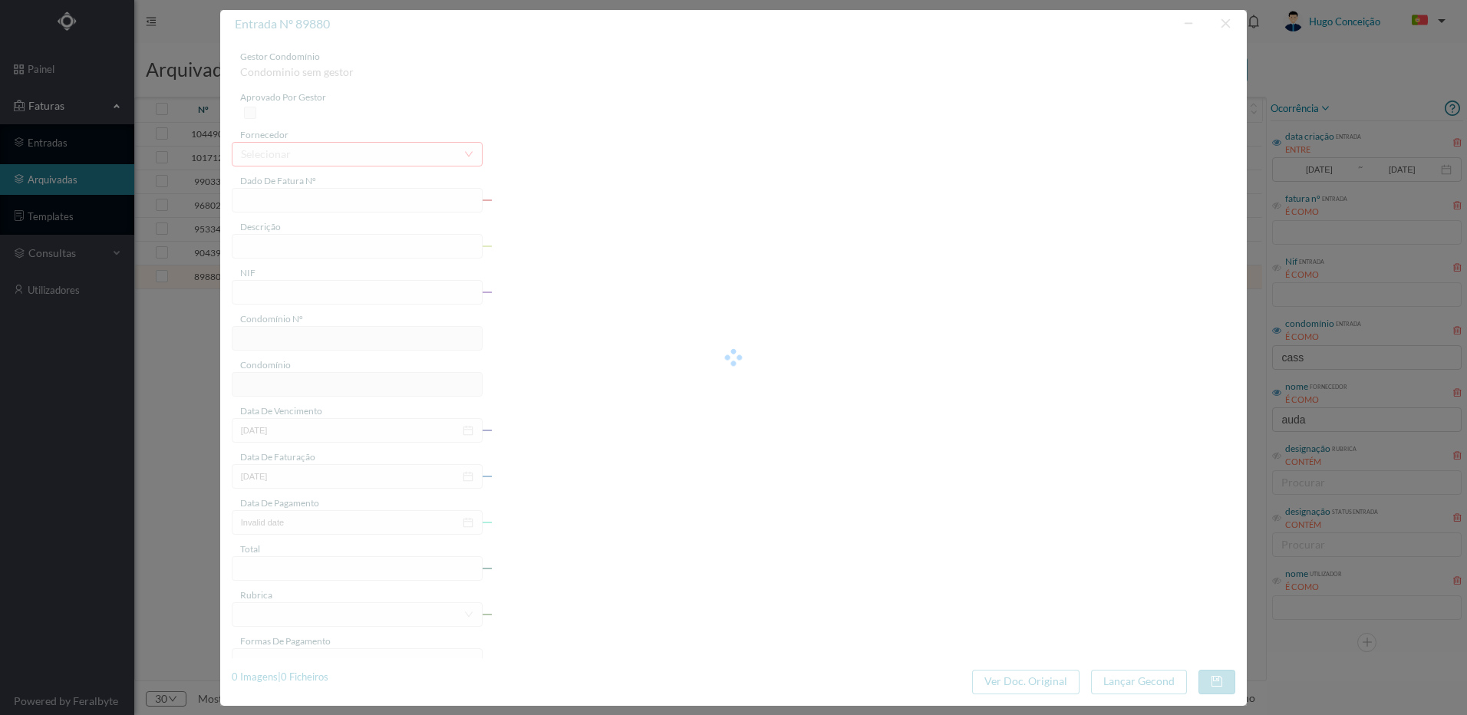
type input "FL FL24/2500173017"
type input "S/N ([DATE] a [DATE])"
type input "901568910"
type input "[DATE]"
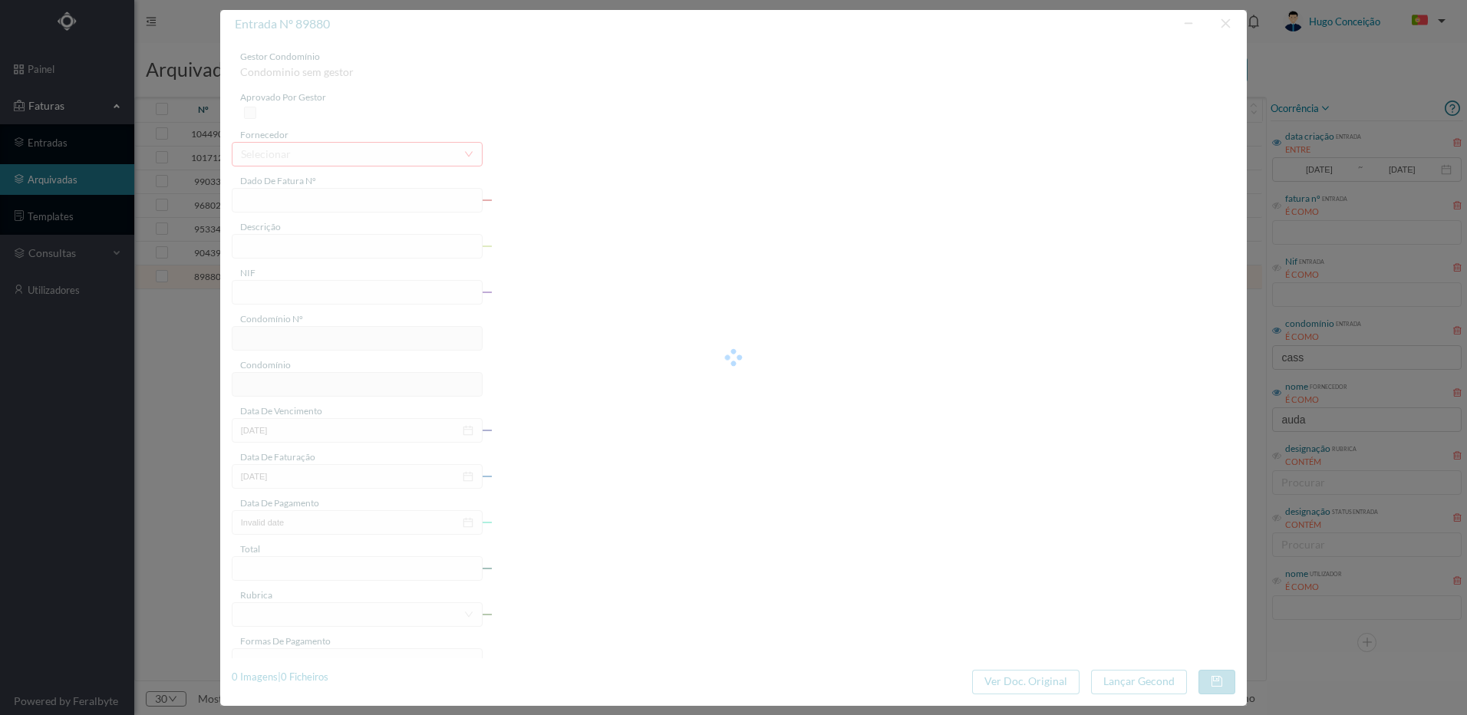
type input "[DATE]"
type input "1135.12"
type input "733"
type input "ED. ARQ. [PERSON_NAME]-PADRE HIMALAYA"
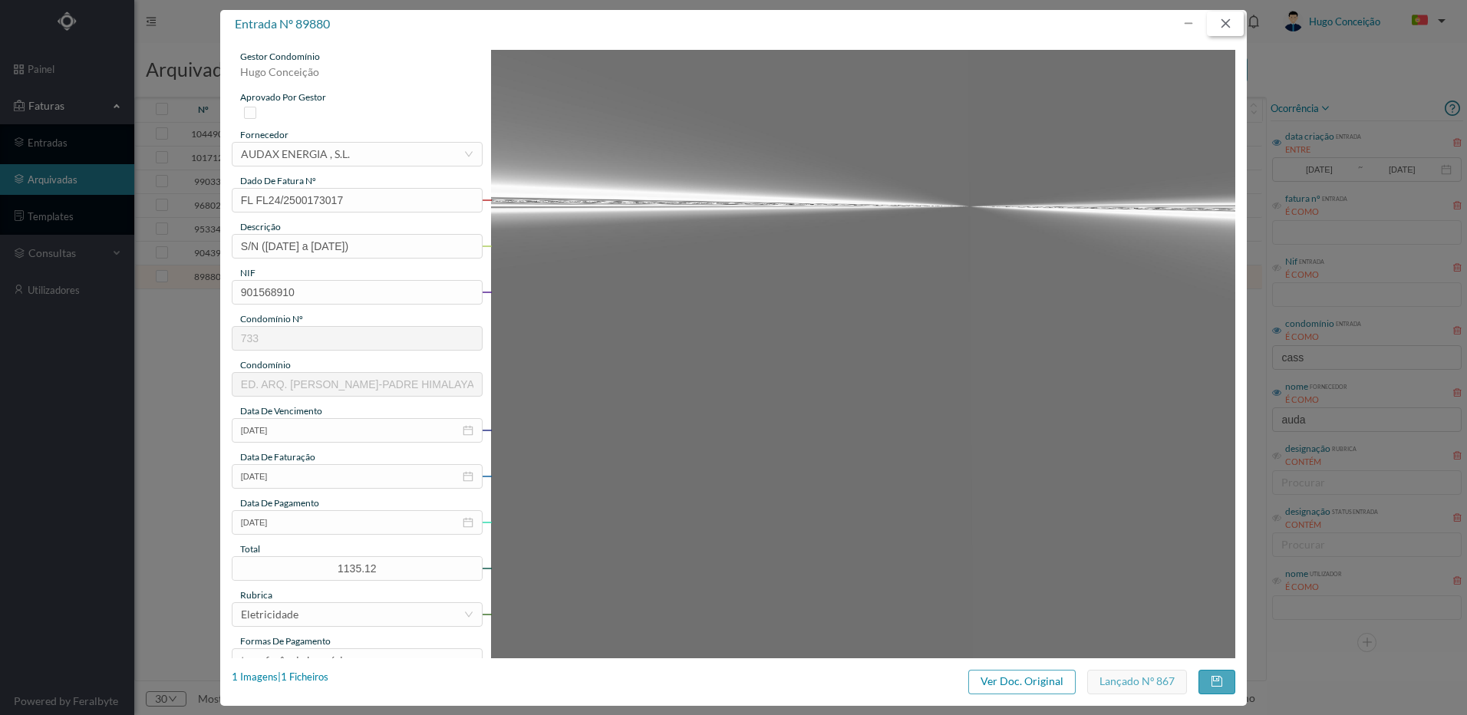
click at [1222, 22] on button "button" at bounding box center [1225, 24] width 37 height 25
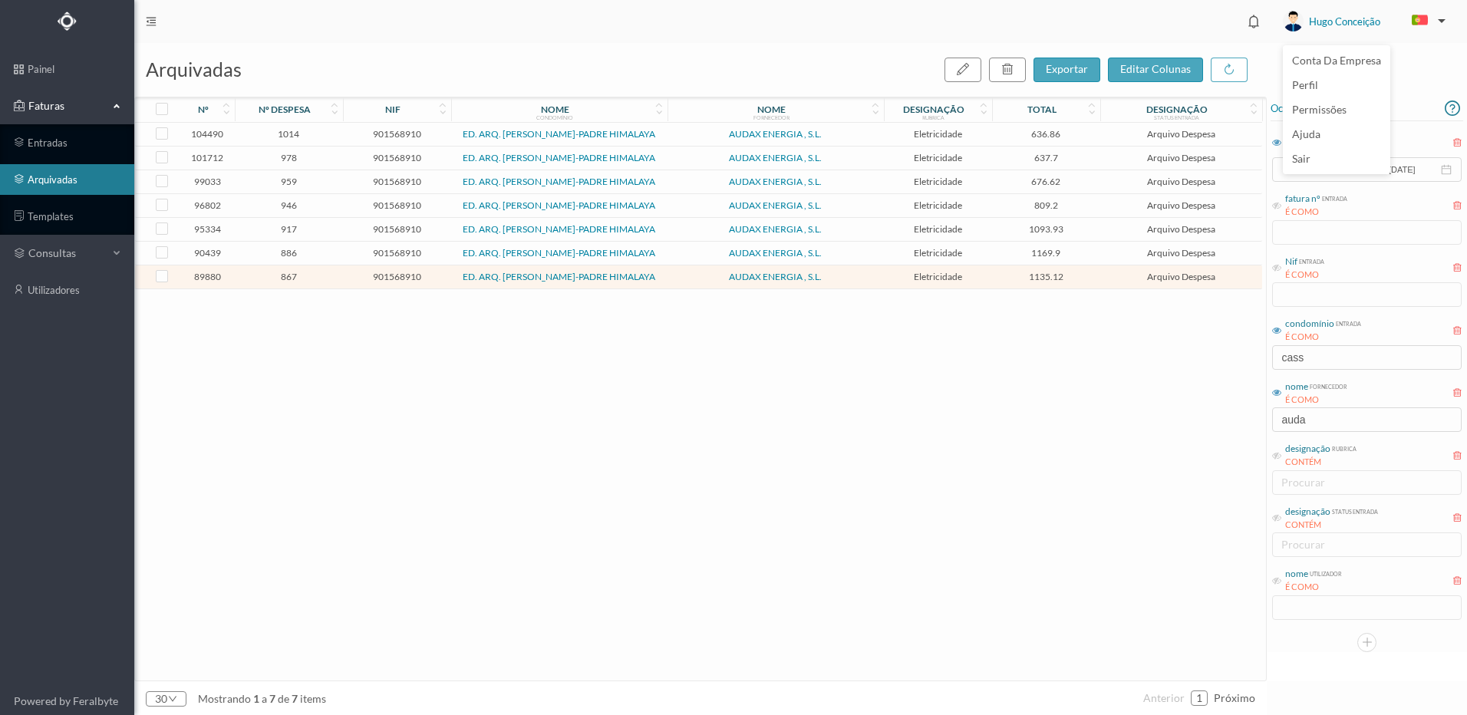
click at [1340, 27] on span "Hugo Conceição" at bounding box center [1344, 21] width 71 height 49
click at [1316, 34] on span "Hugo Conceição" at bounding box center [1344, 21] width 71 height 49
click at [1314, 152] on li "sair" at bounding box center [1336, 159] width 107 height 25
